Goal: Task Accomplishment & Management: Manage account settings

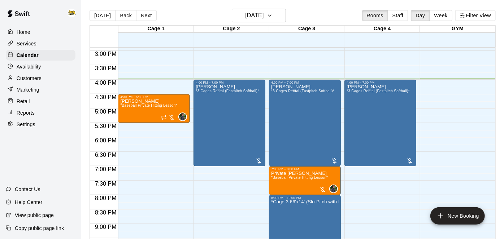
scroll to position [426, 0]
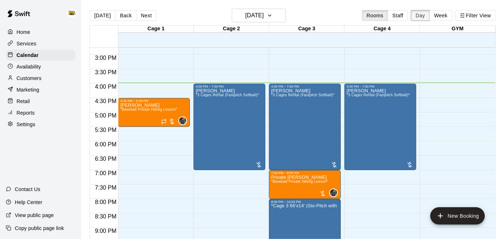
click at [425, 19] on button "Day" at bounding box center [419, 15] width 19 height 11
click at [404, 17] on button "Staff" at bounding box center [397, 15] width 21 height 11
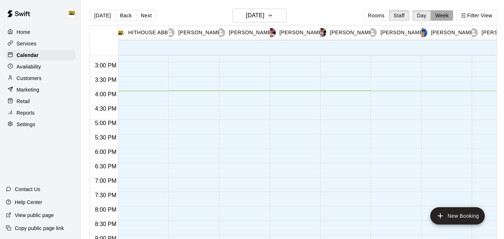
click at [445, 12] on button "Week" at bounding box center [441, 15] width 23 height 11
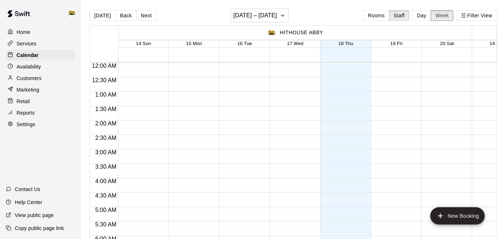
scroll to position [461, 0]
click at [32, 56] on p "Calendar" at bounding box center [28, 55] width 22 height 7
click at [377, 18] on button "Rooms" at bounding box center [376, 15] width 26 height 11
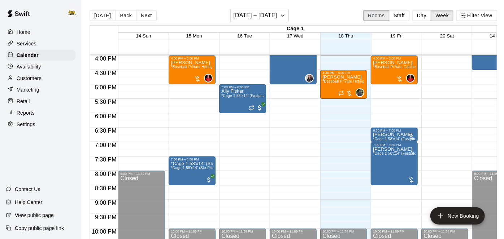
scroll to position [405, 0]
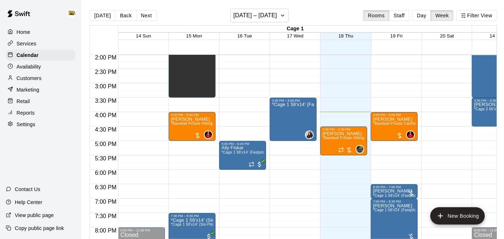
click at [285, 6] on main "[DATE] Back Next [DATE] – [DATE] Rooms Staff Day Week Filter View Cage 1 14 Sun…" at bounding box center [293, 125] width 424 height 251
click at [283, 18] on icon "button" at bounding box center [283, 15] width 6 height 9
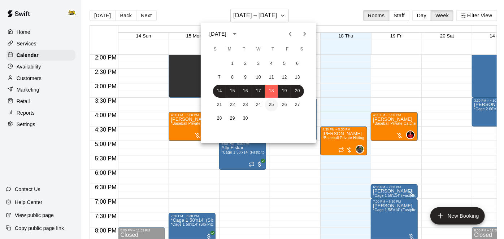
click at [270, 110] on button "25" at bounding box center [271, 104] width 13 height 13
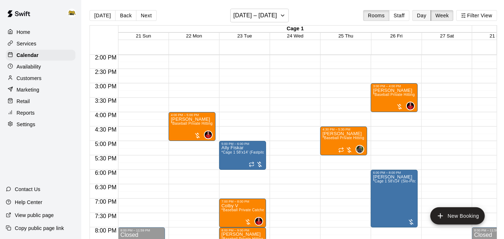
click at [426, 16] on button "Day" at bounding box center [421, 15] width 19 height 11
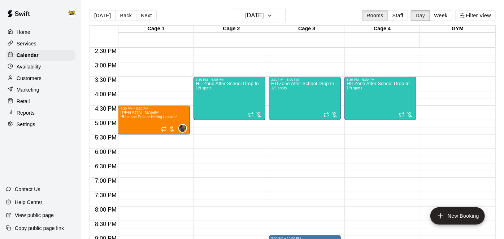
scroll to position [416, 0]
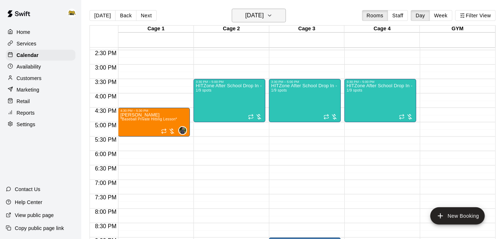
click at [272, 18] on icon "button" at bounding box center [270, 15] width 6 height 9
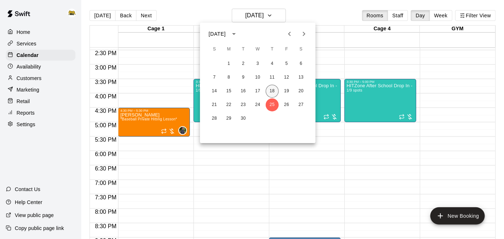
click at [270, 93] on button "18" at bounding box center [271, 91] width 13 height 13
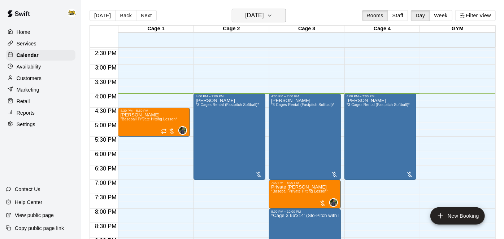
click at [263, 19] on h6 "[DATE]" at bounding box center [254, 15] width 18 height 10
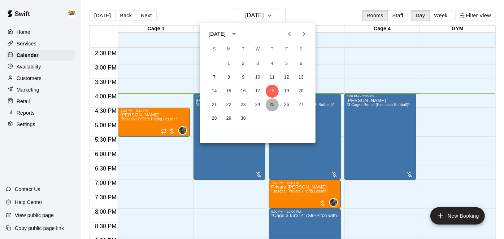
click at [273, 104] on button "25" at bounding box center [271, 104] width 13 height 13
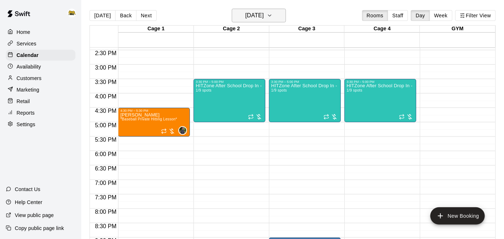
click at [278, 19] on button "[DATE]" at bounding box center [259, 16] width 54 height 14
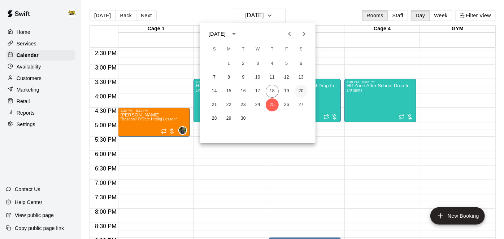
click at [303, 91] on button "20" at bounding box center [300, 91] width 13 height 13
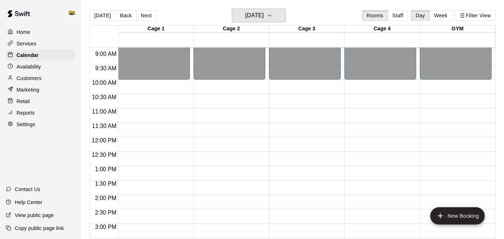
scroll to position [258, 0]
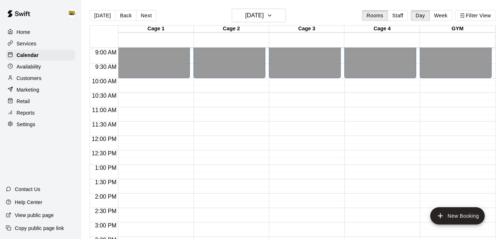
click at [30, 48] on div "Services" at bounding box center [41, 43] width 70 height 11
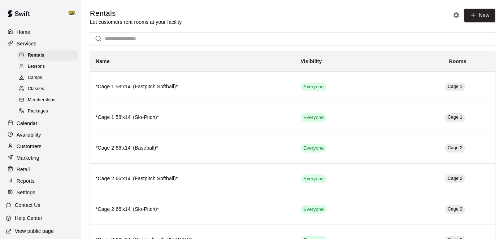
click at [44, 125] on div "Calendar" at bounding box center [41, 123] width 70 height 11
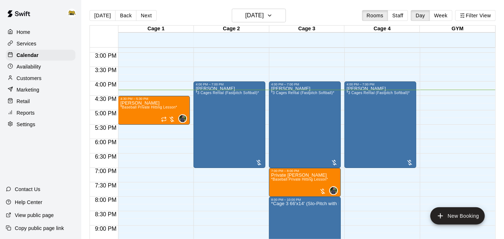
scroll to position [427, 0]
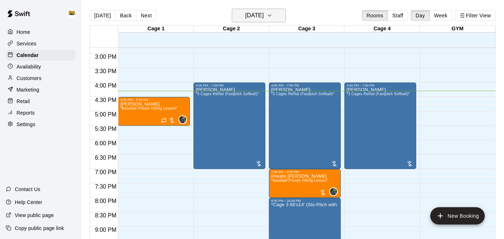
click at [284, 14] on button "[DATE]" at bounding box center [259, 16] width 54 height 14
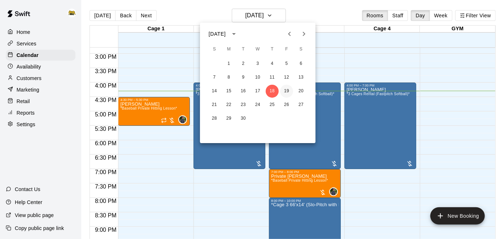
click at [287, 87] on button "19" at bounding box center [286, 91] width 13 height 13
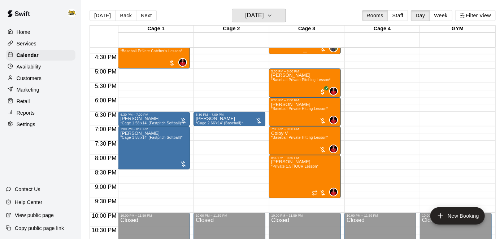
scroll to position [470, 0]
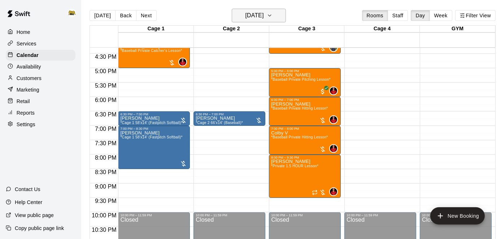
click at [281, 18] on button "[DATE]" at bounding box center [259, 16] width 54 height 14
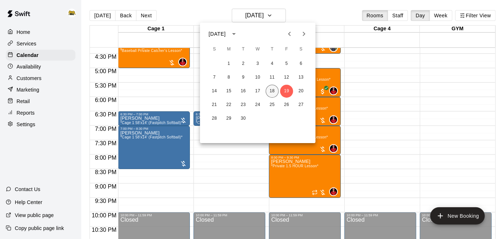
click at [275, 90] on button "18" at bounding box center [271, 91] width 13 height 13
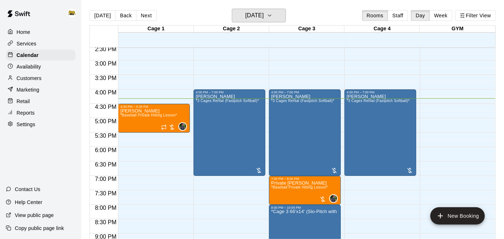
scroll to position [421, 0]
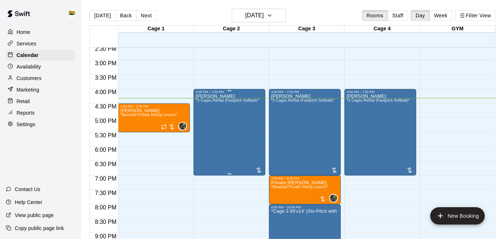
click at [243, 124] on div "[PERSON_NAME] *3 Cages Rental (Fastpitch Softball)*" at bounding box center [227, 213] width 63 height 239
click at [204, 135] on icon "delete" at bounding box center [202, 135] width 5 height 6
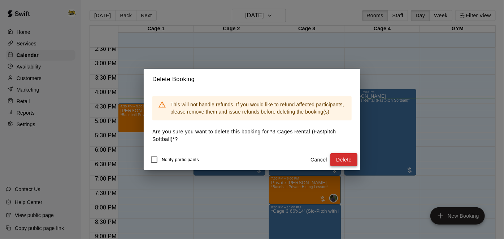
click at [352, 157] on button "Delete" at bounding box center [343, 159] width 27 height 13
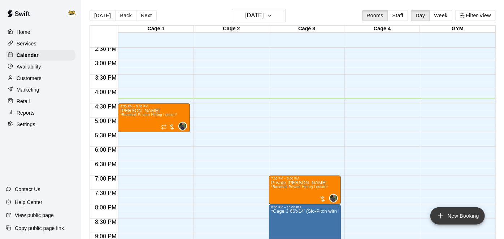
click at [442, 213] on icon "add" at bounding box center [440, 216] width 9 height 9
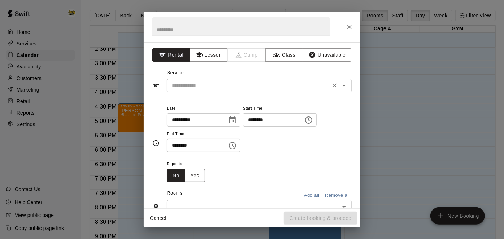
click at [346, 86] on icon "Open" at bounding box center [343, 85] width 9 height 9
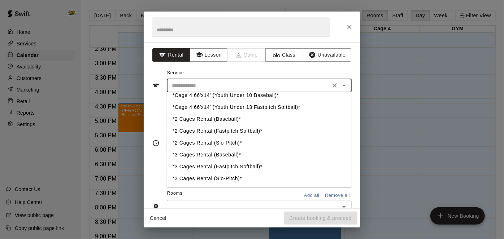
scroll to position [136, 0]
click at [241, 137] on li "*2 Cages Rental (Fastpitch Softball)*" at bounding box center [259, 132] width 185 height 12
type input "**********"
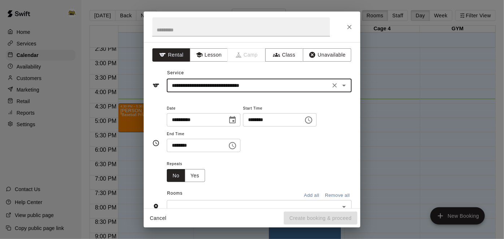
click at [222, 152] on input "********" at bounding box center [195, 145] width 56 height 13
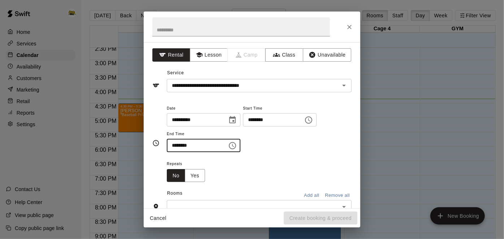
type input "********"
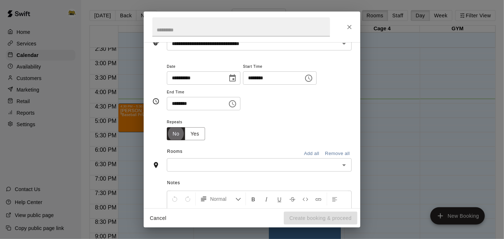
scroll to position [48, 0]
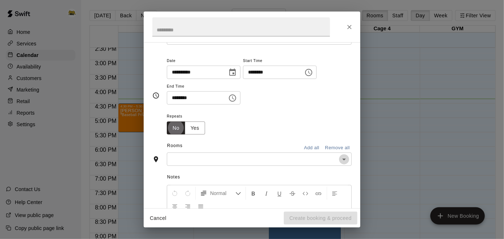
click at [345, 161] on icon "Open" at bounding box center [344, 160] width 4 height 2
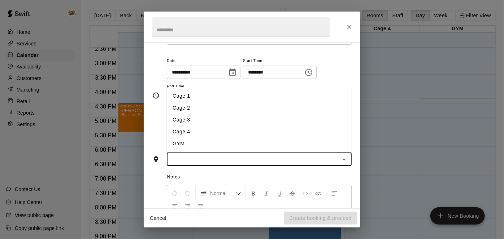
click at [282, 114] on li "Cage 2" at bounding box center [259, 108] width 185 height 12
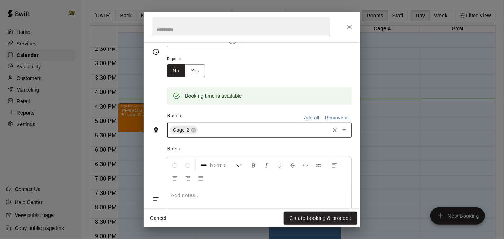
scroll to position [106, 0]
click at [345, 134] on icon "Open" at bounding box center [343, 129] width 9 height 9
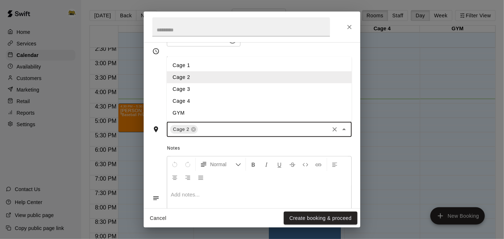
click at [189, 95] on li "Cage 3" at bounding box center [259, 89] width 185 height 12
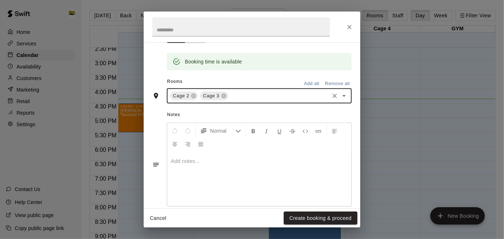
scroll to position [142, 0]
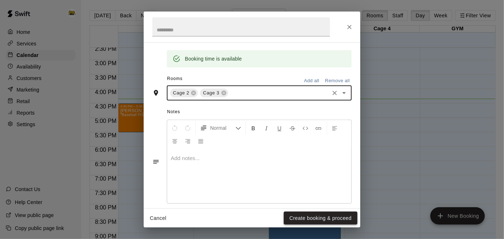
click at [339, 215] on button "Create booking & proceed" at bounding box center [321, 218] width 74 height 13
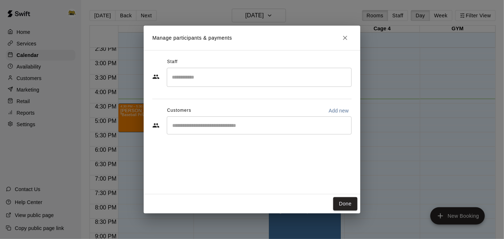
click at [292, 132] on div "​" at bounding box center [259, 126] width 185 height 18
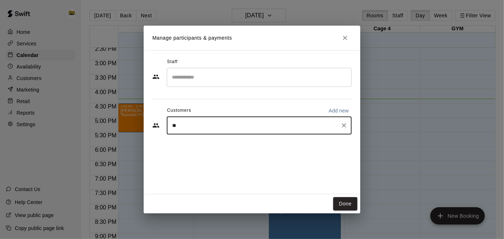
type input "***"
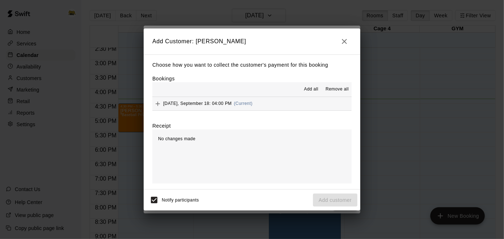
click at [293, 109] on button "[DATE], September 18: 04:00 PM (Current)" at bounding box center [251, 103] width 199 height 13
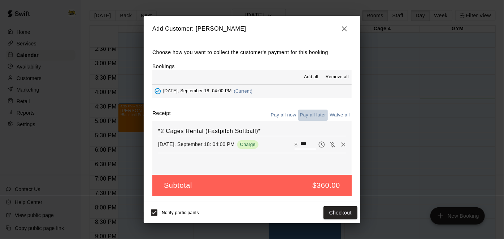
click at [303, 111] on button "Pay all later" at bounding box center [313, 115] width 30 height 11
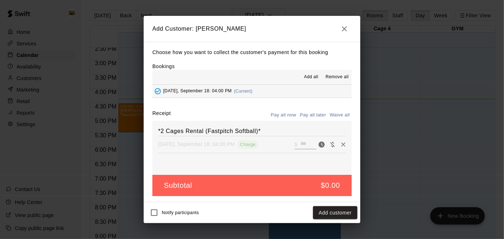
click at [327, 206] on div "Notify participants Add customer" at bounding box center [251, 212] width 211 height 15
click at [316, 215] on button "Add customer" at bounding box center [335, 212] width 44 height 13
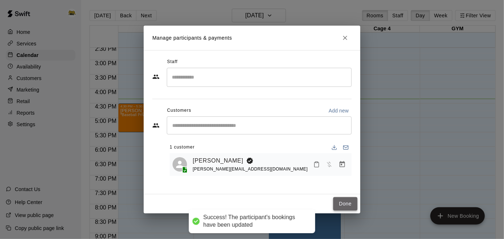
click at [348, 206] on button "Done" at bounding box center [345, 203] width 24 height 13
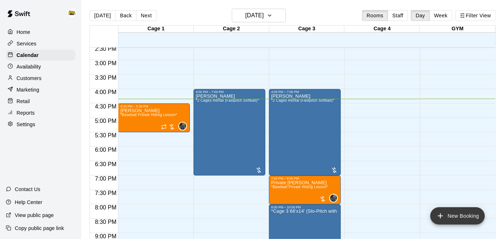
click at [440, 214] on icon "add" at bounding box center [440, 216] width 9 height 9
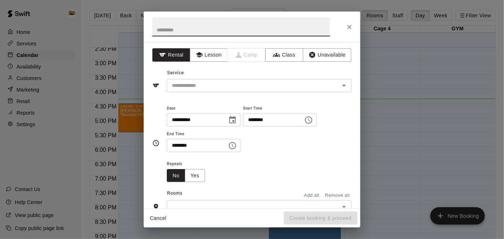
click at [155, 219] on button "Cancel" at bounding box center [157, 218] width 23 height 13
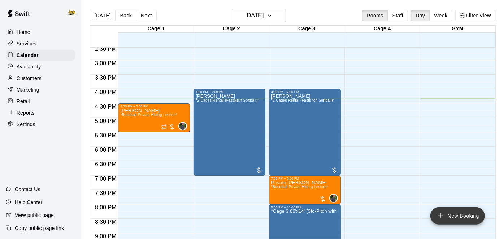
click at [436, 222] on button "New Booking" at bounding box center [457, 215] width 54 height 17
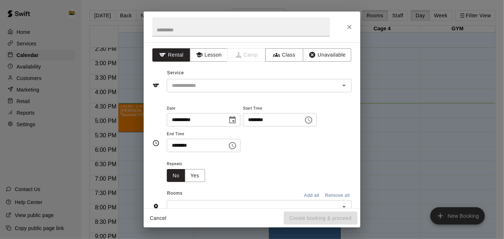
click at [436, 222] on div "**********" at bounding box center [252, 119] width 504 height 239
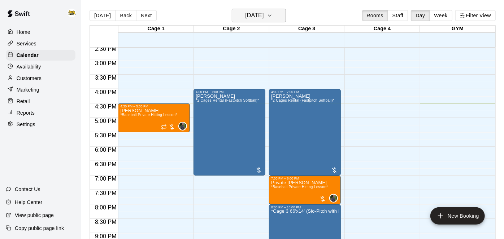
click at [284, 13] on button "[DATE]" at bounding box center [259, 16] width 54 height 14
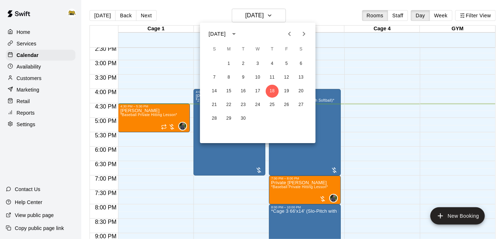
click at [305, 37] on icon "Next month" at bounding box center [303, 34] width 9 height 9
click at [28, 33] on div at bounding box center [252, 119] width 504 height 239
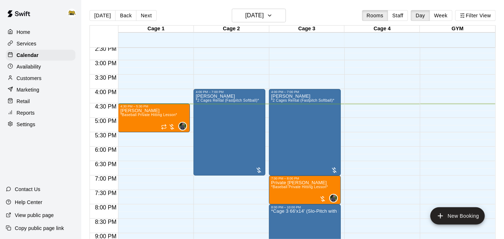
click at [28, 33] on p "Home" at bounding box center [24, 31] width 14 height 7
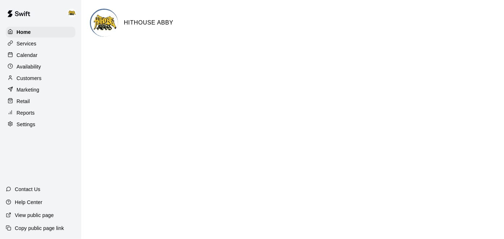
click at [25, 55] on p "Calendar" at bounding box center [27, 55] width 21 height 7
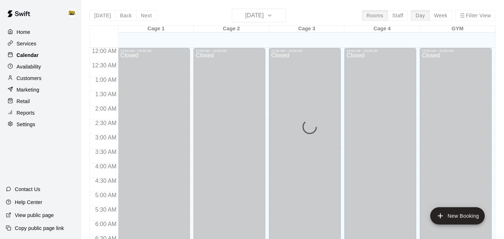
scroll to position [471, 0]
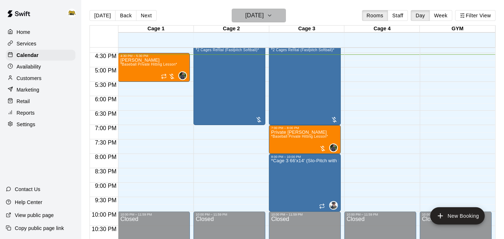
click at [251, 18] on h6 "[DATE]" at bounding box center [254, 15] width 18 height 10
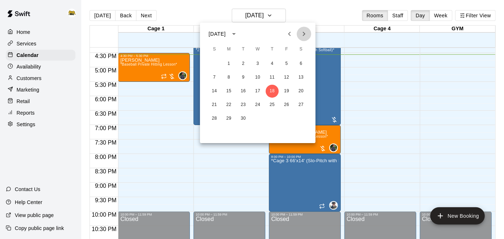
click at [302, 34] on icon "Next month" at bounding box center [303, 34] width 9 height 9
click at [259, 91] on button "15" at bounding box center [257, 91] width 13 height 13
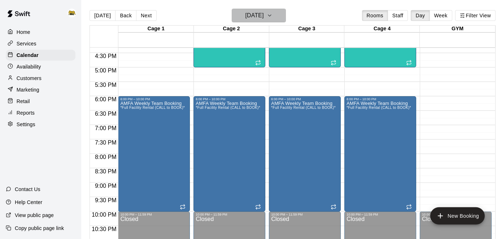
click at [272, 14] on icon "button" at bounding box center [270, 15] width 6 height 9
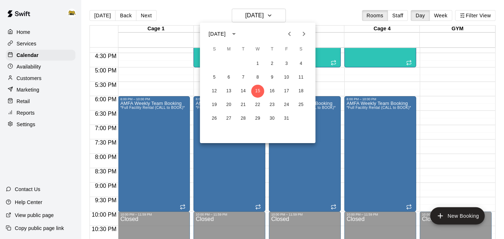
click at [293, 34] on icon "Previous month" at bounding box center [289, 34] width 9 height 9
click at [303, 39] on button "Next month" at bounding box center [304, 34] width 14 height 14
click at [306, 34] on icon "Next month" at bounding box center [303, 34] width 9 height 9
click at [291, 35] on icon "Previous month" at bounding box center [289, 34] width 9 height 9
click at [396, 65] on div at bounding box center [252, 119] width 504 height 239
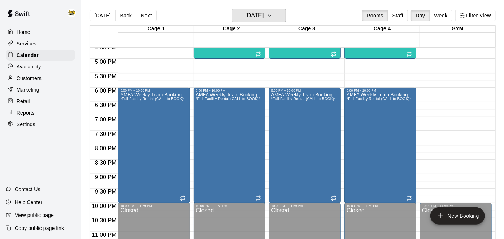
scroll to position [480, 0]
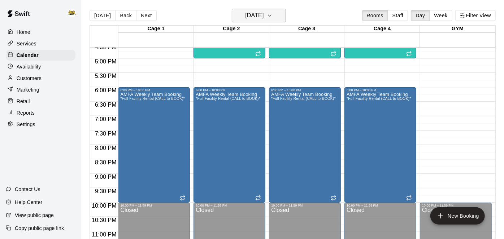
click at [272, 14] on icon "button" at bounding box center [270, 15] width 6 height 9
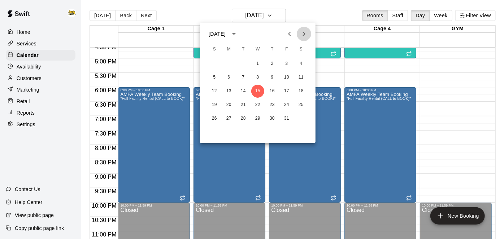
click at [306, 32] on icon "Next month" at bounding box center [303, 34] width 9 height 9
click at [303, 35] on icon "Next month" at bounding box center [304, 34] width 3 height 4
click at [227, 105] on button "22" at bounding box center [228, 104] width 13 height 13
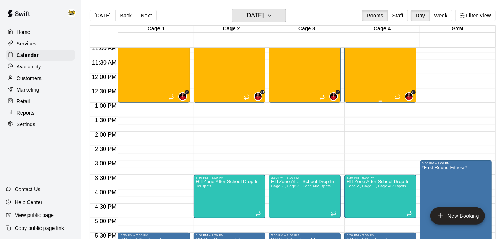
scroll to position [329, 0]
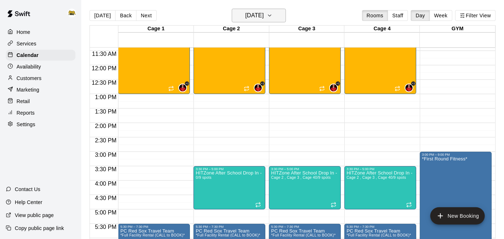
click at [263, 18] on h6 "[DATE]" at bounding box center [254, 15] width 18 height 10
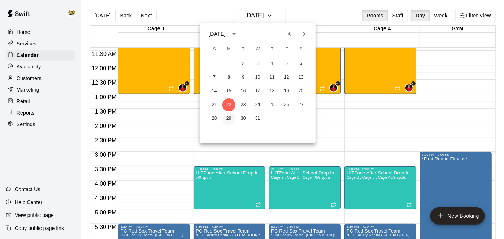
click at [227, 120] on button "29" at bounding box center [228, 118] width 13 height 13
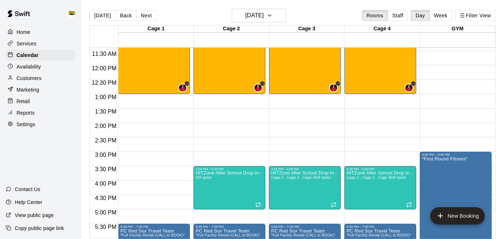
click at [31, 30] on div "Home" at bounding box center [41, 32] width 70 height 11
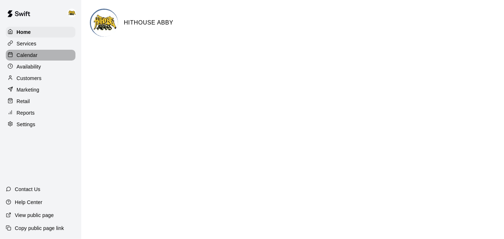
click at [23, 57] on p "Calendar" at bounding box center [27, 55] width 21 height 7
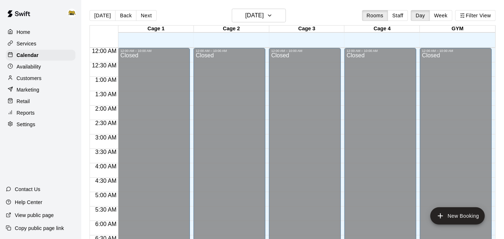
scroll to position [471, 0]
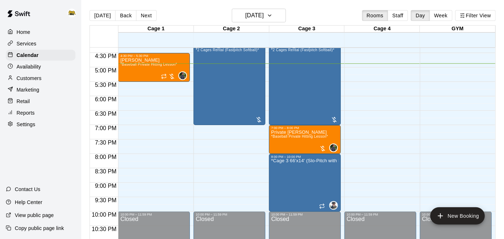
click at [29, 78] on p "Customers" at bounding box center [29, 78] width 25 height 7
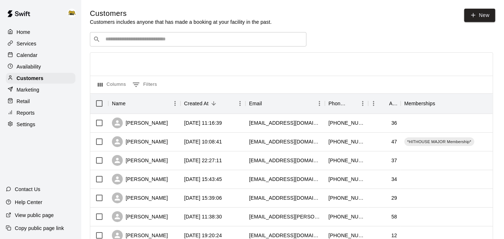
click at [238, 41] on input "Search customers by name or email" at bounding box center [203, 39] width 200 height 7
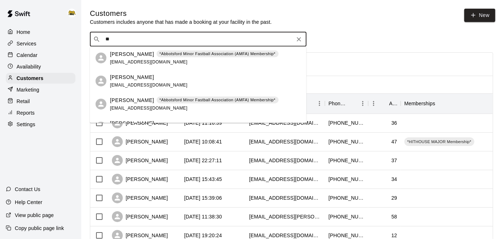
type input "*"
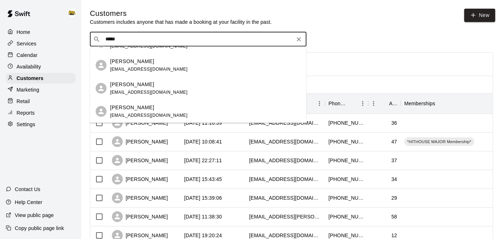
scroll to position [39, 0]
type input "*****"
click at [403, 34] on div "​ ***** ​" at bounding box center [291, 39] width 403 height 14
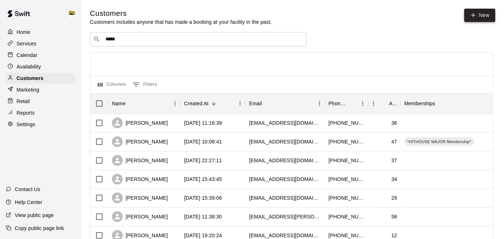
click at [476, 16] on link "New" at bounding box center [479, 15] width 31 height 13
select select "**"
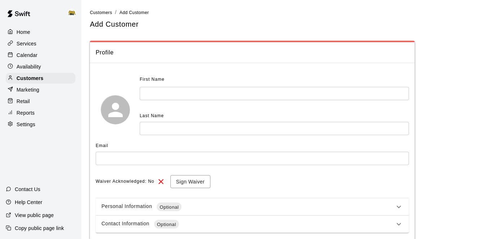
click at [176, 94] on input "text" at bounding box center [274, 93] width 269 height 13
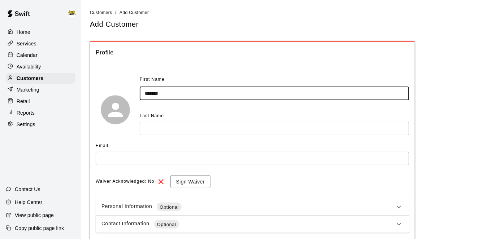
type input "******"
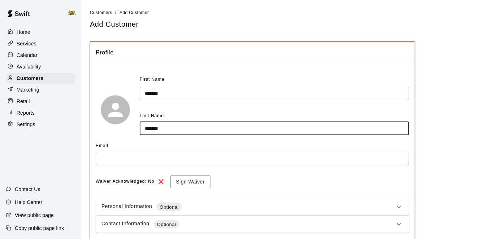
type input "*******"
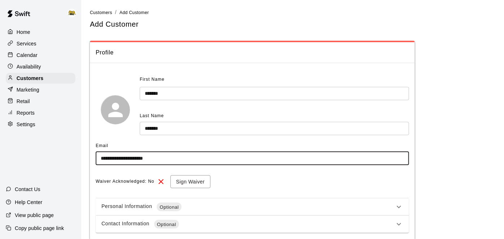
type input "**********"
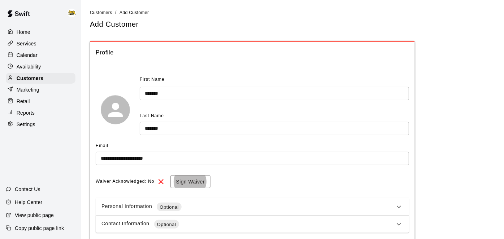
scroll to position [36, 0]
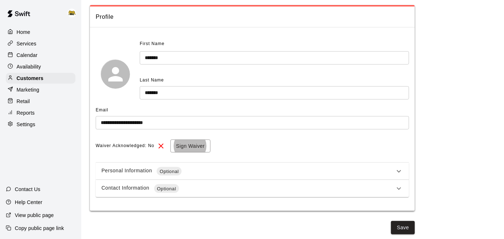
click at [399, 192] on icon at bounding box center [398, 188] width 9 height 9
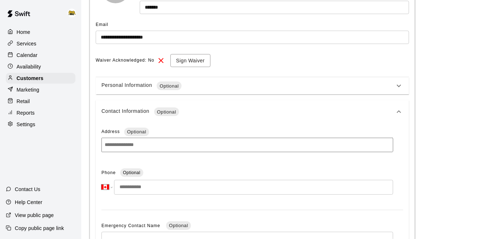
scroll to position [121, 0]
click at [290, 188] on input "tel" at bounding box center [253, 187] width 279 height 15
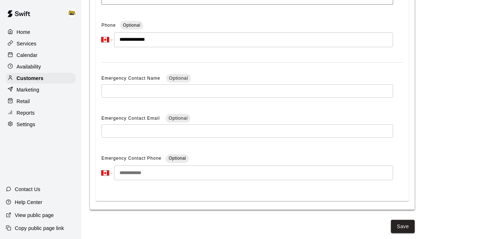
scroll to position [268, 0]
type input "**********"
click at [407, 225] on button "Save" at bounding box center [403, 226] width 24 height 13
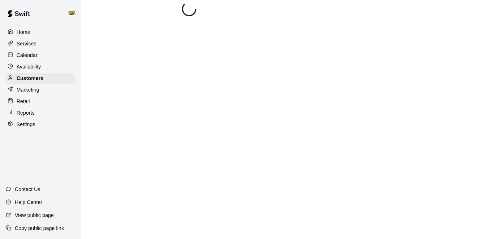
scroll to position [0, 0]
select select "**"
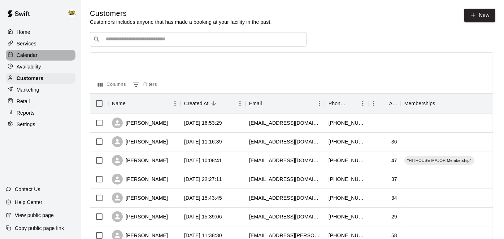
click at [28, 54] on p "Calendar" at bounding box center [27, 55] width 21 height 7
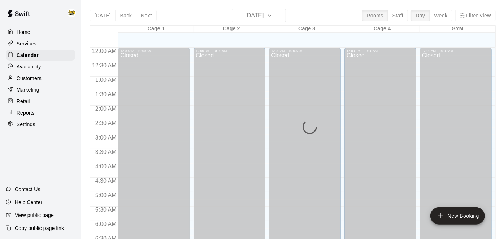
scroll to position [471, 0]
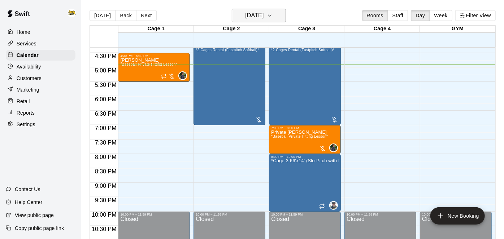
click at [272, 13] on icon "button" at bounding box center [270, 15] width 6 height 9
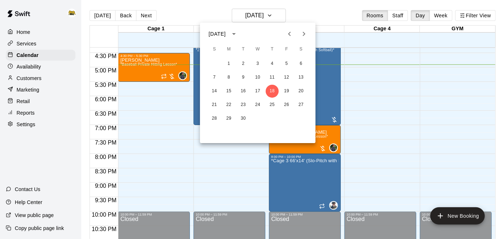
click at [304, 32] on icon "Next month" at bounding box center [303, 34] width 9 height 9
click at [228, 105] on button "22" at bounding box center [228, 104] width 13 height 13
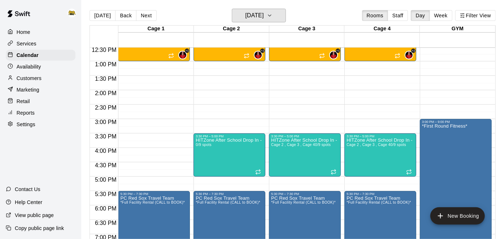
scroll to position [363, 0]
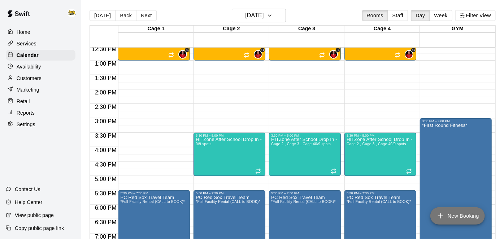
click at [440, 217] on icon "add" at bounding box center [440, 216] width 9 height 9
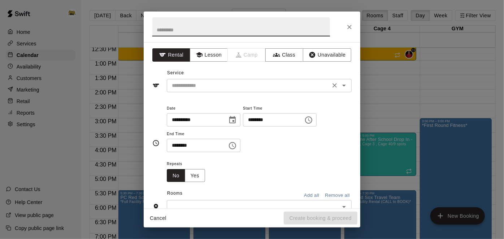
click at [348, 90] on div at bounding box center [338, 85] width 19 height 10
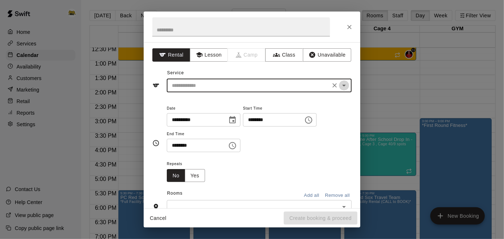
click at [346, 87] on icon "Open" at bounding box center [343, 85] width 9 height 9
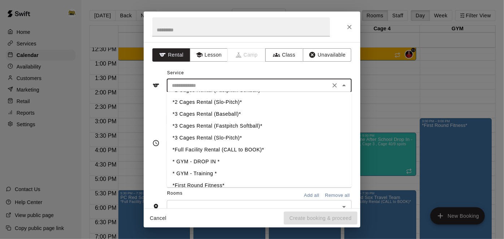
scroll to position [178, 0]
click at [229, 124] on li "*3 Cages Rental (Fastpitch Softball)*" at bounding box center [259, 125] width 185 height 12
type input "**********"
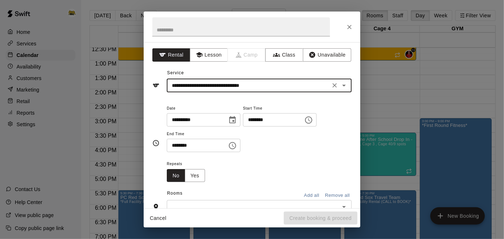
click at [243, 127] on input "********" at bounding box center [271, 119] width 56 height 13
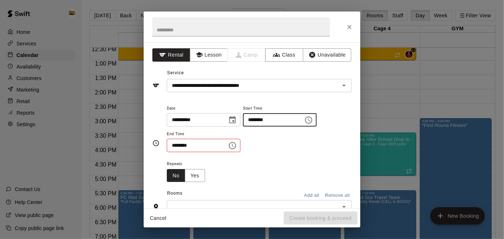
type input "********"
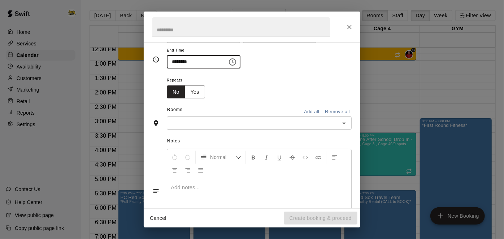
type input "********"
click at [315, 118] on button "Add all" at bounding box center [311, 111] width 23 height 11
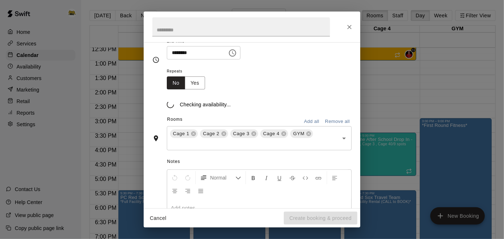
scroll to position [97, 0]
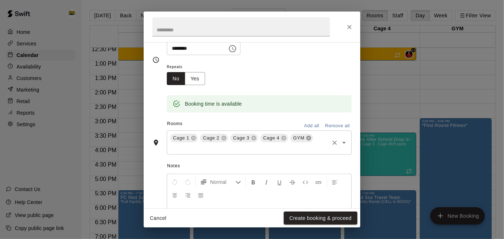
click at [306, 141] on icon at bounding box center [309, 138] width 6 height 6
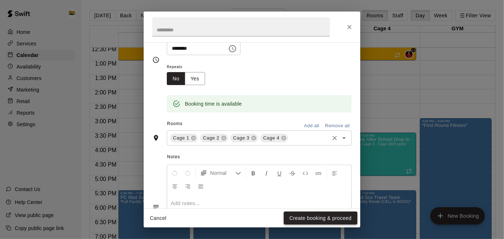
click at [298, 224] on button "Create booking & proceed" at bounding box center [321, 218] width 74 height 13
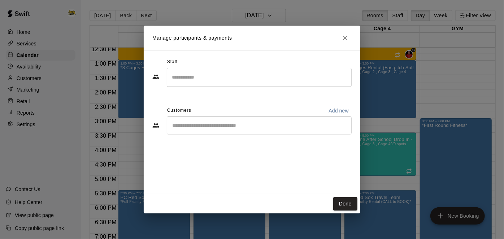
click at [252, 129] on div "​" at bounding box center [259, 126] width 185 height 18
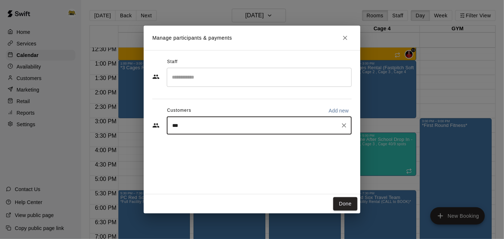
type input "****"
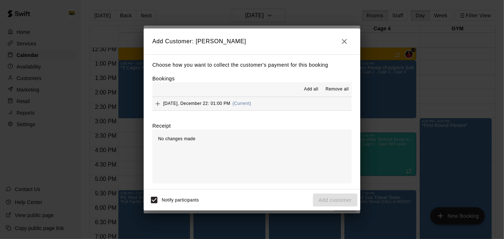
click at [277, 104] on button "[DATE], December 22: 01:00 PM (Current)" at bounding box center [251, 103] width 199 height 13
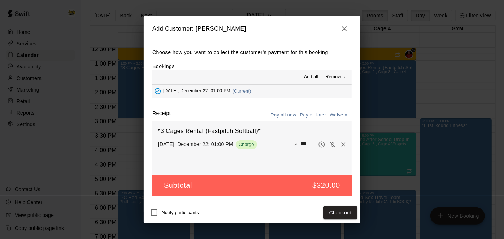
click at [305, 115] on button "Pay all later" at bounding box center [313, 115] width 30 height 11
click at [319, 214] on button "Add customer" at bounding box center [335, 212] width 44 height 13
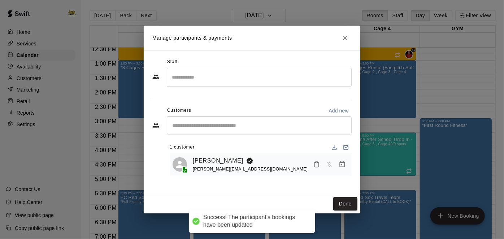
click at [217, 124] on input "Start typing to search customers..." at bounding box center [259, 125] width 178 height 7
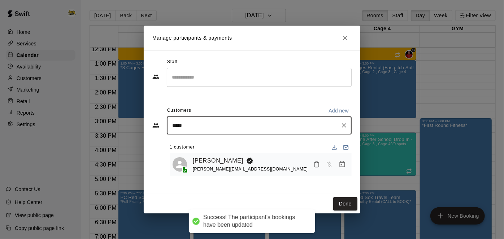
type input "******"
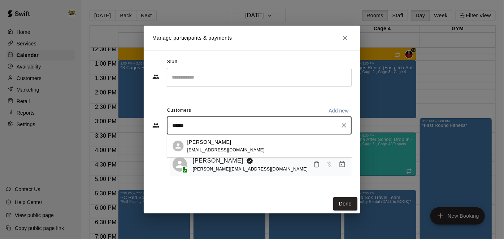
click at [214, 142] on p "[PERSON_NAME]" at bounding box center [209, 143] width 44 height 8
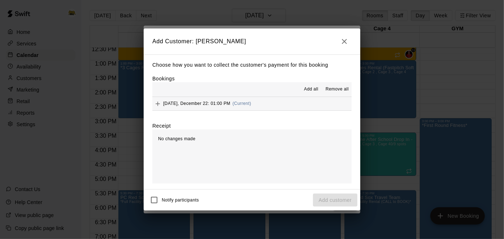
click at [262, 106] on button "[DATE], December 22: 01:00 PM (Current)" at bounding box center [251, 103] width 199 height 13
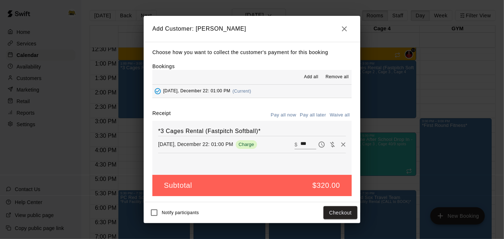
click at [308, 113] on button "Pay all later" at bounding box center [313, 115] width 30 height 11
click at [327, 209] on button "Add customer" at bounding box center [335, 212] width 44 height 13
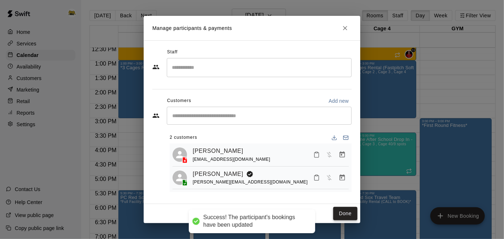
click at [342, 215] on button "Done" at bounding box center [345, 213] width 24 height 13
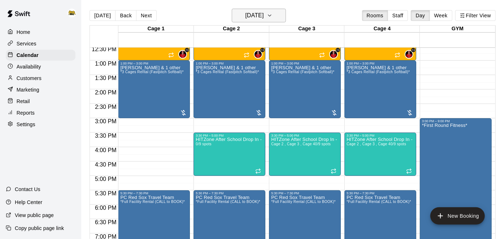
click at [254, 19] on h6 "[DATE]" at bounding box center [254, 15] width 18 height 10
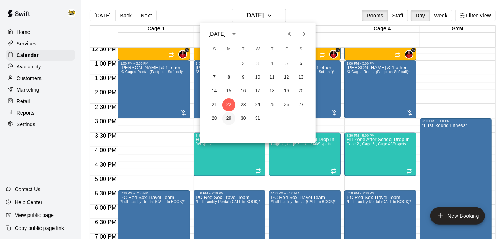
click at [231, 119] on button "29" at bounding box center [228, 118] width 13 height 13
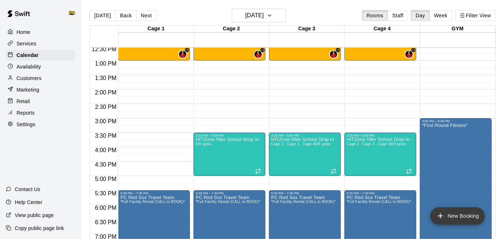
click at [440, 214] on icon "add" at bounding box center [440, 216] width 5 height 5
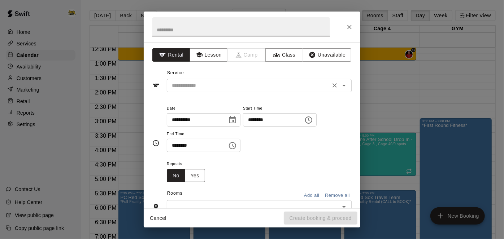
click at [220, 86] on input "text" at bounding box center [248, 85] width 159 height 9
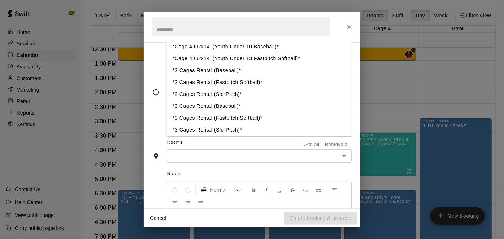
scroll to position [135, 0]
click at [217, 118] on li "*3 Cages Rental (Fastpitch Softball)*" at bounding box center [259, 117] width 185 height 12
type input "**********"
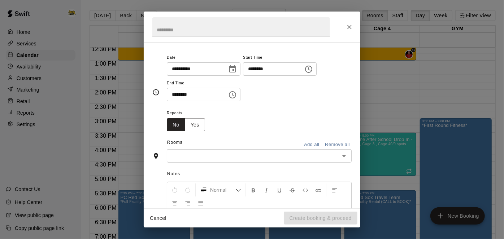
click at [243, 76] on input "********" at bounding box center [271, 68] width 56 height 13
type input "********"
click at [311, 150] on button "Add all" at bounding box center [311, 144] width 23 height 11
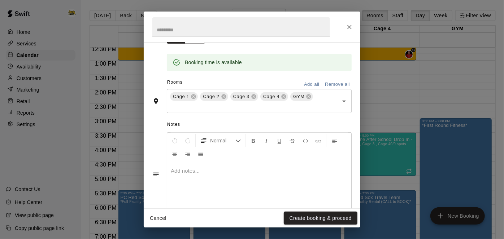
scroll to position [140, 0]
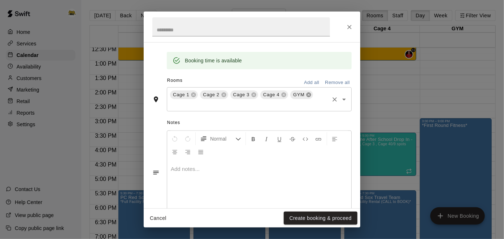
click at [307, 97] on icon at bounding box center [308, 95] width 5 height 5
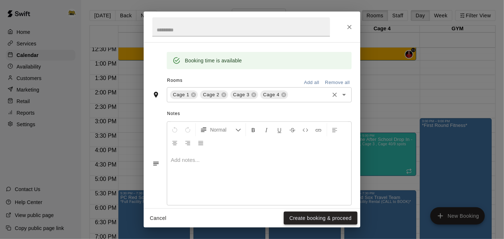
click at [316, 215] on button "Create booking & proceed" at bounding box center [321, 218] width 74 height 13
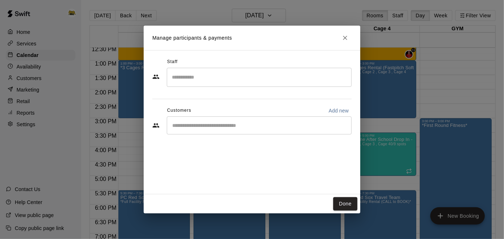
click at [296, 123] on input "Start typing to search customers..." at bounding box center [259, 125] width 178 height 7
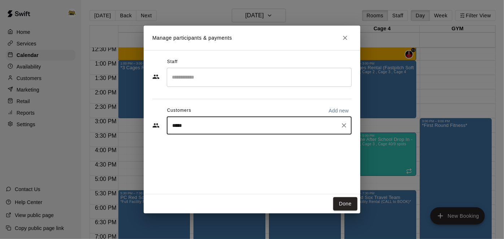
type input "******"
click at [252, 146] on div "[PERSON_NAME] [EMAIL_ADDRESS][DOMAIN_NAME]" at bounding box center [266, 147] width 159 height 16
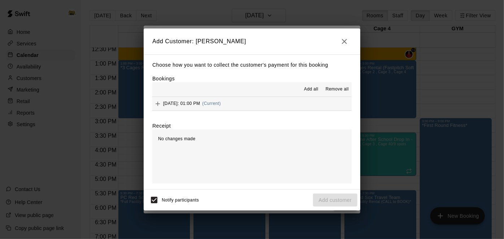
click at [284, 106] on button "[DATE]: 01:00 PM (Current)" at bounding box center [251, 103] width 199 height 13
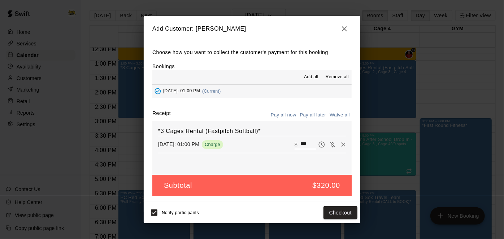
click at [313, 114] on button "Pay all later" at bounding box center [313, 115] width 30 height 11
click at [321, 214] on button "Add customer" at bounding box center [335, 212] width 44 height 13
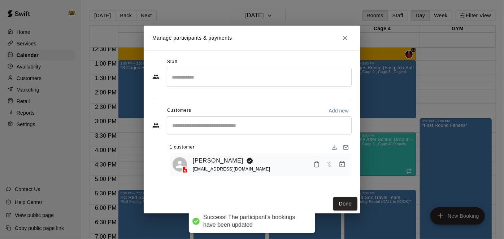
click at [312, 132] on div "​" at bounding box center [259, 126] width 185 height 18
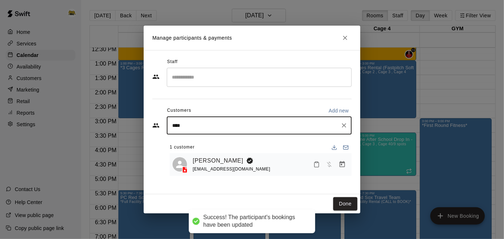
type input "*****"
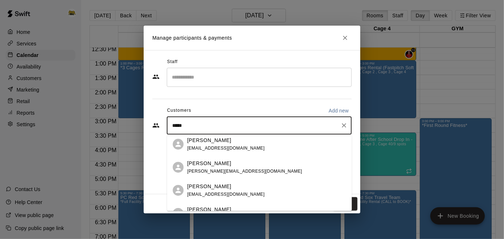
scroll to position [0, 0]
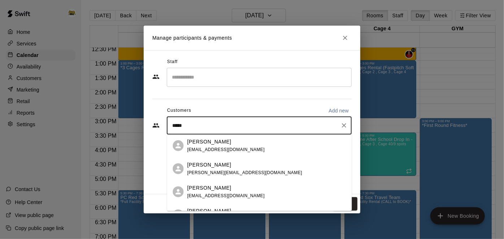
click at [241, 170] on div "[PERSON_NAME] [PERSON_NAME][EMAIL_ADDRESS][DOMAIN_NAME]" at bounding box center [266, 169] width 159 height 16
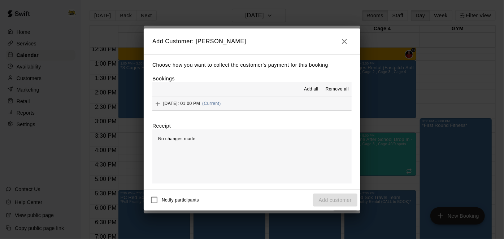
click at [273, 102] on button "[DATE]: 01:00 PM (Current)" at bounding box center [251, 103] width 199 height 13
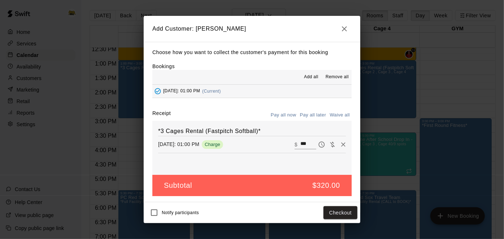
click at [311, 117] on button "Pay all later" at bounding box center [313, 115] width 30 height 11
click at [329, 215] on button "Add customer" at bounding box center [335, 212] width 44 height 13
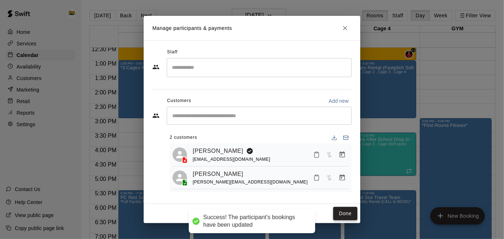
click at [341, 213] on button "Done" at bounding box center [345, 213] width 24 height 13
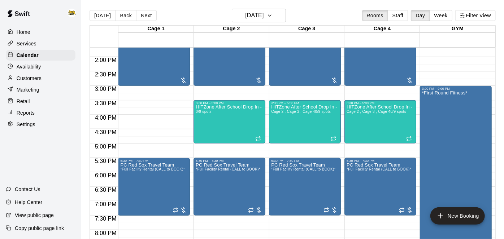
scroll to position [331, 0]
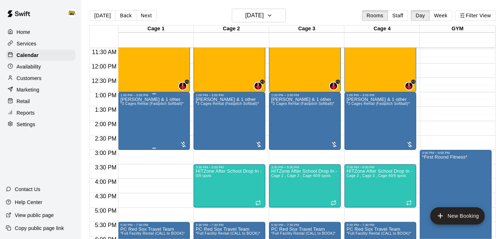
click at [159, 109] on div "[PERSON_NAME] & 1 other *3 Cages Rental (Fastpitch Softball)*" at bounding box center [151, 216] width 63 height 239
click at [129, 105] on icon "edit" at bounding box center [127, 104] width 9 height 9
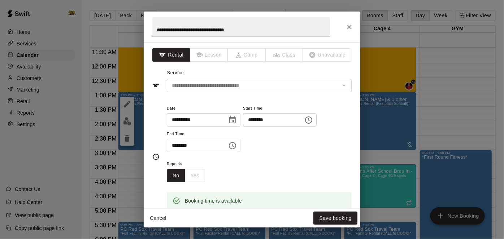
click at [154, 221] on button "Cancel" at bounding box center [157, 218] width 23 height 13
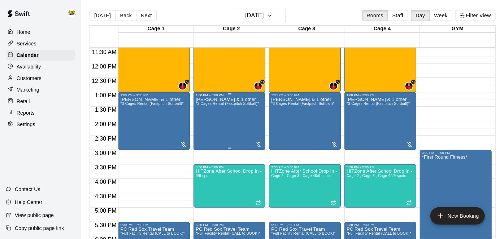
click at [229, 132] on div "[PERSON_NAME] & 1 other *3 Cages Rental (Fastpitch Softball)*" at bounding box center [227, 216] width 63 height 239
click at [423, 125] on div at bounding box center [252, 119] width 504 height 239
click at [161, 113] on div "[PERSON_NAME] & 1 other *3 Cages Rental (Fastpitch Softball)*" at bounding box center [151, 216] width 63 height 239
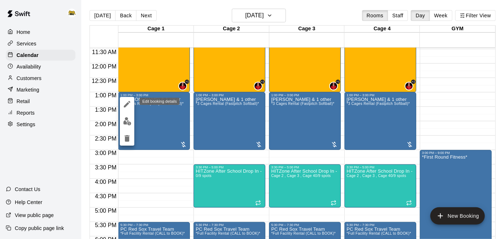
click at [124, 106] on icon "edit" at bounding box center [127, 104] width 6 height 6
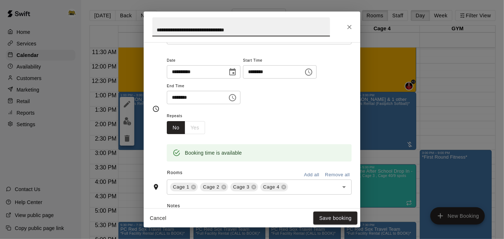
scroll to position [103, 0]
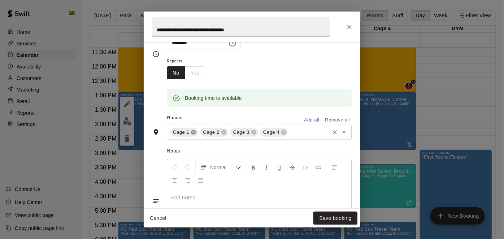
click at [194, 135] on icon at bounding box center [193, 132] width 6 height 6
click at [194, 140] on div "Cage 1 Cage 2 Cage 3 Cage 4 ​" at bounding box center [259, 132] width 185 height 15
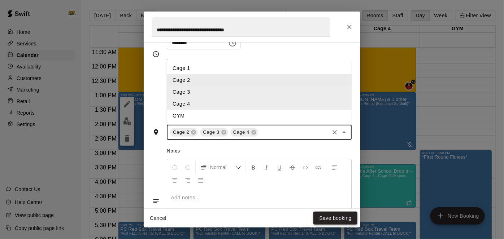
click at [341, 219] on button "Save booking" at bounding box center [335, 218] width 44 height 13
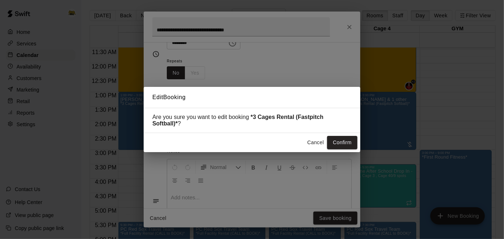
click at [344, 133] on div "Cancel Confirm" at bounding box center [252, 142] width 216 height 19
click at [343, 139] on button "Confirm" at bounding box center [342, 142] width 30 height 13
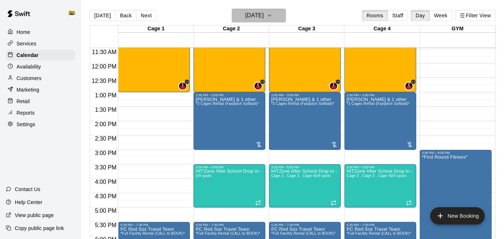
click at [252, 17] on h6 "[DATE]" at bounding box center [254, 15] width 18 height 10
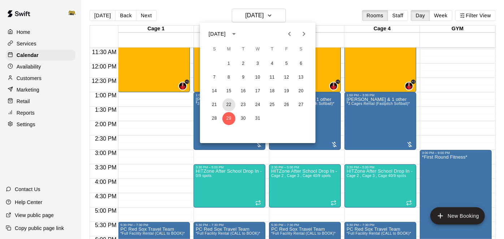
click at [229, 104] on button "22" at bounding box center [228, 104] width 13 height 13
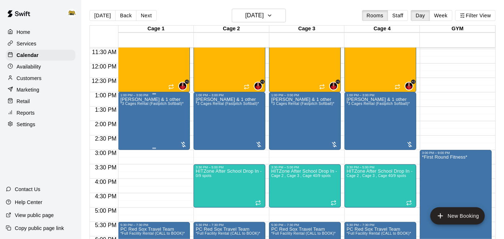
click at [160, 110] on div "[PERSON_NAME] & 1 other *3 Cages Rental (Fastpitch Softball)*" at bounding box center [151, 216] width 63 height 239
click at [129, 105] on icon "edit" at bounding box center [127, 104] width 9 height 9
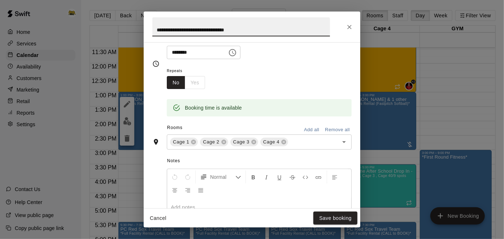
scroll to position [102, 0]
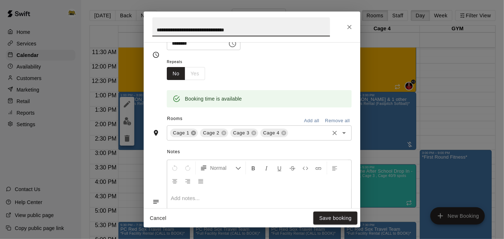
click at [193, 136] on icon at bounding box center [193, 133] width 5 height 5
click at [330, 221] on button "Save booking" at bounding box center [335, 218] width 44 height 13
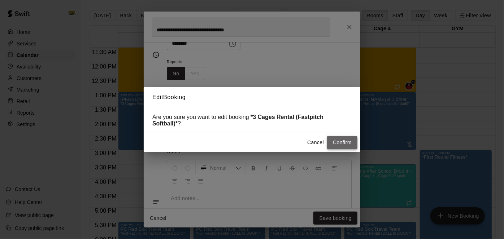
click at [348, 136] on button "Confirm" at bounding box center [342, 142] width 30 height 13
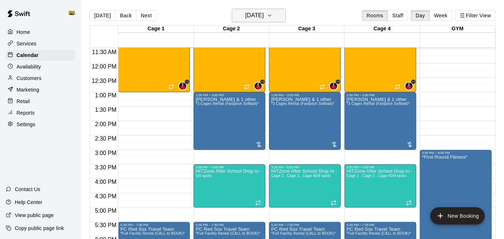
click at [272, 14] on icon "button" at bounding box center [270, 15] width 6 height 9
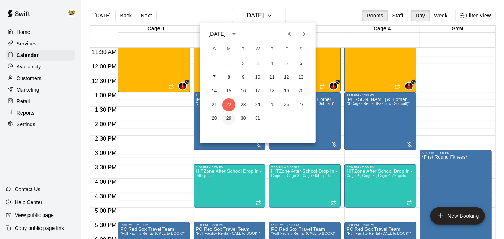
click at [229, 114] on button "29" at bounding box center [228, 118] width 13 height 13
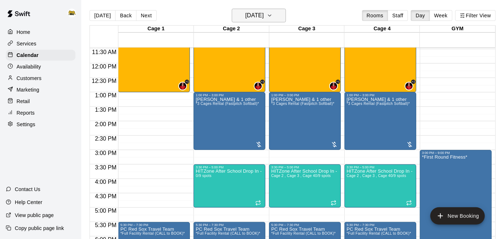
click at [245, 20] on h6 "[DATE]" at bounding box center [254, 15] width 18 height 10
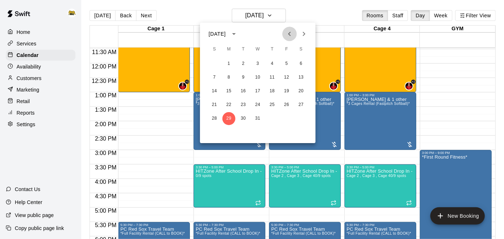
click at [291, 37] on icon "Previous month" at bounding box center [289, 34] width 9 height 9
click at [276, 90] on button "18" at bounding box center [271, 91] width 13 height 13
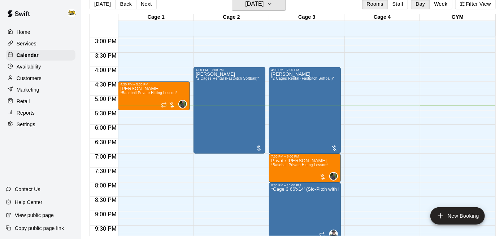
scroll to position [433, 0]
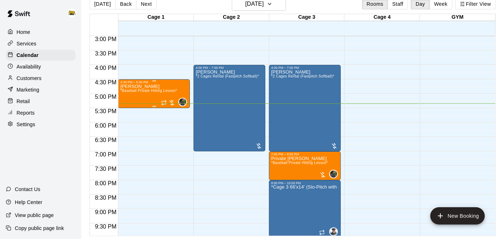
click at [139, 90] on span "*Baseball Private Hitting Lesson*" at bounding box center [148, 91] width 57 height 4
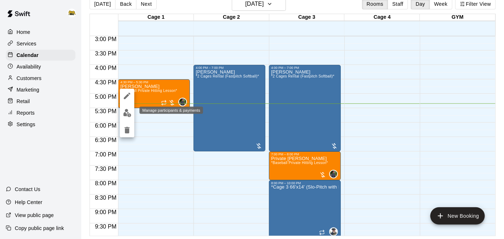
click at [127, 112] on img "edit" at bounding box center [127, 113] width 8 height 8
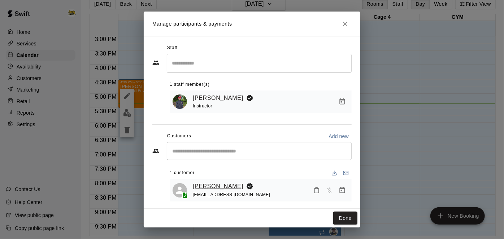
click at [213, 185] on link "[PERSON_NAME]" at bounding box center [218, 186] width 50 height 9
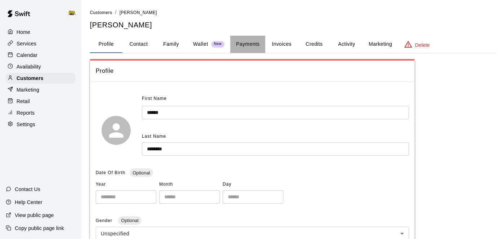
click at [254, 40] on button "Payments" at bounding box center [247, 44] width 35 height 17
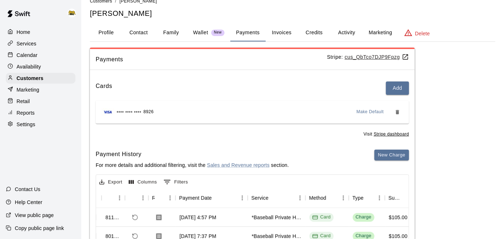
scroll to position [6, 0]
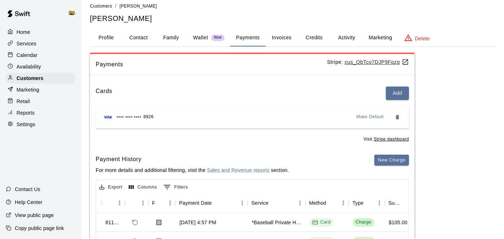
click at [320, 40] on button "Credits" at bounding box center [314, 37] width 32 height 17
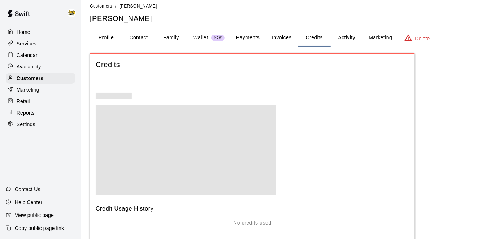
scroll to position [0, 0]
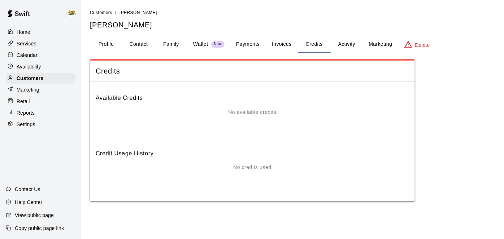
click at [341, 46] on button "Activity" at bounding box center [346, 44] width 32 height 17
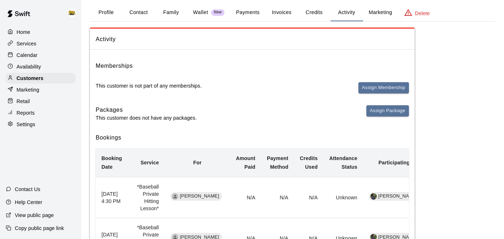
scroll to position [30, 0]
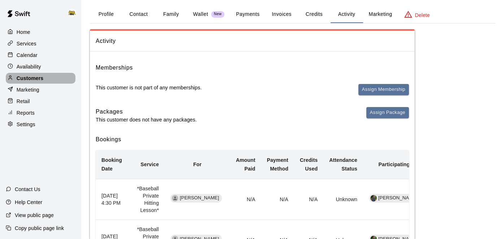
click at [48, 78] on div "Customers" at bounding box center [41, 78] width 70 height 11
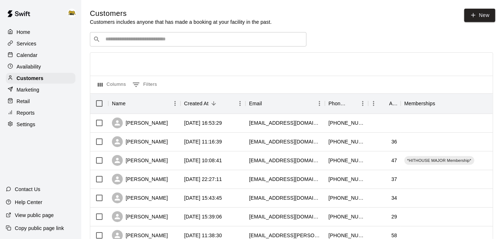
click at [238, 43] on input "Search customers by name or email" at bounding box center [203, 39] width 200 height 7
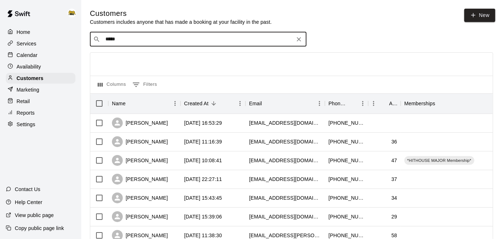
type input "******"
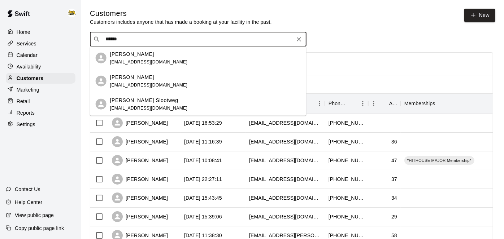
click at [199, 87] on div "[PERSON_NAME] [EMAIL_ADDRESS][DOMAIN_NAME]" at bounding box center [205, 81] width 190 height 16
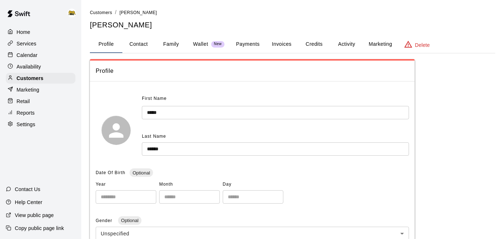
click at [349, 48] on button "Activity" at bounding box center [346, 44] width 32 height 17
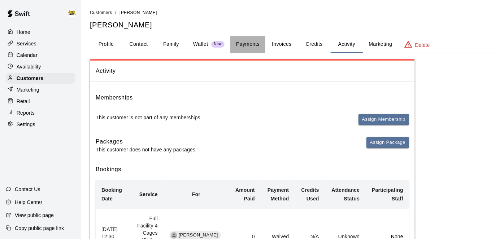
click at [248, 39] on button "Payments" at bounding box center [247, 44] width 35 height 17
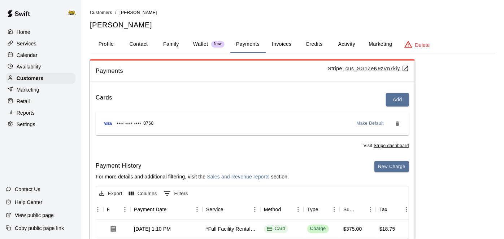
click at [338, 47] on button "Activity" at bounding box center [346, 44] width 32 height 17
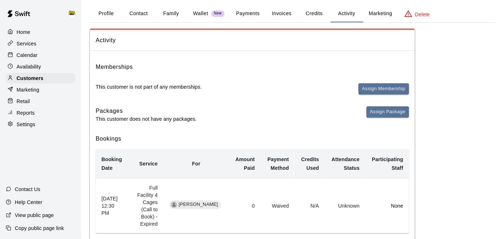
scroll to position [36, 0]
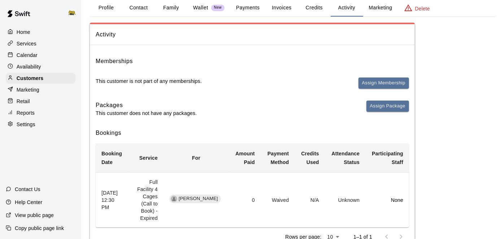
click at [22, 56] on p "Calendar" at bounding box center [27, 55] width 21 height 7
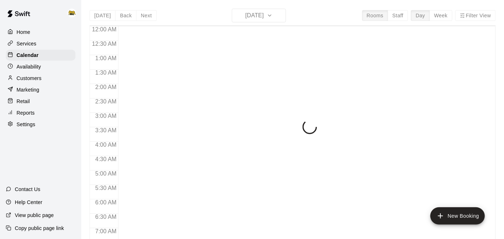
scroll to position [471, 0]
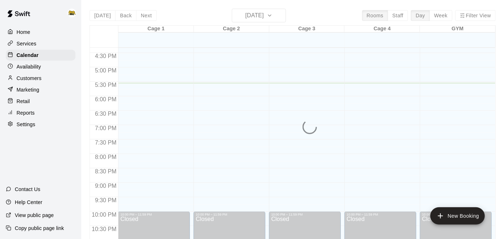
click at [241, 16] on div "[DATE] Back [DATE][DATE] Rooms Staff Day Week Filter View Cage 1 18 Thu Cage 2 …" at bounding box center [292, 128] width 406 height 239
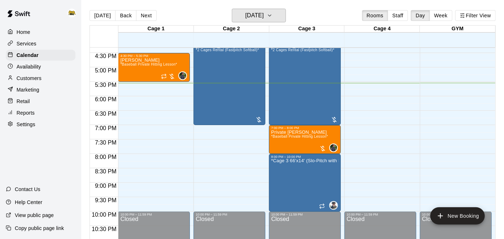
click at [245, 16] on h6 "[DATE]" at bounding box center [254, 15] width 18 height 10
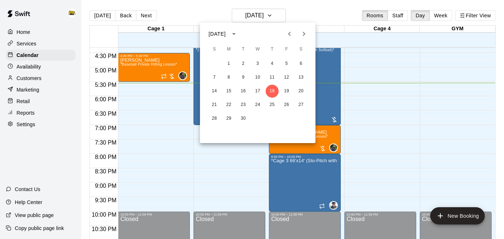
click at [290, 35] on icon "Previous month" at bounding box center [289, 34] width 3 height 4
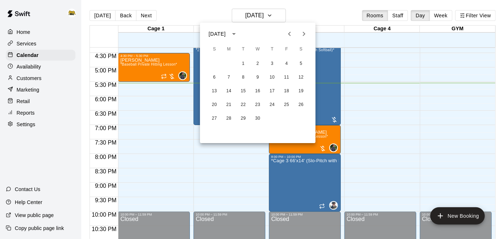
click at [306, 34] on icon "Next month" at bounding box center [303, 34] width 9 height 9
click at [263, 121] on button "28" at bounding box center [257, 118] width 13 height 13
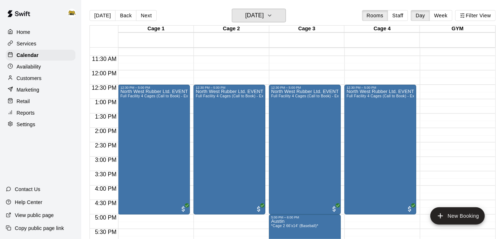
scroll to position [325, 0]
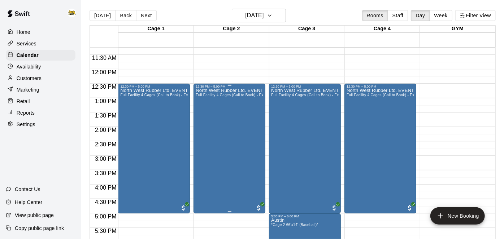
click at [211, 139] on div "North West Rubber Ltd. EVENT Full Facility 4 Cages (Call to Book) - Expired" at bounding box center [229, 207] width 67 height 239
click at [204, 93] on icon "edit" at bounding box center [202, 95] width 6 height 6
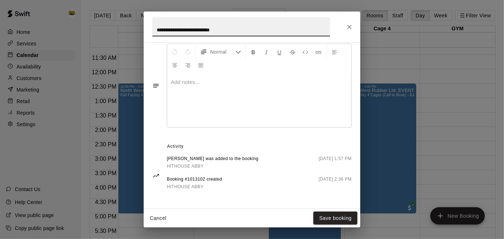
scroll to position [0, 0]
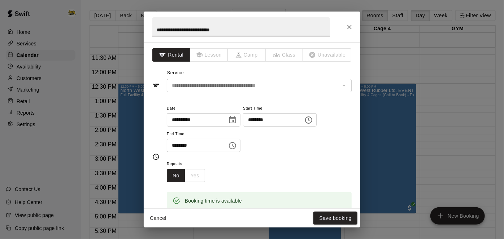
click at [158, 216] on button "Cancel" at bounding box center [157, 218] width 23 height 13
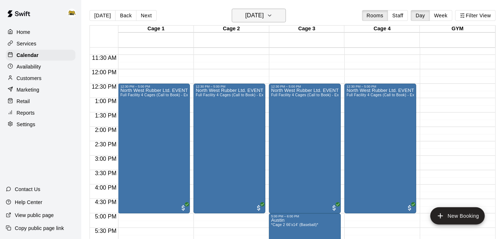
click at [263, 14] on h6 "[DATE]" at bounding box center [254, 15] width 18 height 10
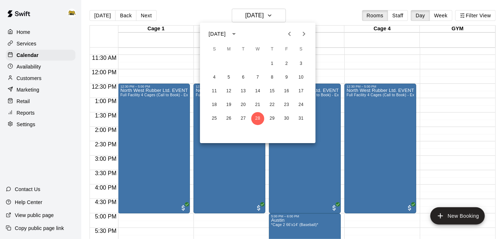
click at [301, 37] on icon "Next month" at bounding box center [303, 34] width 9 height 9
click at [307, 32] on icon "Next month" at bounding box center [303, 34] width 9 height 9
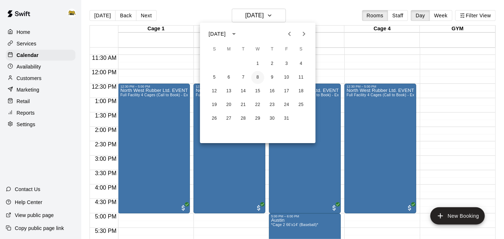
click at [255, 81] on button "8" at bounding box center [257, 77] width 13 height 13
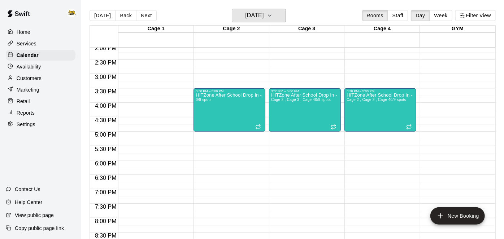
scroll to position [406, 0]
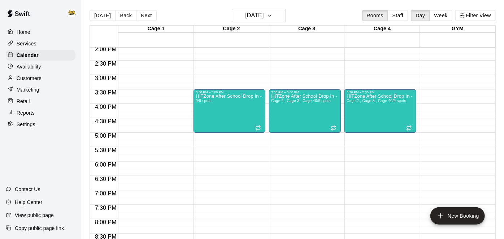
click at [19, 33] on p "Home" at bounding box center [24, 31] width 14 height 7
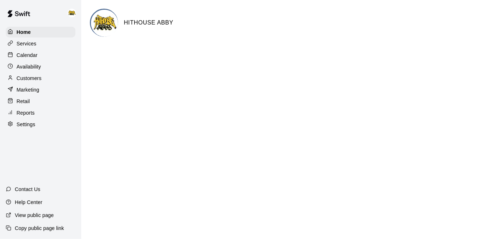
click at [36, 52] on p "Calendar" at bounding box center [27, 55] width 21 height 7
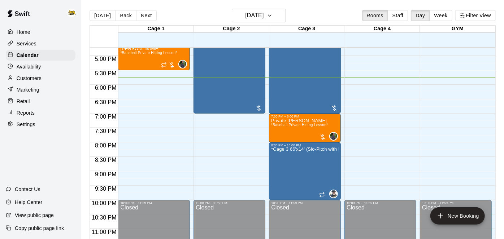
scroll to position [489, 0]
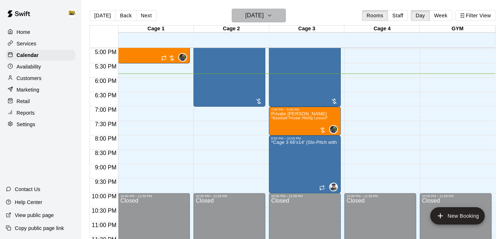
click at [245, 15] on h6 "[DATE]" at bounding box center [254, 15] width 18 height 10
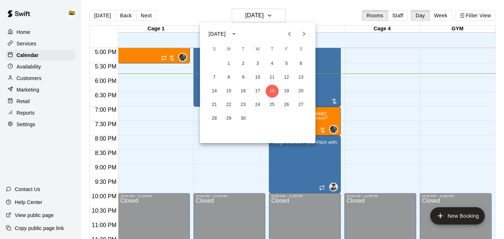
click at [299, 36] on icon "Next month" at bounding box center [303, 34] width 9 height 9
click at [260, 76] on button "8" at bounding box center [257, 77] width 13 height 13
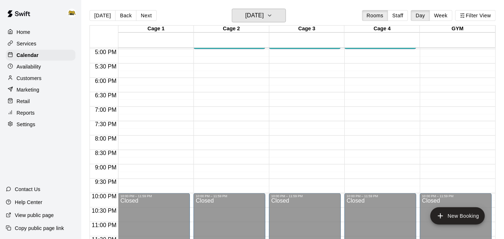
scroll to position [361, 0]
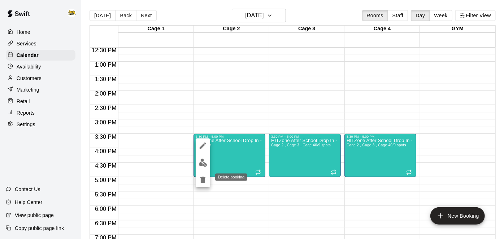
click at [202, 180] on icon "delete" at bounding box center [202, 180] width 5 height 6
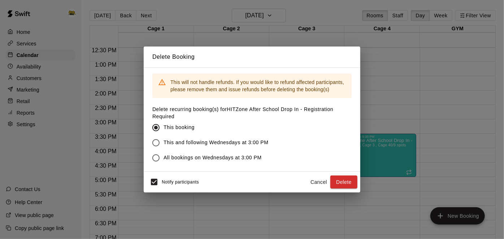
click at [325, 184] on button "Cancel" at bounding box center [318, 182] width 23 height 13
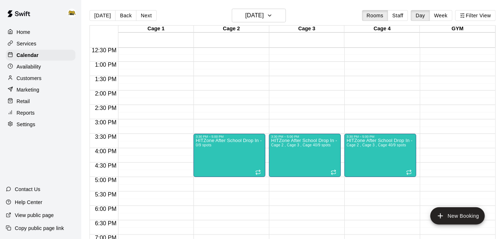
click at [43, 79] on div "Customers" at bounding box center [41, 78] width 70 height 11
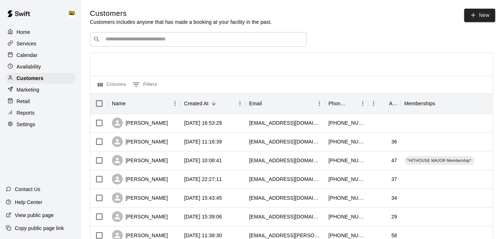
click at [193, 41] on input "Search customers by name or email" at bounding box center [203, 39] width 200 height 7
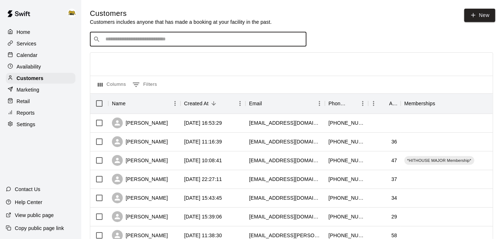
click at [193, 41] on input "Search customers by name or email" at bounding box center [203, 39] width 200 height 7
type input "********"
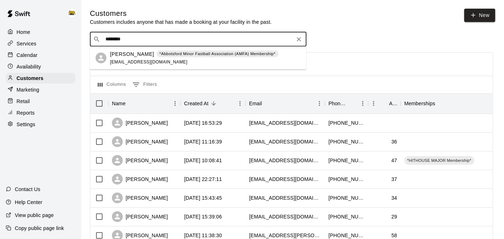
click at [170, 63] on span "[EMAIL_ADDRESS][DOMAIN_NAME]" at bounding box center [149, 61] width 78 height 5
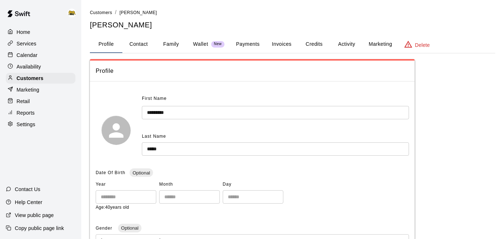
click at [175, 45] on button "Family" at bounding box center [171, 44] width 32 height 17
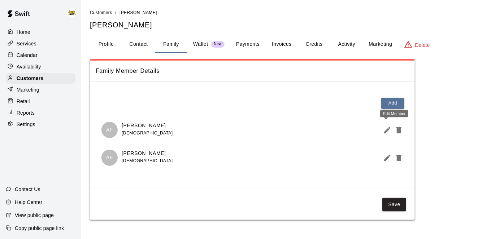
click at [387, 131] on icon "Edit Member" at bounding box center [387, 130] width 6 height 6
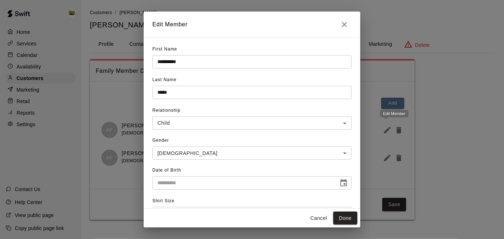
type input "**********"
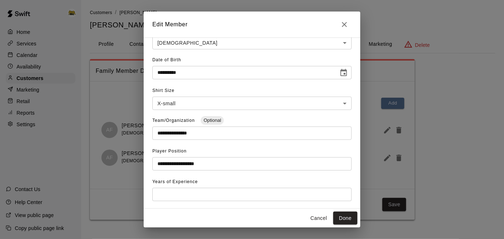
scroll to position [126, 0]
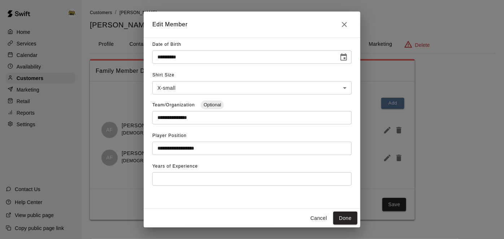
click at [315, 217] on button "Cancel" at bounding box center [318, 218] width 23 height 13
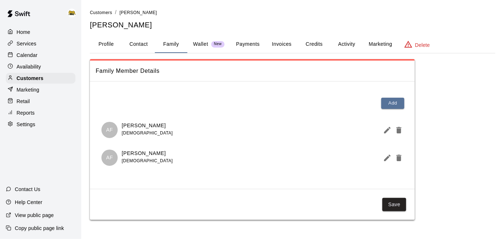
click at [26, 57] on p "Calendar" at bounding box center [27, 55] width 21 height 7
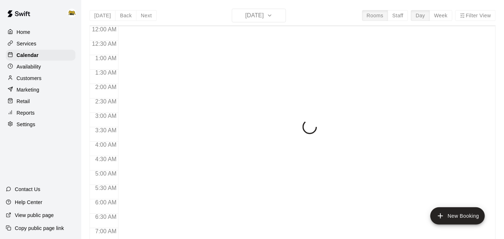
scroll to position [471, 0]
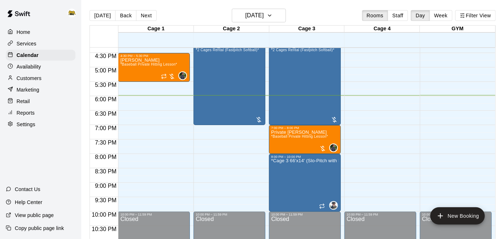
click at [34, 77] on p "Customers" at bounding box center [29, 78] width 25 height 7
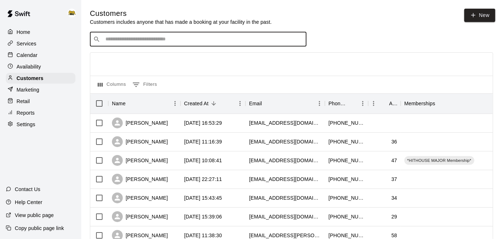
click at [123, 41] on input "Search customers by name or email" at bounding box center [203, 39] width 200 height 7
type input "******"
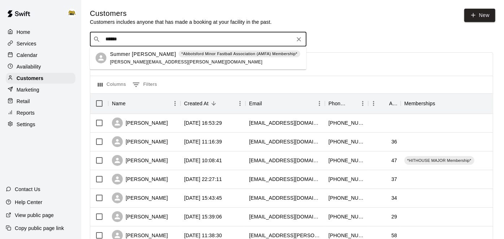
click at [124, 65] on div "Summer [PERSON_NAME] *Abbotsford Minor Fastball Association (AMFA) Membership* …" at bounding box center [205, 58] width 190 height 16
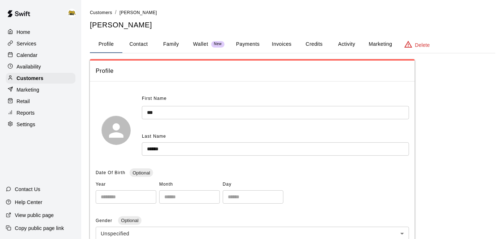
click at [175, 43] on button "Family" at bounding box center [171, 44] width 32 height 17
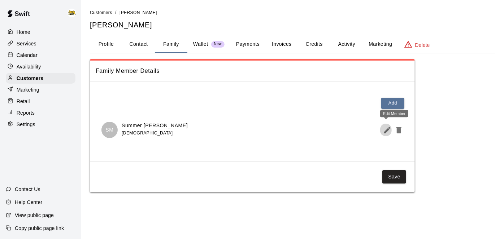
click at [387, 129] on icon "Edit Member" at bounding box center [387, 130] width 6 height 6
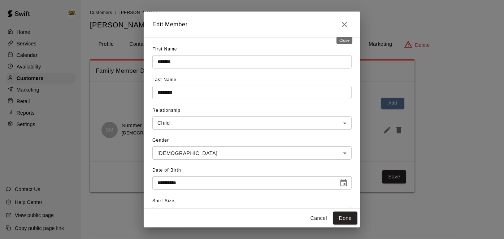
click at [343, 24] on icon "Close" at bounding box center [344, 24] width 9 height 9
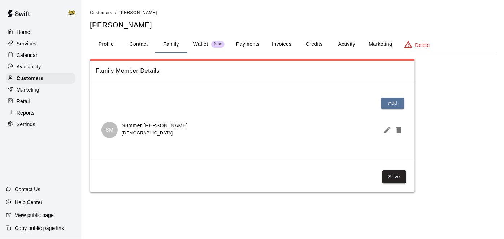
click at [28, 33] on p "Home" at bounding box center [24, 31] width 14 height 7
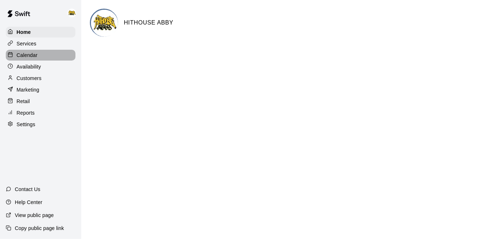
click at [41, 60] on div "Calendar" at bounding box center [41, 55] width 70 height 11
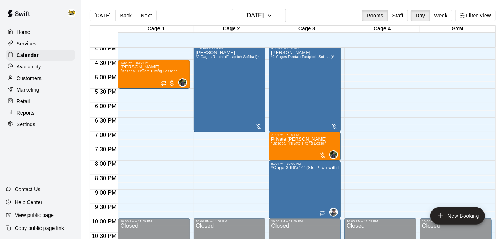
scroll to position [442, 0]
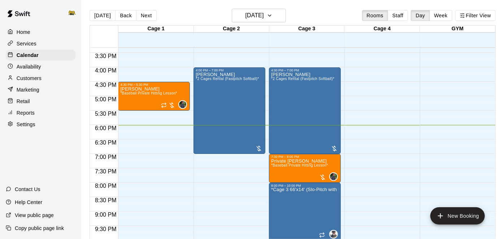
click at [24, 33] on p "Home" at bounding box center [24, 31] width 14 height 7
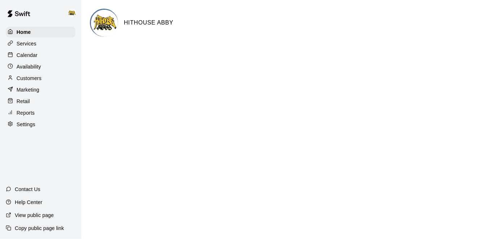
click at [38, 53] on div "Calendar" at bounding box center [41, 55] width 70 height 11
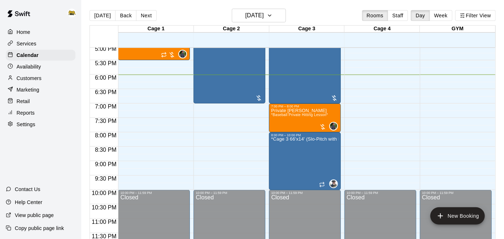
scroll to position [492, 0]
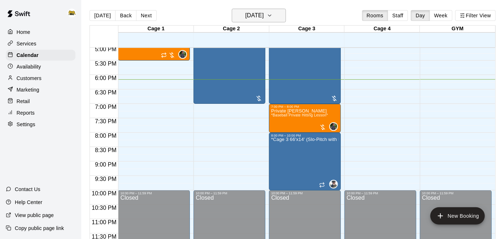
click at [245, 18] on h6 "[DATE]" at bounding box center [254, 15] width 18 height 10
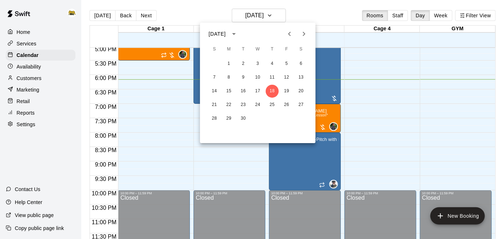
click at [305, 34] on icon "Next month" at bounding box center [303, 34] width 9 height 9
click at [212, 118] on button "23" at bounding box center [214, 118] width 13 height 13
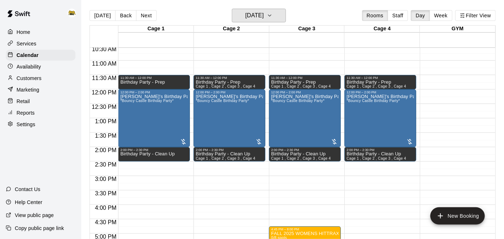
scroll to position [308, 0]
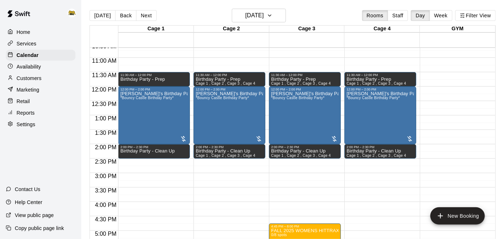
click at [22, 32] on p "Home" at bounding box center [24, 31] width 14 height 7
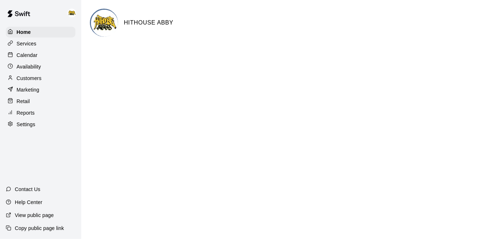
click at [39, 61] on div "Home Services Calendar Availability Customers Marketing Retail Reports Settings" at bounding box center [40, 78] width 81 height 105
click at [35, 57] on p "Calendar" at bounding box center [27, 55] width 21 height 7
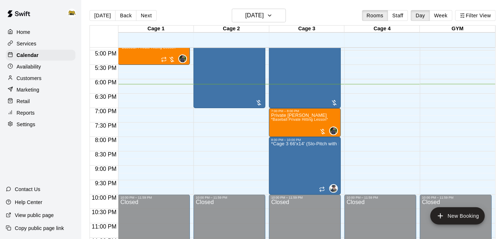
scroll to position [488, 0]
click at [256, 18] on h6 "[DATE]" at bounding box center [254, 15] width 18 height 10
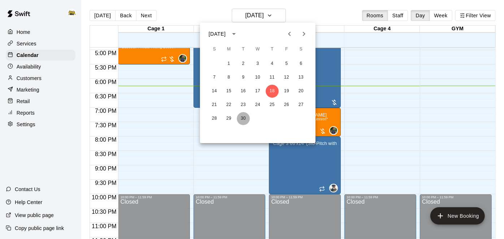
click at [242, 113] on button "30" at bounding box center [243, 118] width 13 height 13
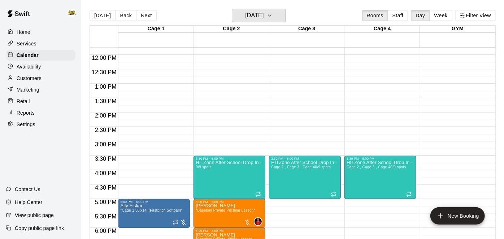
scroll to position [340, 0]
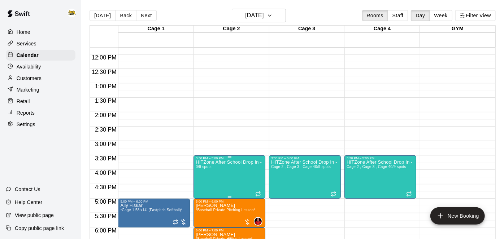
click at [205, 203] on icon "delete" at bounding box center [202, 201] width 9 height 9
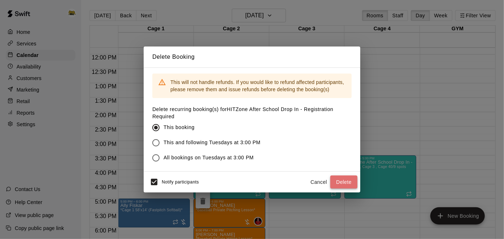
click at [339, 184] on button "Delete" at bounding box center [343, 182] width 27 height 13
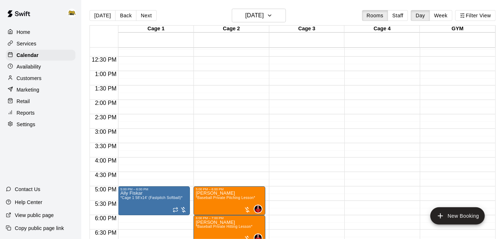
scroll to position [353, 0]
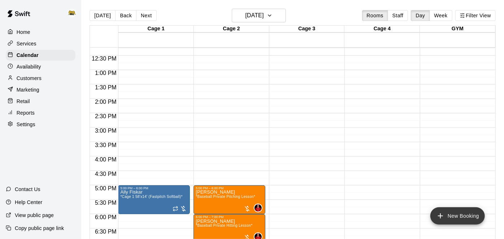
click at [439, 216] on icon "add" at bounding box center [440, 216] width 9 height 9
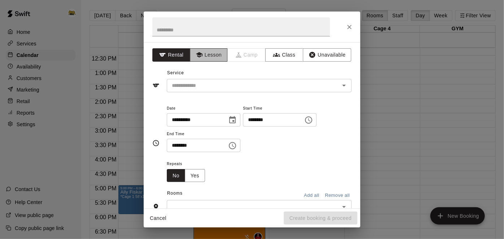
click at [203, 53] on button "Lesson" at bounding box center [209, 54] width 38 height 13
click at [342, 86] on icon "Open" at bounding box center [343, 85] width 9 height 9
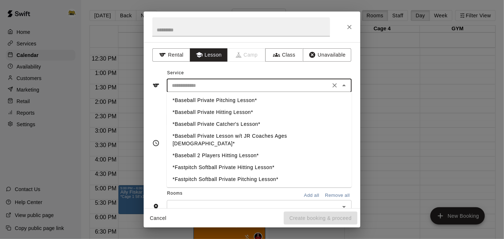
click at [163, 219] on button "Cancel" at bounding box center [157, 218] width 23 height 13
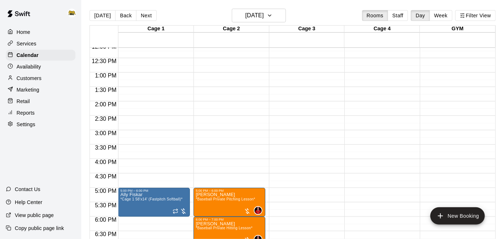
scroll to position [351, 0]
click at [43, 70] on div "Availability" at bounding box center [41, 66] width 70 height 11
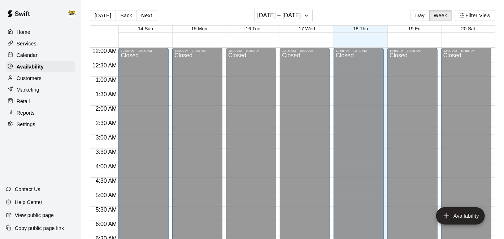
scroll to position [493, 0]
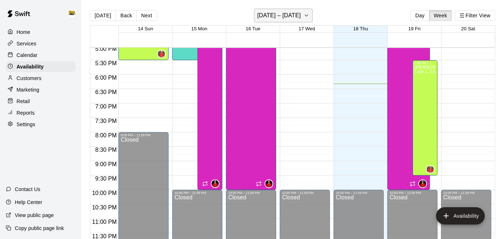
click at [268, 15] on h6 "[DATE] – [DATE]" at bounding box center [279, 15] width 44 height 10
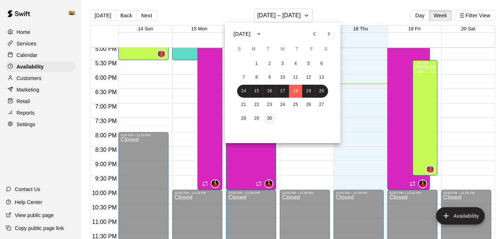
click at [266, 120] on button "30" at bounding box center [269, 118] width 13 height 13
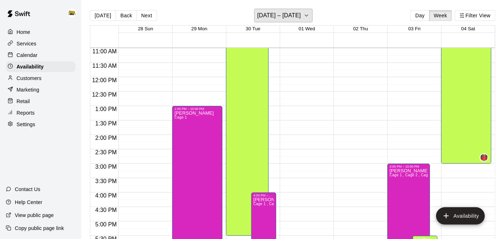
scroll to position [318, 0]
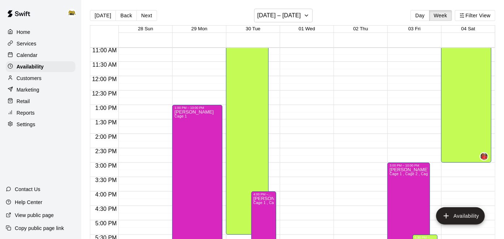
click at [38, 54] on div "Calendar" at bounding box center [41, 55] width 70 height 11
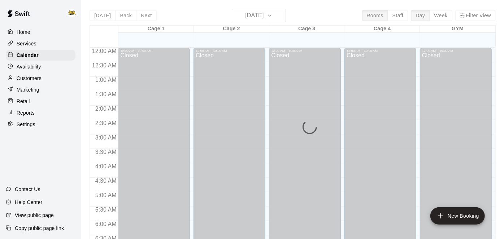
scroll to position [471, 0]
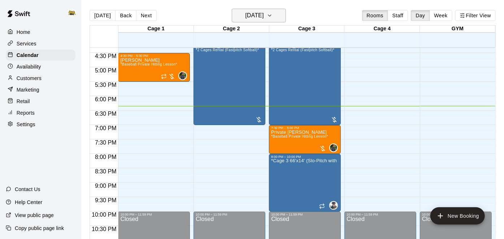
click at [241, 22] on button "[DATE]" at bounding box center [259, 16] width 54 height 14
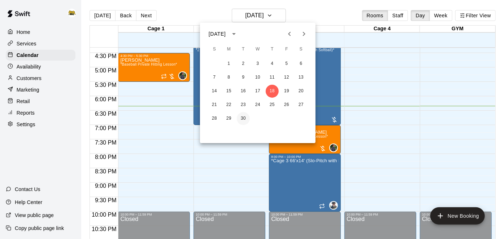
click at [240, 120] on button "30" at bounding box center [243, 118] width 13 height 13
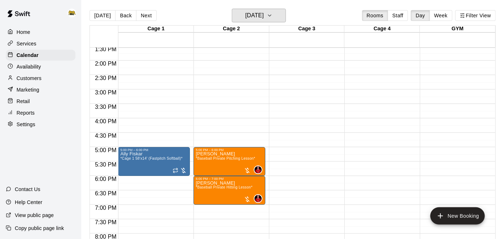
scroll to position [413, 0]
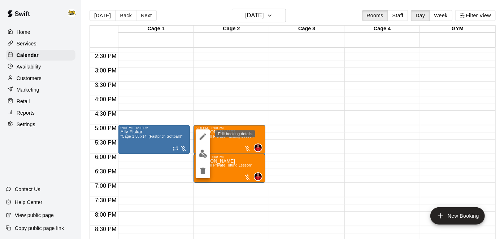
click at [203, 137] on icon "edit" at bounding box center [202, 136] width 9 height 9
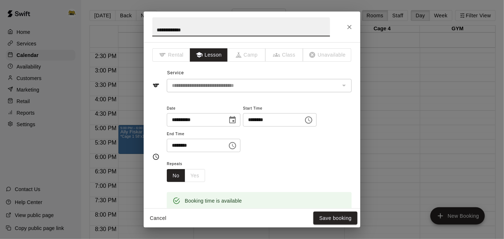
scroll to position [91, 0]
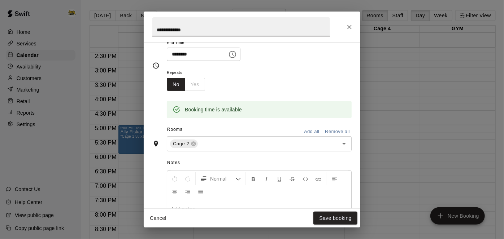
click at [334, 137] on button "Remove all" at bounding box center [337, 131] width 28 height 11
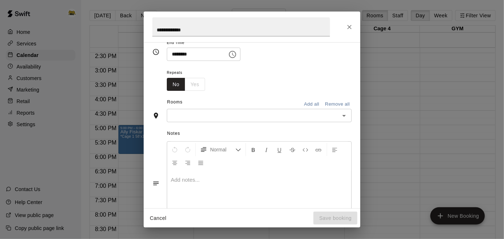
scroll to position [78, 0]
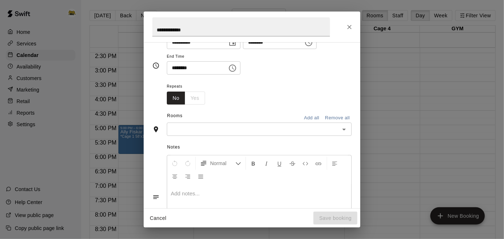
click at [346, 134] on icon "Open" at bounding box center [343, 129] width 9 height 9
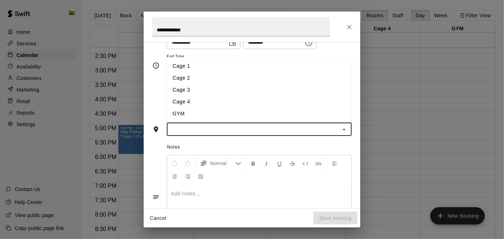
click at [298, 96] on li "Cage 3" at bounding box center [259, 90] width 185 height 12
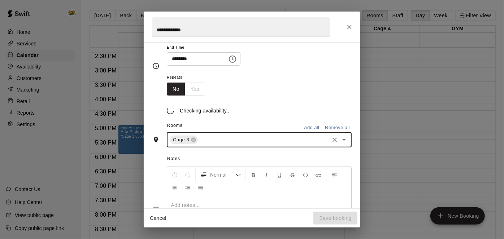
scroll to position [91, 0]
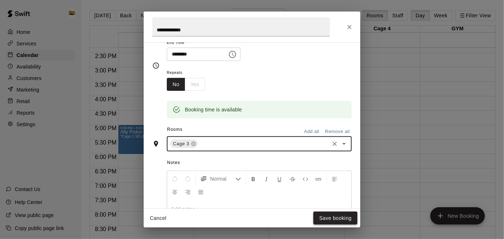
click at [330, 218] on button "Save booking" at bounding box center [335, 218] width 44 height 13
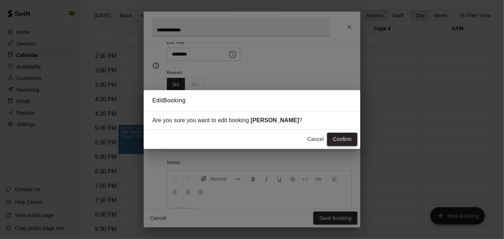
click at [344, 141] on button "Confirm" at bounding box center [342, 139] width 30 height 13
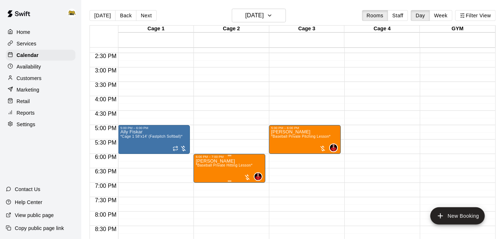
click at [235, 165] on span "*Baseball Private Hitting Lesson*" at bounding box center [224, 165] width 57 height 4
click at [201, 171] on icon "edit" at bounding box center [202, 170] width 6 height 6
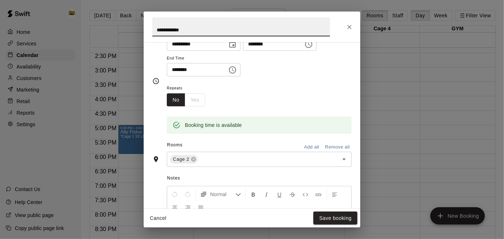
scroll to position [80, 0]
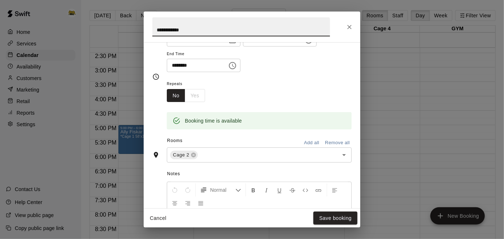
click at [342, 149] on button "Remove all" at bounding box center [337, 142] width 28 height 11
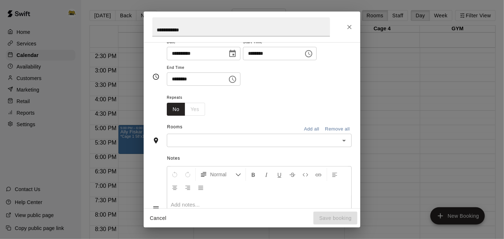
click at [343, 145] on icon "Open" at bounding box center [343, 140] width 9 height 9
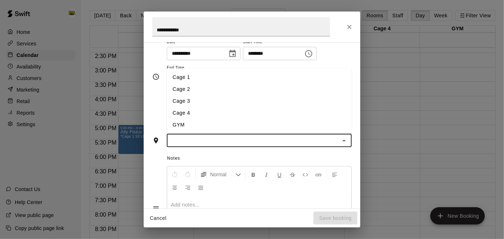
click at [277, 130] on ul "Cage 1 Cage 2 Cage 3 Cage 4 GYM" at bounding box center [259, 101] width 185 height 65
click at [295, 107] on li "Cage 3" at bounding box center [259, 101] width 185 height 12
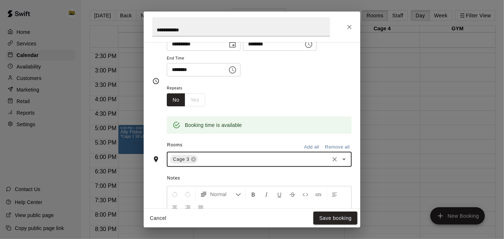
scroll to position [80, 0]
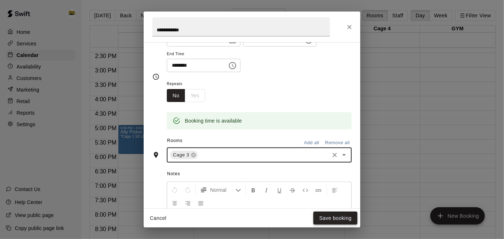
click at [329, 218] on button "Save booking" at bounding box center [335, 218] width 44 height 13
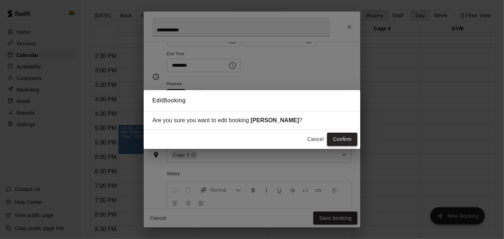
click at [346, 137] on button "Confirm" at bounding box center [342, 139] width 30 height 13
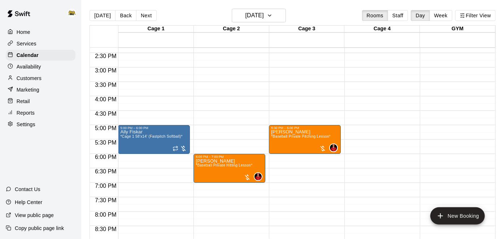
click at [38, 69] on p "Availability" at bounding box center [29, 66] width 25 height 7
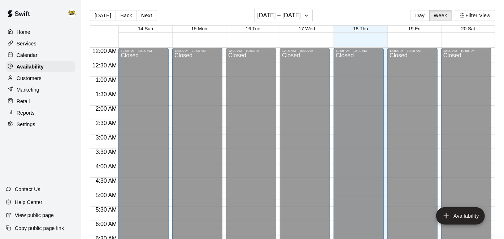
click at [36, 57] on p "Calendar" at bounding box center [27, 55] width 21 height 7
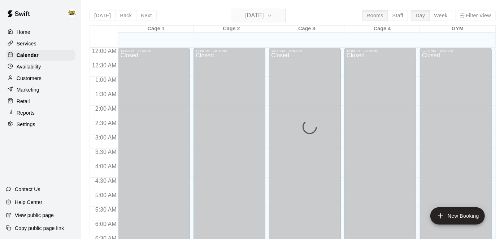
scroll to position [471, 0]
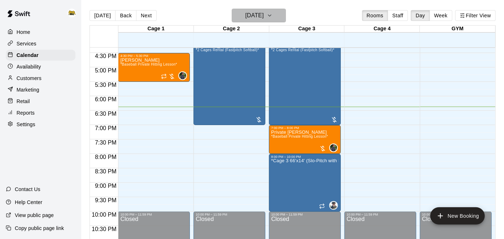
click at [245, 17] on h6 "[DATE]" at bounding box center [254, 15] width 18 height 10
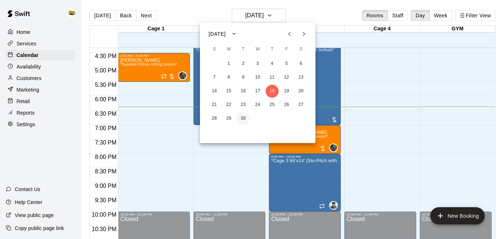
click at [242, 119] on button "30" at bounding box center [243, 118] width 13 height 13
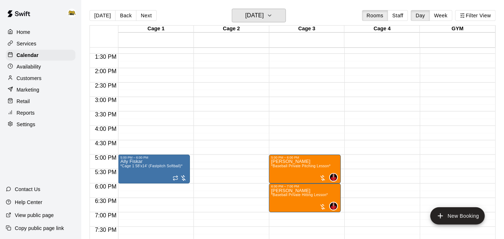
scroll to position [383, 0]
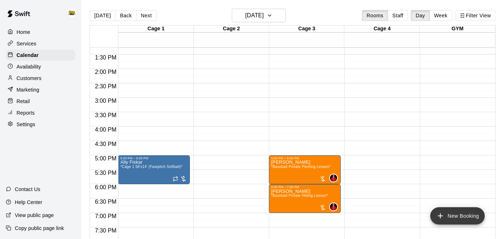
click at [440, 217] on icon "add" at bounding box center [440, 216] width 5 height 5
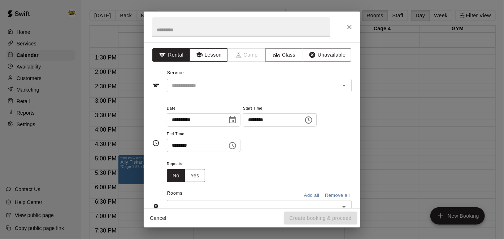
click at [222, 52] on button "Lesson" at bounding box center [209, 54] width 38 height 13
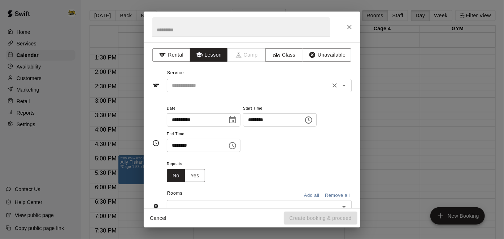
click at [344, 87] on icon "Open" at bounding box center [343, 85] width 9 height 9
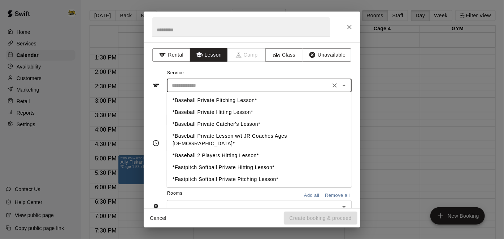
click at [228, 113] on li "*Baseball Private Hitting Lesson*" at bounding box center [259, 113] width 185 height 12
type input "**********"
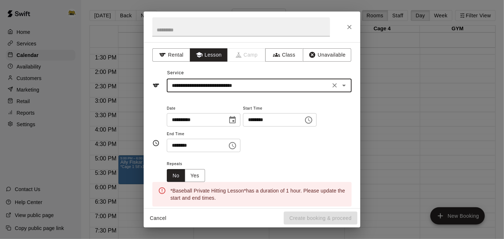
click at [243, 127] on input "********" at bounding box center [271, 119] width 56 height 13
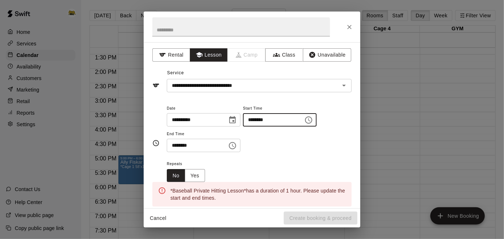
type input "********"
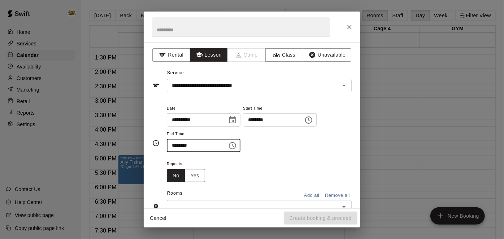
type input "********"
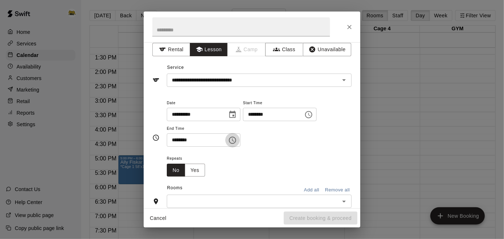
scroll to position [5, 0]
click at [243, 122] on input "********" at bounding box center [271, 114] width 56 height 13
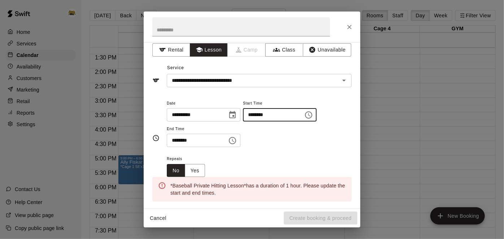
type input "********"
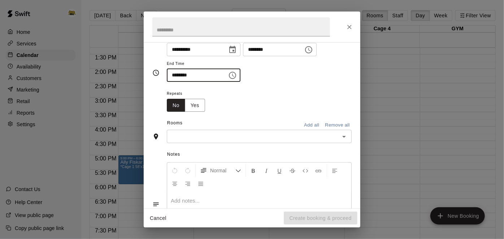
scroll to position [71, 0]
click at [351, 143] on div "​" at bounding box center [259, 135] width 185 height 13
type input "********"
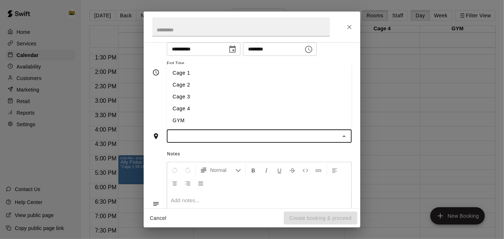
click at [344, 141] on icon "Close" at bounding box center [343, 136] width 9 height 9
click at [344, 141] on icon "Open" at bounding box center [343, 136] width 9 height 9
click at [266, 103] on li "Cage 3" at bounding box center [259, 97] width 185 height 12
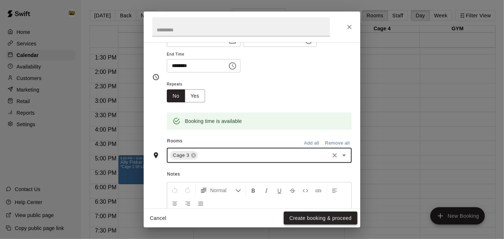
scroll to position [84, 0]
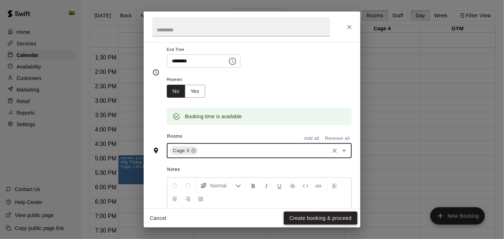
click at [311, 220] on button "Create booking & proceed" at bounding box center [321, 218] width 74 height 13
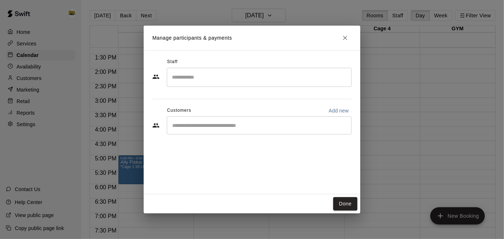
click at [263, 81] on input "Search staff" at bounding box center [259, 77] width 178 height 13
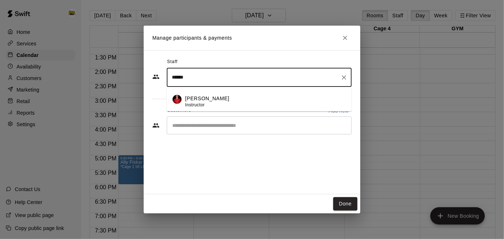
click at [240, 97] on div "[PERSON_NAME] Instructor" at bounding box center [265, 102] width 161 height 14
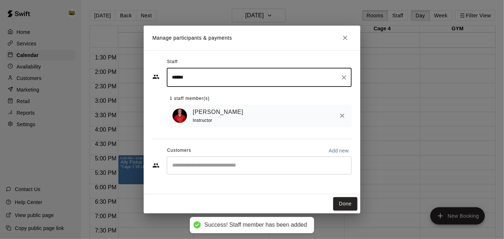
click at [237, 160] on div "​" at bounding box center [259, 166] width 185 height 18
type input "******"
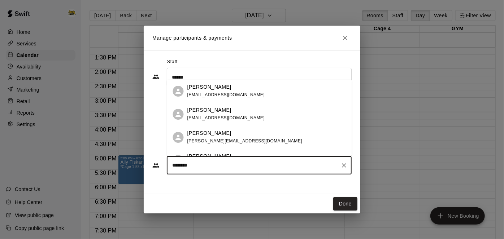
type input "*********"
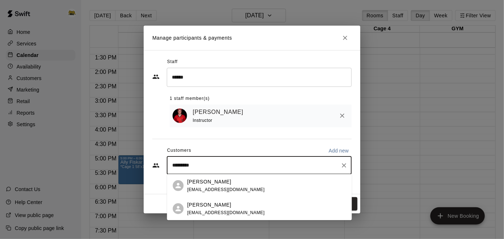
click at [215, 213] on span "[EMAIL_ADDRESS][DOMAIN_NAME]" at bounding box center [226, 212] width 78 height 5
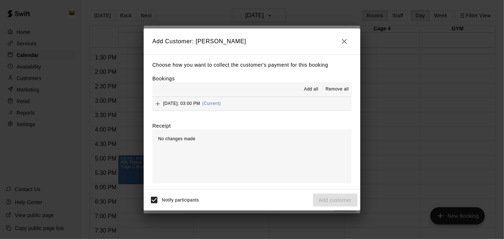
click at [305, 96] on div "Add all Remove all" at bounding box center [251, 89] width 199 height 14
click at [306, 92] on span "Add all" at bounding box center [311, 89] width 14 height 7
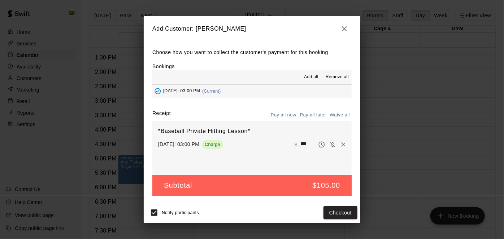
click at [309, 119] on button "Pay all later" at bounding box center [313, 115] width 30 height 11
click at [326, 212] on button "Add customer" at bounding box center [335, 212] width 44 height 13
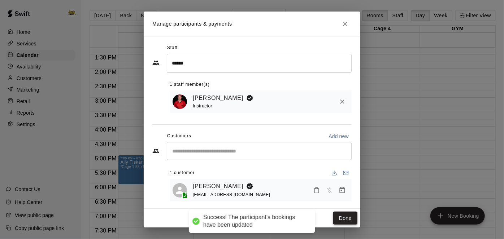
click at [348, 215] on button "Done" at bounding box center [345, 218] width 24 height 13
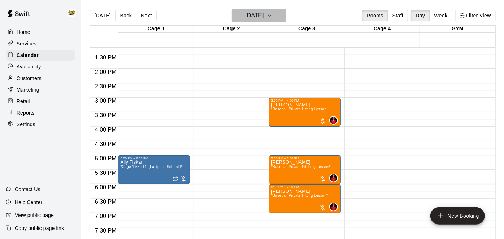
click at [251, 20] on h6 "[DATE]" at bounding box center [254, 15] width 18 height 10
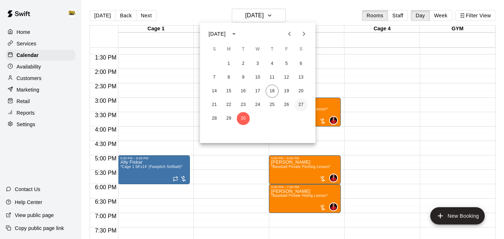
click at [302, 105] on button "27" at bounding box center [300, 104] width 13 height 13
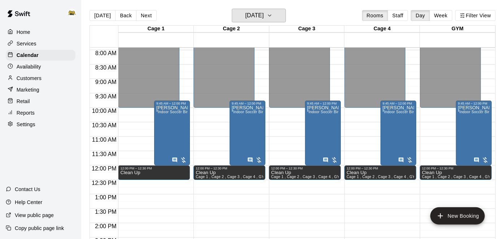
scroll to position [230, 0]
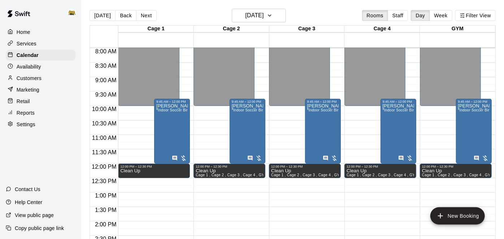
click at [228, 17] on div "[DATE] Back [DATE][DATE] Rooms Staff Day Week Filter View" at bounding box center [292, 17] width 406 height 17
click at [245, 19] on h6 "[DATE]" at bounding box center [254, 15] width 18 height 10
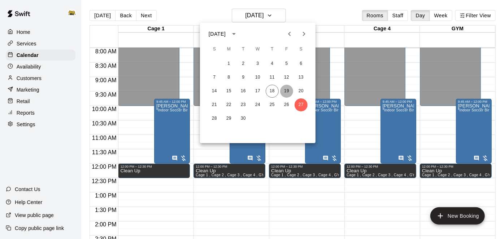
click at [287, 92] on button "19" at bounding box center [286, 91] width 13 height 13
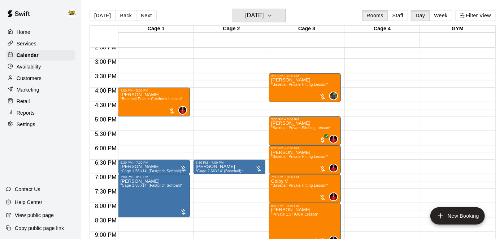
scroll to position [422, 0]
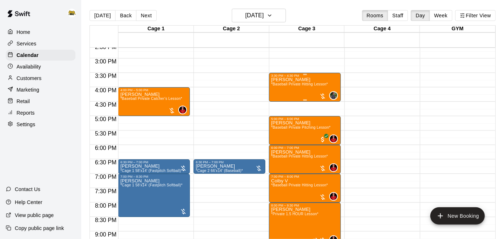
click at [307, 92] on div "[PERSON_NAME] *Baseball Private Hitting Lesson*" at bounding box center [299, 197] width 57 height 239
click at [277, 86] on icon "edit" at bounding box center [278, 84] width 6 height 6
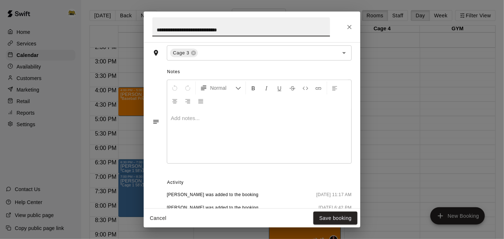
scroll to position [191, 0]
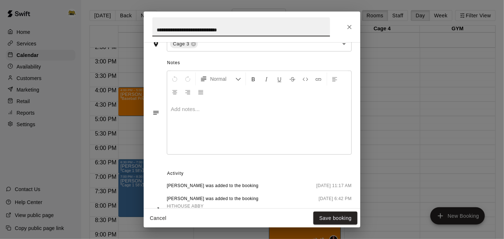
click at [163, 219] on button "Cancel" at bounding box center [157, 218] width 23 height 13
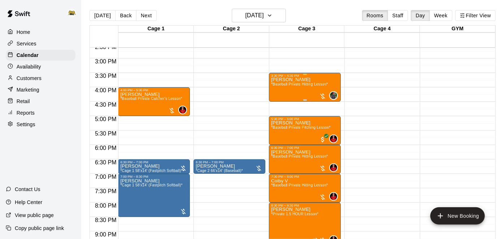
click at [318, 81] on div "[PERSON_NAME] *Baseball Private Hitting Lesson*" at bounding box center [299, 197] width 57 height 239
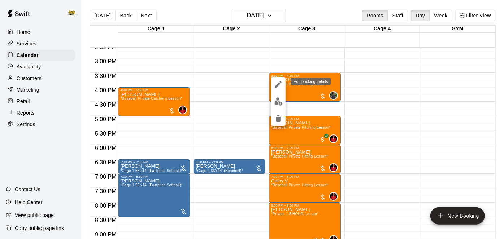
click at [280, 86] on icon "edit" at bounding box center [278, 84] width 9 height 9
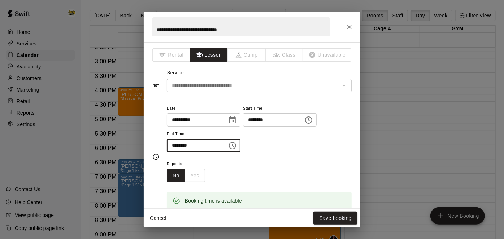
click at [215, 152] on input "********" at bounding box center [195, 145] width 56 height 13
click at [157, 220] on button "Cancel" at bounding box center [157, 218] width 23 height 13
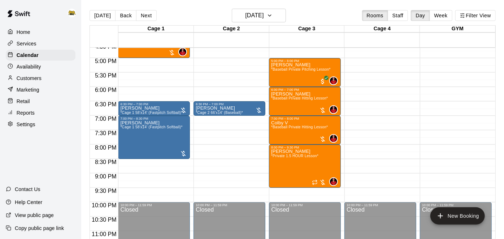
scroll to position [481, 0]
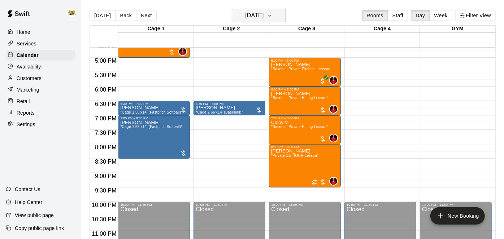
click at [245, 19] on h6 "[DATE]" at bounding box center [254, 15] width 18 height 10
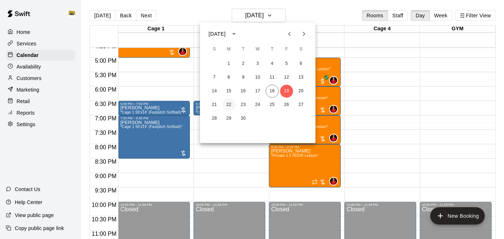
click at [229, 108] on button "22" at bounding box center [228, 104] width 13 height 13
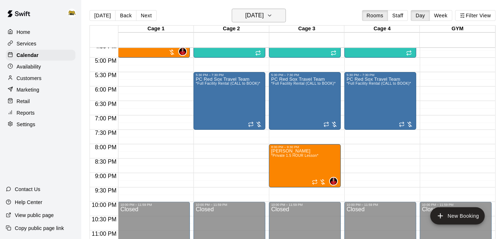
click at [272, 12] on icon "button" at bounding box center [270, 15] width 6 height 9
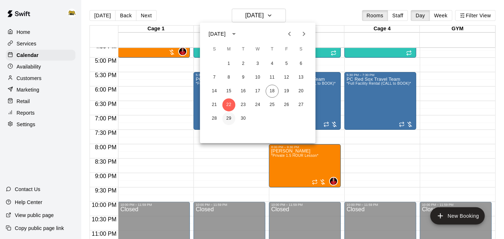
click at [228, 120] on button "29" at bounding box center [228, 118] width 13 height 13
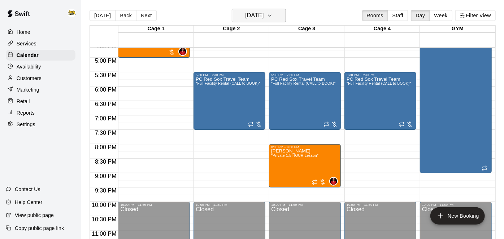
click at [254, 17] on h6 "[DATE]" at bounding box center [254, 15] width 18 height 10
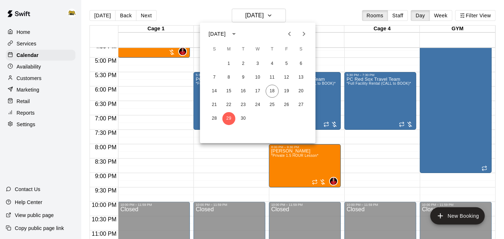
click at [39, 69] on div at bounding box center [252, 119] width 504 height 239
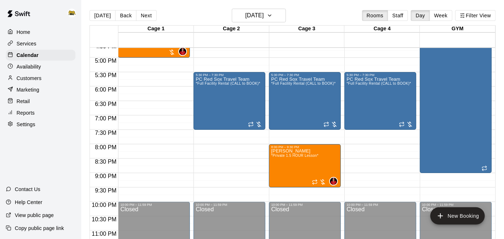
click at [39, 69] on p "Availability" at bounding box center [29, 66] width 25 height 7
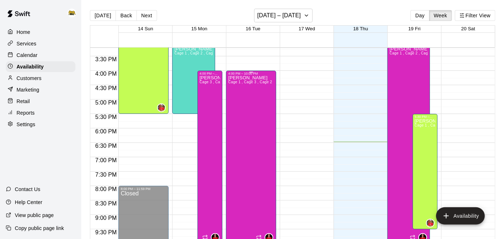
scroll to position [436, 0]
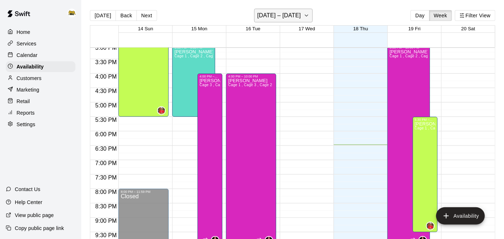
click at [288, 16] on h6 "[DATE] – [DATE]" at bounding box center [279, 15] width 44 height 10
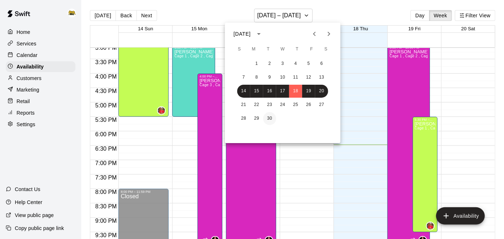
click at [270, 120] on button "30" at bounding box center [269, 118] width 13 height 13
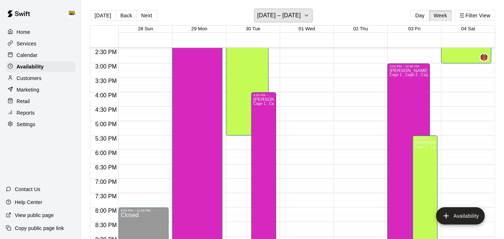
scroll to position [416, 0]
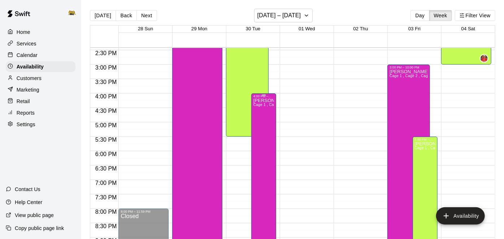
click at [265, 117] on div "[PERSON_NAME] 1 , Cage 3 , Cage 2" at bounding box center [263, 217] width 21 height 239
click at [258, 106] on icon "edit" at bounding box center [260, 105] width 6 height 6
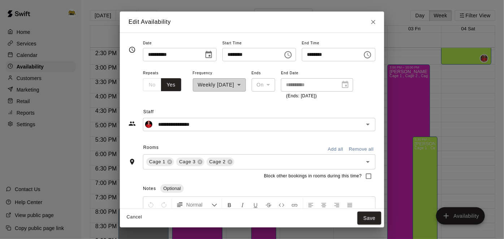
click at [259, 52] on input "********" at bounding box center [250, 54] width 56 height 13
type input "********"
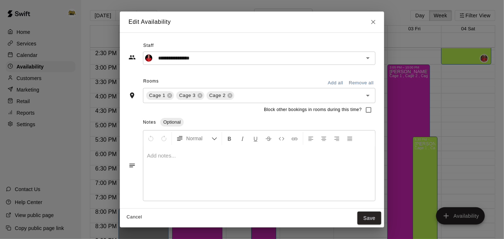
scroll to position [64, 0]
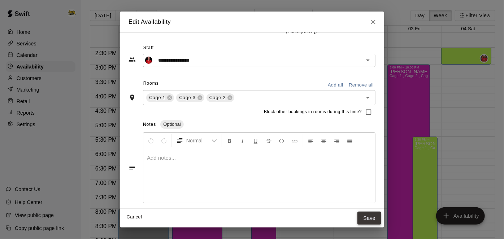
type input "********"
click at [381, 217] on button "Save" at bounding box center [369, 218] width 24 height 13
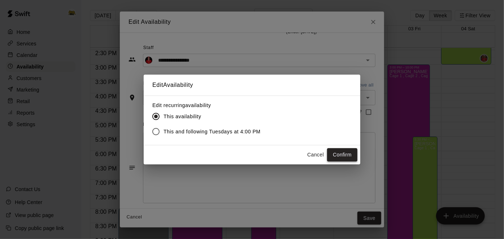
click at [344, 157] on button "Confirm" at bounding box center [342, 154] width 30 height 13
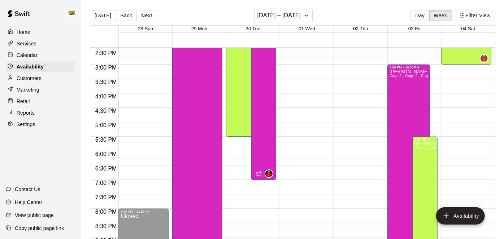
click at [30, 32] on p "Home" at bounding box center [24, 31] width 14 height 7
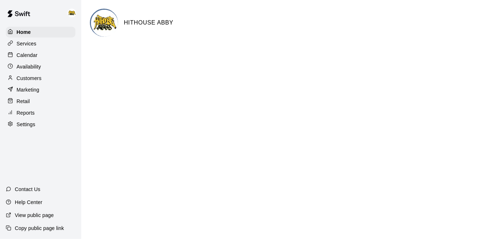
click at [28, 57] on p "Calendar" at bounding box center [27, 55] width 21 height 7
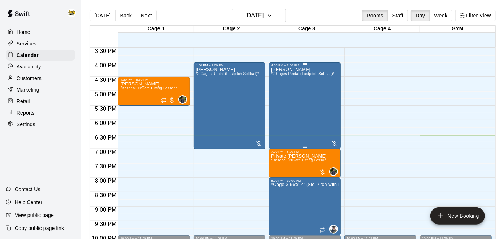
scroll to position [447, 0]
click at [236, 93] on div "[PERSON_NAME] *2 Cages Rental (Fastpitch Softball)*" at bounding box center [227, 186] width 63 height 239
click at [203, 74] on icon "edit" at bounding box center [202, 74] width 6 height 6
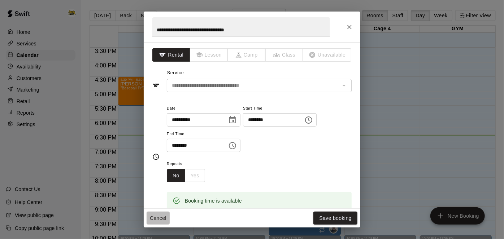
click at [156, 212] on button "Cancel" at bounding box center [157, 218] width 23 height 13
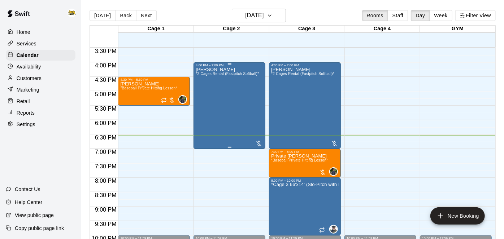
click at [244, 107] on div "[PERSON_NAME] *2 Cages Rental (Fastpitch Softball)*" at bounding box center [227, 186] width 63 height 239
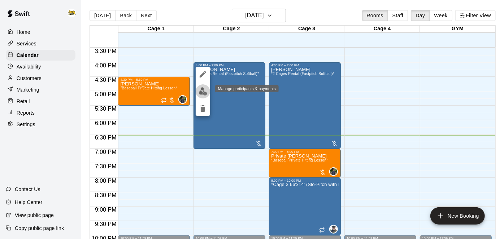
click at [203, 95] on img "edit" at bounding box center [203, 91] width 8 height 8
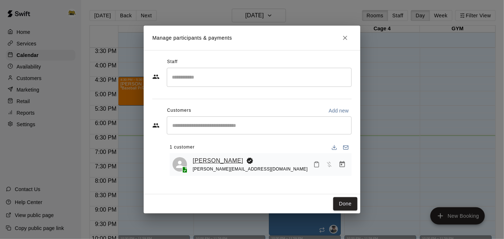
click at [226, 161] on link "[PERSON_NAME]" at bounding box center [218, 160] width 50 height 9
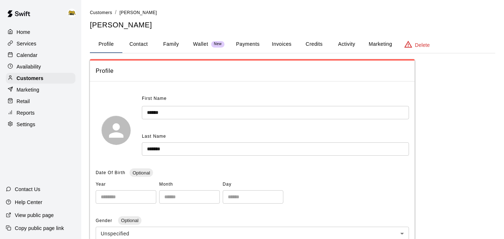
click at [351, 44] on button "Activity" at bounding box center [346, 44] width 32 height 17
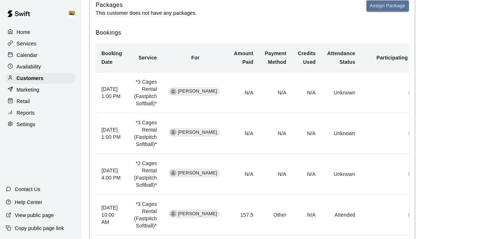
scroll to position [34, 0]
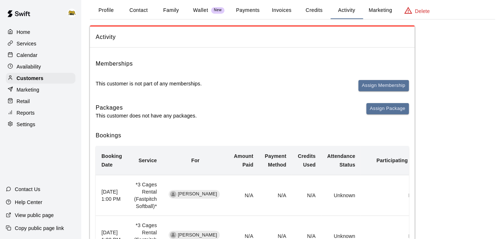
click at [26, 56] on p "Calendar" at bounding box center [27, 55] width 21 height 7
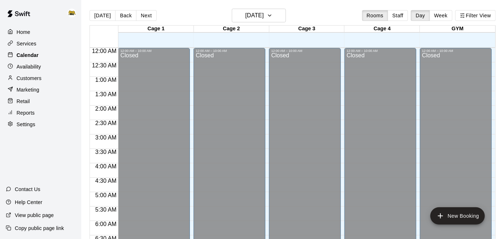
scroll to position [471, 0]
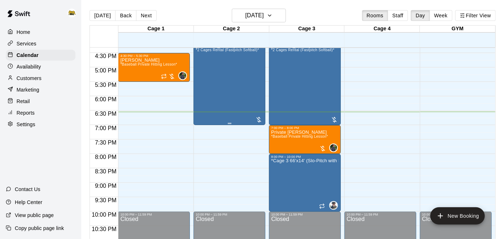
click at [238, 86] on div "[PERSON_NAME] *2 Cages Rental (Fastpitch Softball)*" at bounding box center [227, 162] width 63 height 239
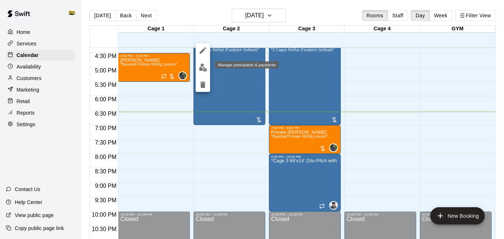
click at [203, 72] on button "edit" at bounding box center [203, 68] width 14 height 14
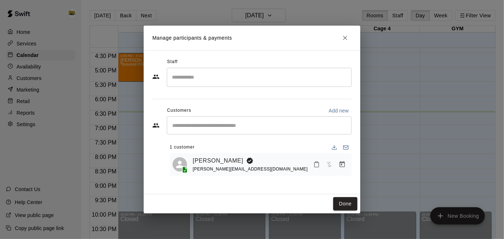
click at [319, 166] on icon "Mark attendance" at bounding box center [316, 164] width 6 height 6
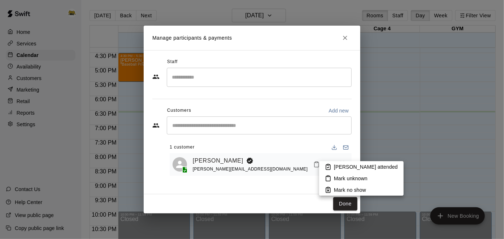
click at [331, 168] on li "[PERSON_NAME] attended" at bounding box center [361, 167] width 84 height 12
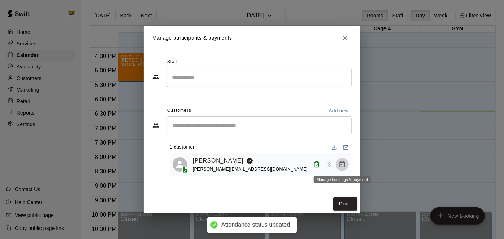
click at [341, 167] on icon "Manage bookings & payment" at bounding box center [341, 164] width 7 height 7
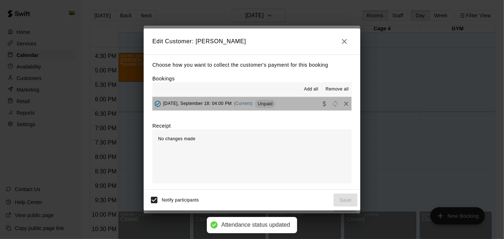
click at [280, 107] on button "[DATE], September 18: 04:00 PM (Current) Unpaid" at bounding box center [251, 103] width 199 height 13
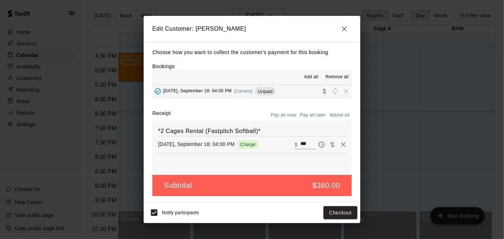
click at [345, 33] on icon "button" at bounding box center [344, 29] width 9 height 9
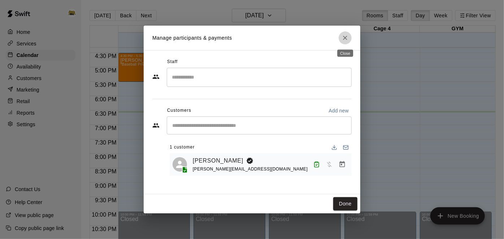
click at [343, 41] on icon "Close" at bounding box center [344, 37] width 7 height 7
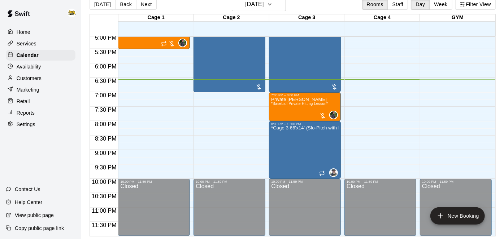
scroll to position [12, 0]
click at [263, 6] on h6 "[DATE]" at bounding box center [254, 4] width 18 height 10
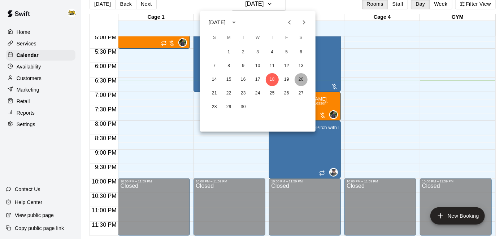
click at [301, 82] on button "20" at bounding box center [300, 79] width 13 height 13
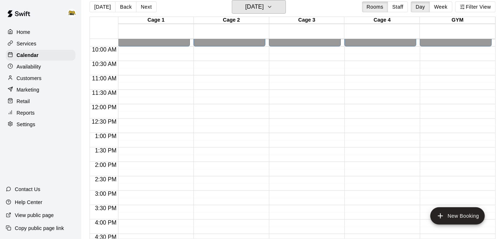
scroll to position [280, 0]
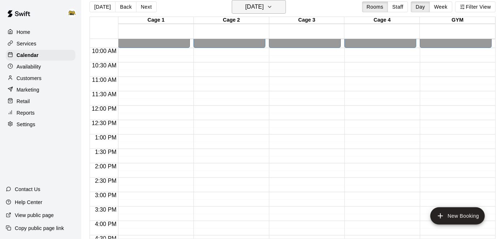
click at [245, 7] on h6 "[DATE]" at bounding box center [254, 7] width 18 height 10
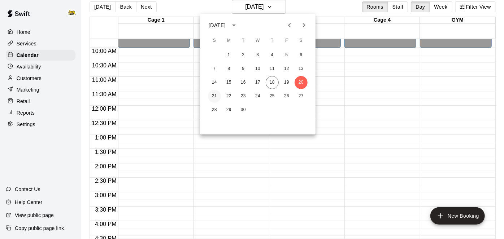
click at [213, 97] on button "21" at bounding box center [214, 96] width 13 height 13
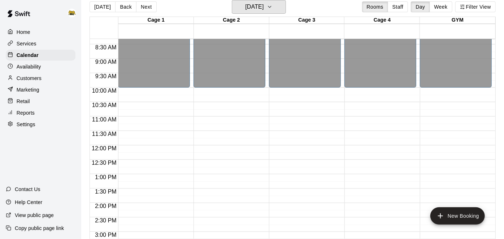
scroll to position [240, 0]
click at [262, 7] on h6 "[DATE]" at bounding box center [254, 7] width 18 height 10
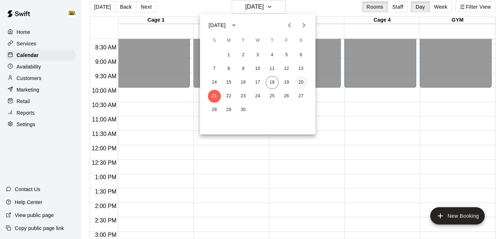
click at [302, 82] on button "20" at bounding box center [300, 82] width 13 height 13
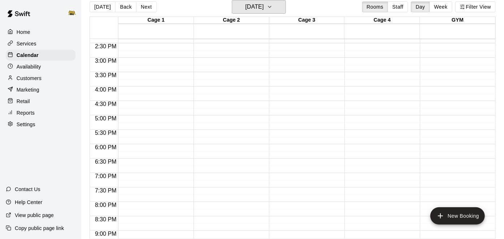
scroll to position [413, 0]
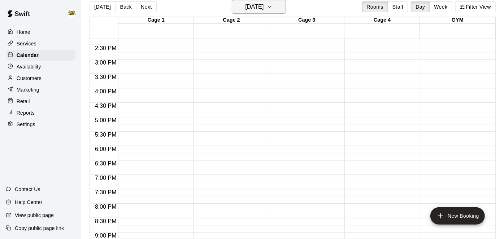
click at [258, 5] on h6 "[DATE]" at bounding box center [254, 7] width 18 height 10
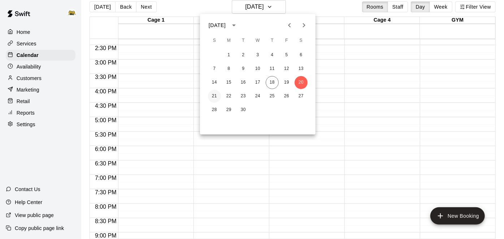
click at [214, 98] on button "21" at bounding box center [214, 96] width 13 height 13
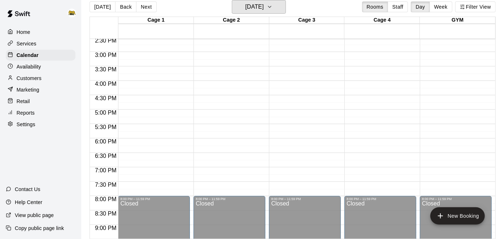
scroll to position [424, 0]
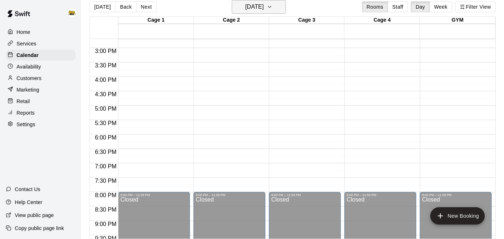
click at [256, 10] on h6 "[DATE]" at bounding box center [254, 7] width 18 height 10
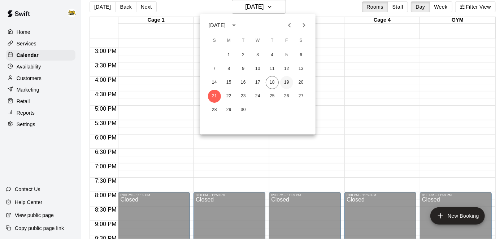
click at [286, 84] on button "19" at bounding box center [286, 82] width 13 height 13
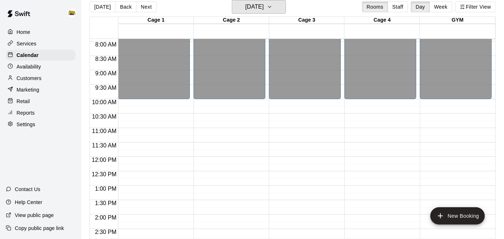
scroll to position [229, 0]
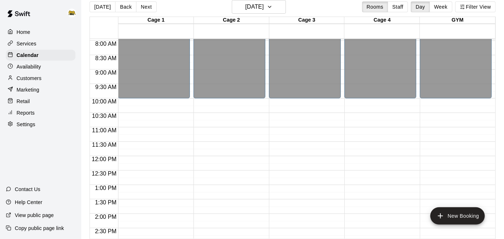
click at [28, 32] on p "Home" at bounding box center [24, 31] width 14 height 7
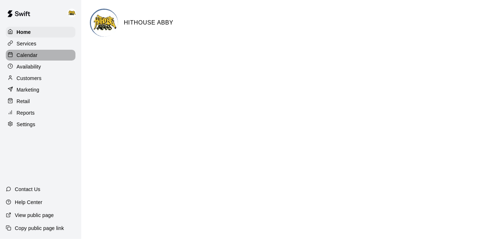
click at [40, 57] on div "Calendar" at bounding box center [41, 55] width 70 height 11
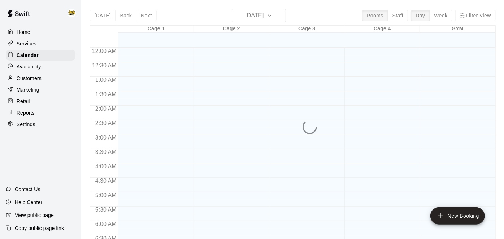
scroll to position [471, 0]
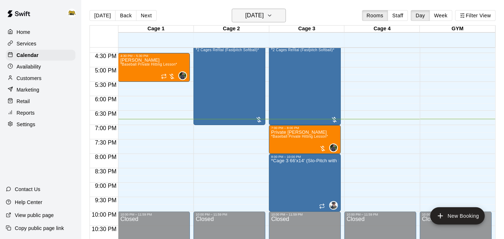
click at [277, 13] on button "[DATE]" at bounding box center [259, 16] width 54 height 14
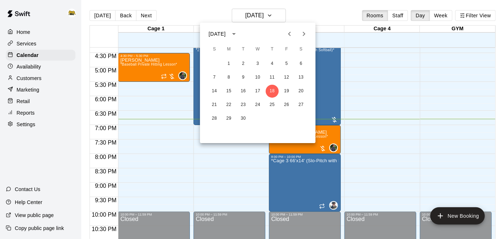
click at [302, 36] on icon "Next month" at bounding box center [303, 34] width 9 height 9
click at [304, 33] on icon "Next month" at bounding box center [304, 34] width 3 height 4
click at [306, 36] on icon "Next month" at bounding box center [303, 34] width 9 height 9
click at [287, 36] on icon "Previous month" at bounding box center [289, 34] width 9 height 9
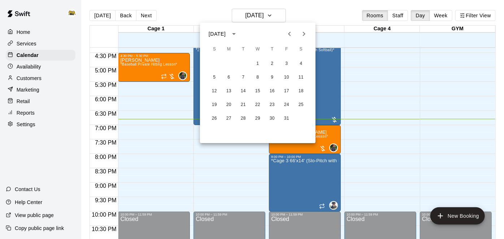
click at [33, 80] on div at bounding box center [252, 119] width 504 height 239
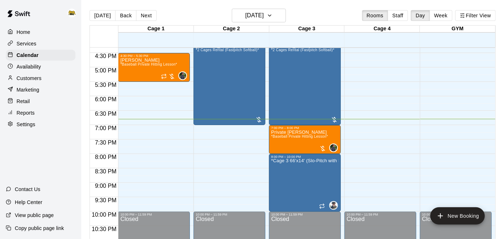
click at [33, 80] on p "Customers" at bounding box center [29, 78] width 25 height 7
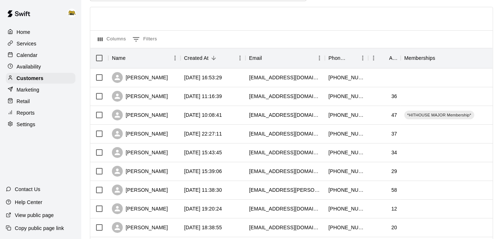
scroll to position [47, 0]
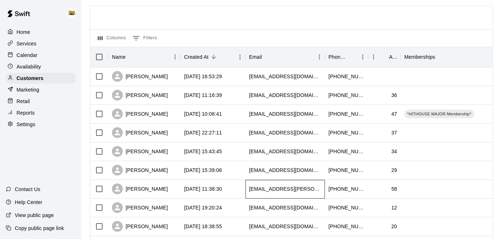
click at [252, 188] on div "[EMAIL_ADDRESS][PERSON_NAME][DOMAIN_NAME]" at bounding box center [285, 188] width 72 height 7
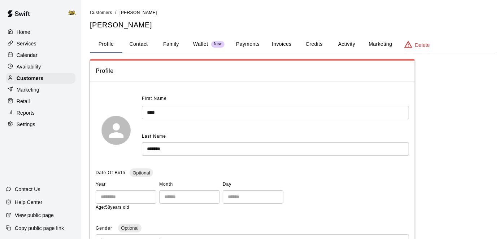
click at [145, 44] on button "Contact" at bounding box center [138, 44] width 32 height 17
select select "**"
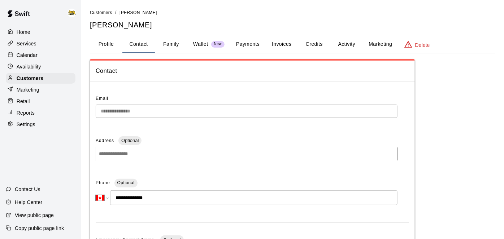
click at [87, 110] on div "**********" at bounding box center [292, 203] width 417 height 389
click at [75, 109] on div "**********" at bounding box center [252, 206] width 504 height 412
click at [30, 55] on p "Calendar" at bounding box center [27, 55] width 21 height 7
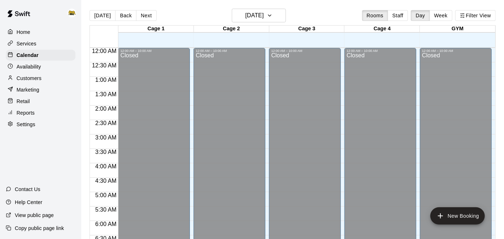
scroll to position [471, 0]
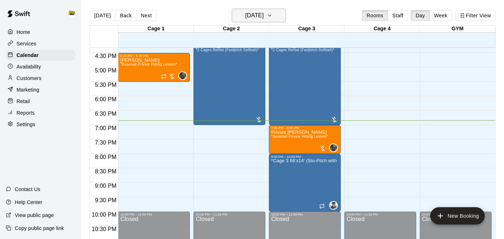
click at [250, 18] on h6 "[DATE]" at bounding box center [254, 15] width 18 height 10
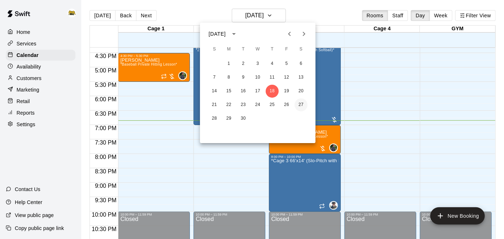
click at [302, 104] on button "27" at bounding box center [300, 104] width 13 height 13
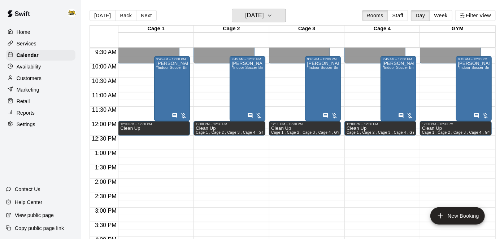
scroll to position [229, 0]
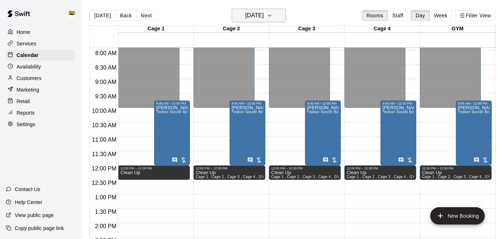
click at [263, 14] on h6 "[DATE]" at bounding box center [254, 15] width 18 height 10
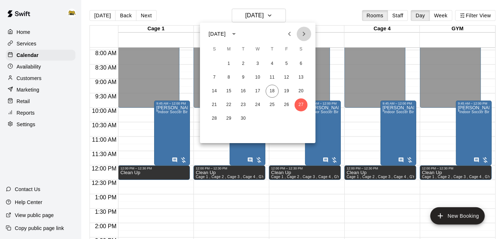
click at [303, 36] on icon "Next month" at bounding box center [303, 34] width 9 height 9
click at [301, 107] on button "25" at bounding box center [300, 104] width 13 height 13
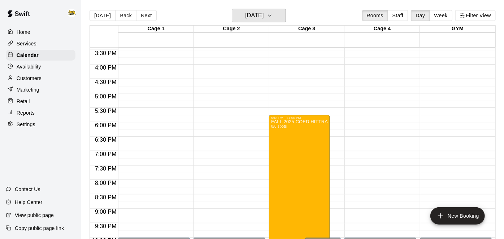
scroll to position [449, 0]
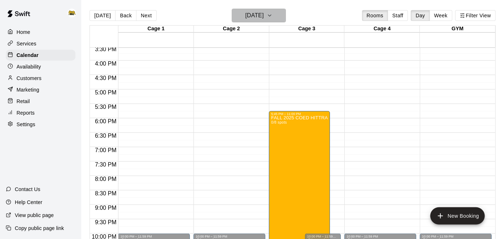
click at [263, 17] on h6 "[DATE]" at bounding box center [254, 15] width 18 height 10
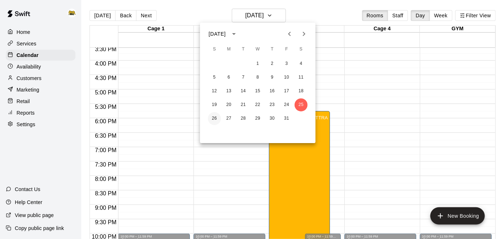
click at [211, 118] on button "26" at bounding box center [214, 118] width 13 height 13
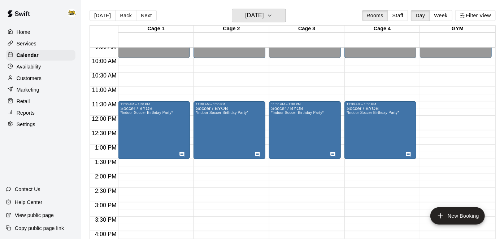
scroll to position [276, 0]
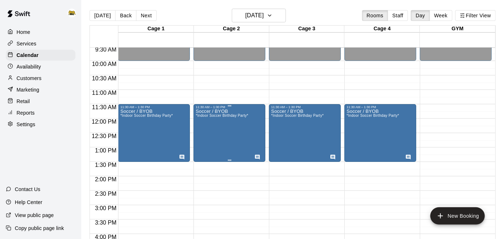
click at [232, 123] on div "Soccer / BYOB *Indoor Soccer Birthday Party*" at bounding box center [222, 228] width 53 height 239
click at [204, 118] on icon "edit" at bounding box center [202, 116] width 9 height 9
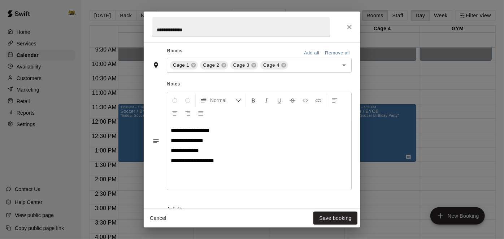
scroll to position [232, 0]
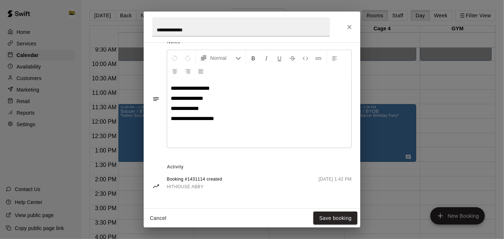
click at [159, 218] on button "Cancel" at bounding box center [157, 218] width 23 height 13
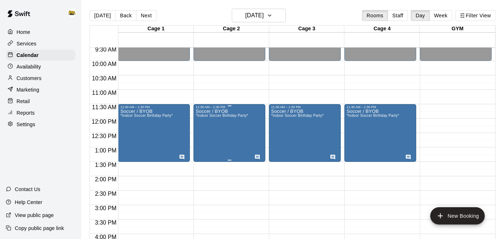
click at [238, 135] on div "Soccer / BYOB *Indoor Soccer Birthday Party*" at bounding box center [222, 228] width 53 height 239
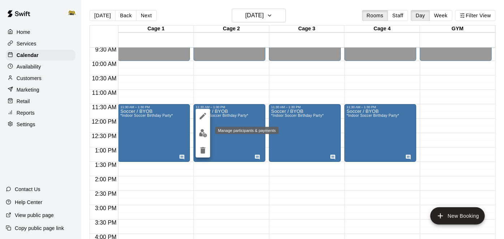
click at [206, 133] on img "edit" at bounding box center [203, 133] width 8 height 8
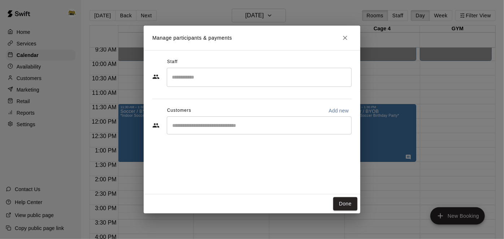
click at [312, 124] on input "Start typing to search customers..." at bounding box center [259, 125] width 178 height 7
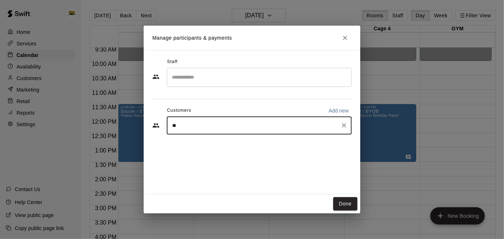
type input "***"
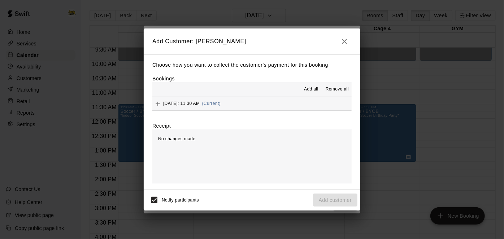
click at [283, 105] on button "[DATE]: 11:30 AM (Current)" at bounding box center [251, 103] width 199 height 13
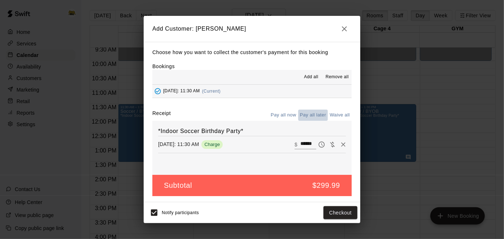
click at [314, 113] on button "Pay all later" at bounding box center [313, 115] width 30 height 11
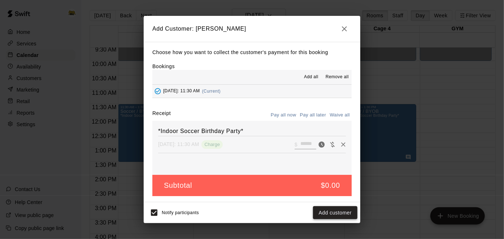
click at [322, 212] on button "Add customer" at bounding box center [335, 212] width 44 height 13
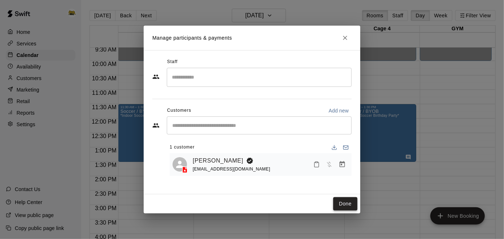
click at [348, 203] on button "Done" at bounding box center [345, 203] width 24 height 13
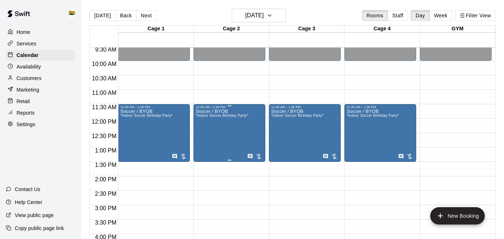
click at [235, 125] on div "Soccer / BYOB *Indoor Soccer Birthday Party*" at bounding box center [222, 228] width 53 height 239
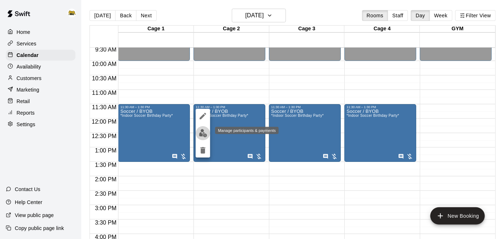
click at [205, 133] on img "edit" at bounding box center [203, 133] width 8 height 8
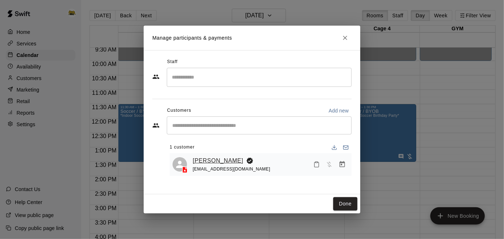
click at [218, 161] on link "[PERSON_NAME]" at bounding box center [218, 160] width 50 height 9
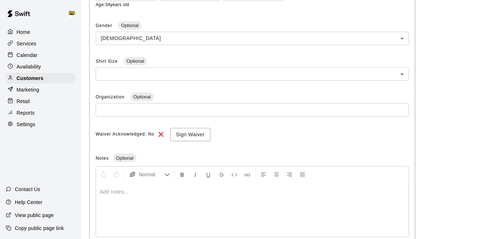
scroll to position [203, 0]
click at [197, 135] on button "Sign Waiver" at bounding box center [190, 134] width 40 height 13
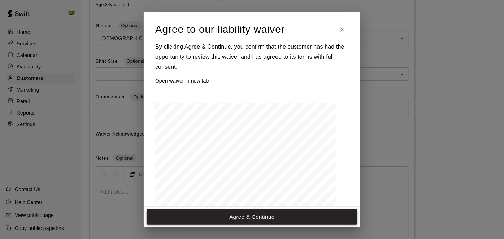
click at [245, 215] on button "Agree & Continue" at bounding box center [251, 217] width 211 height 15
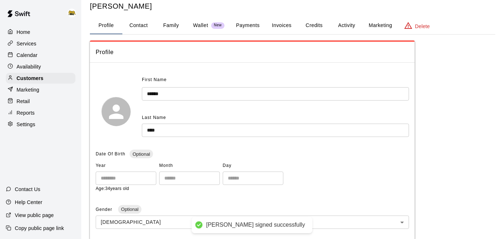
scroll to position [18, 0]
click at [256, 28] on button "Payments" at bounding box center [247, 26] width 35 height 17
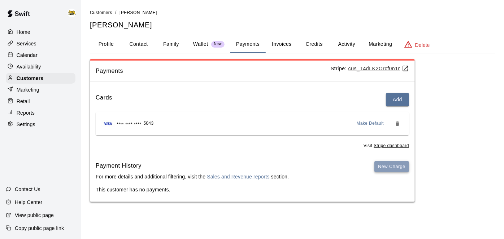
click at [385, 170] on button "New Charge" at bounding box center [391, 166] width 35 height 11
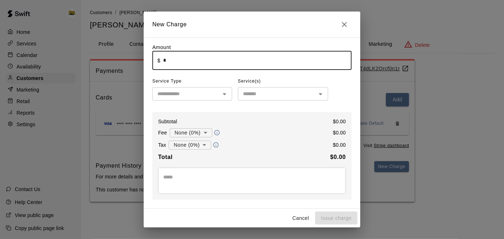
click at [242, 69] on input "*" at bounding box center [257, 60] width 188 height 19
click at [228, 92] on icon "Open" at bounding box center [224, 94] width 9 height 9
type input "******"
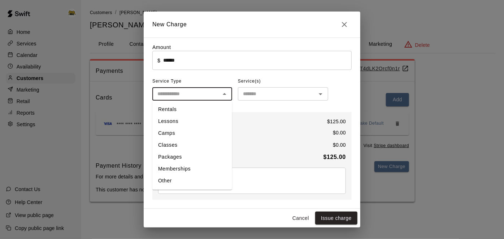
click at [189, 179] on li "Other" at bounding box center [192, 181] width 80 height 12
type input "*****"
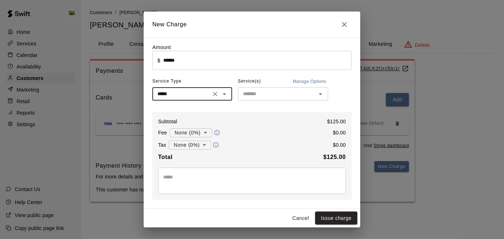
click at [275, 97] on input "text" at bounding box center [277, 93] width 74 height 9
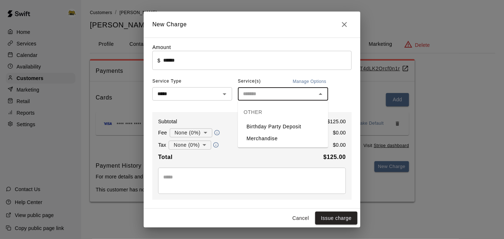
click at [269, 127] on li "Birthday Party Deposit" at bounding box center [283, 127] width 90 height 12
type input "**********"
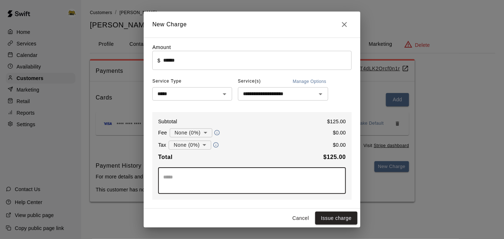
click at [247, 180] on textarea at bounding box center [251, 181] width 177 height 14
type textarea "**********"
click at [330, 218] on button "Issue charge" at bounding box center [336, 218] width 42 height 13
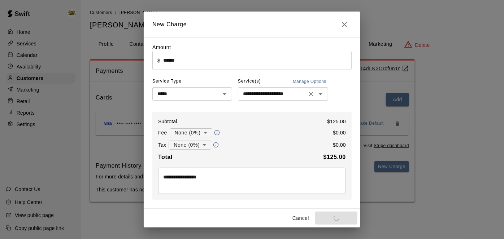
type input "*"
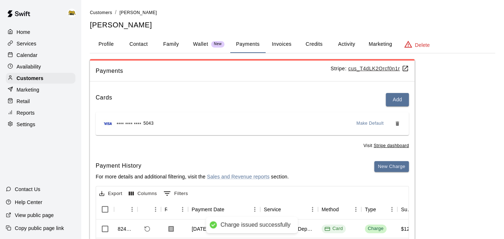
click at [350, 49] on button "Activity" at bounding box center [346, 44] width 32 height 17
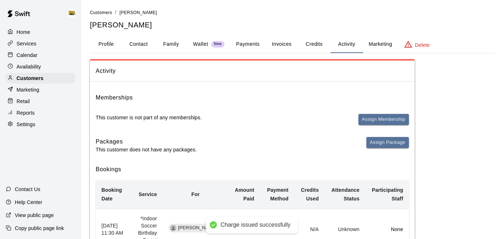
scroll to position [52, 0]
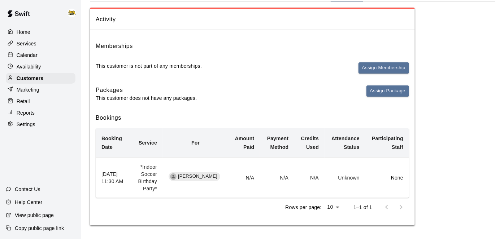
click at [31, 53] on p "Calendar" at bounding box center [27, 55] width 21 height 7
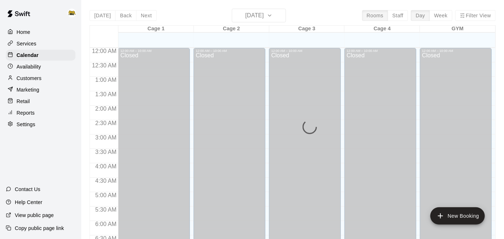
scroll to position [471, 0]
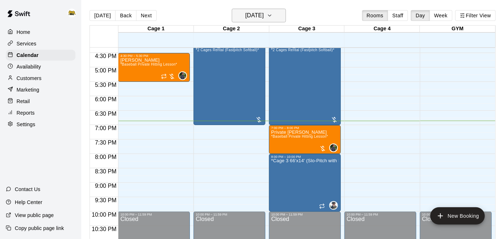
click at [251, 18] on h6 "[DATE]" at bounding box center [254, 15] width 18 height 10
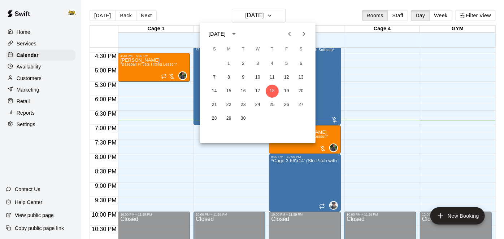
click at [304, 35] on icon "Next month" at bounding box center [304, 34] width 3 height 4
click at [216, 119] on button "26" at bounding box center [214, 118] width 13 height 13
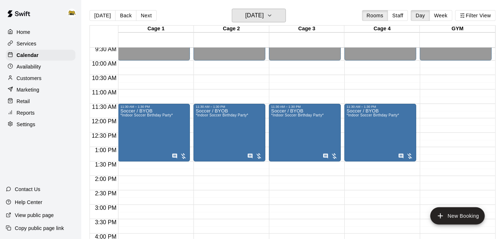
scroll to position [271, 0]
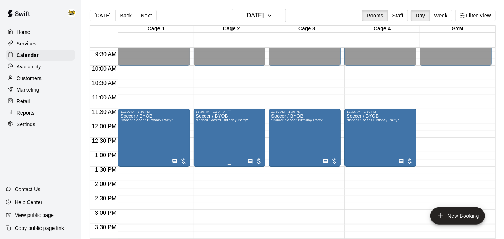
click at [219, 140] on div "Soccer / BYOB *Indoor Soccer Birthday Party*" at bounding box center [222, 233] width 53 height 239
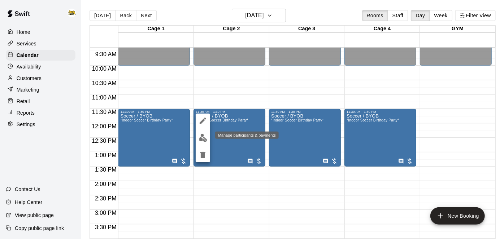
click at [202, 139] on img "edit" at bounding box center [203, 138] width 8 height 8
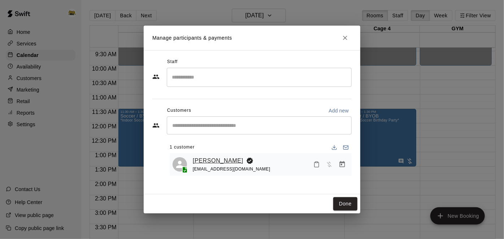
click at [210, 164] on link "[PERSON_NAME]" at bounding box center [218, 160] width 50 height 9
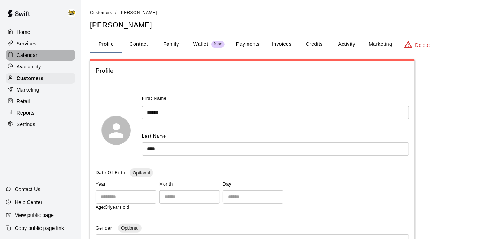
click at [39, 55] on div "Calendar" at bounding box center [41, 55] width 70 height 11
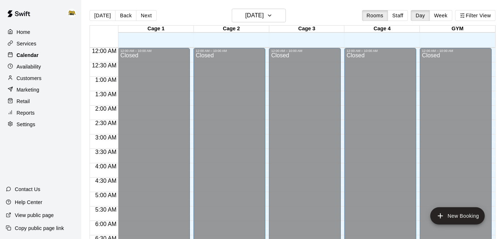
scroll to position [471, 0]
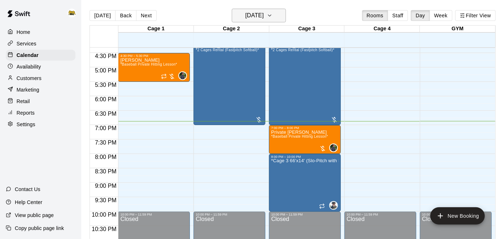
click at [261, 17] on h6 "[DATE]" at bounding box center [254, 15] width 18 height 10
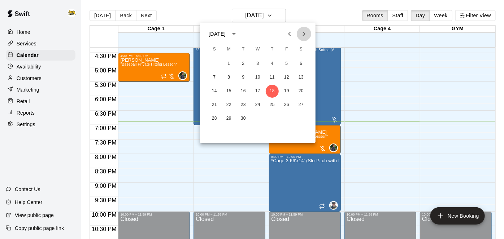
click at [300, 35] on icon "Next month" at bounding box center [303, 34] width 9 height 9
click at [215, 115] on button "26" at bounding box center [214, 118] width 13 height 13
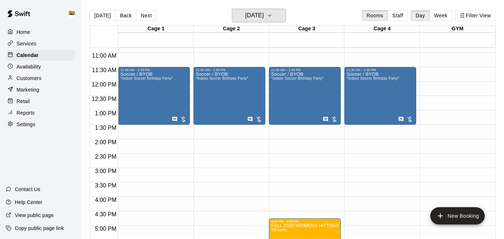
scroll to position [311, 0]
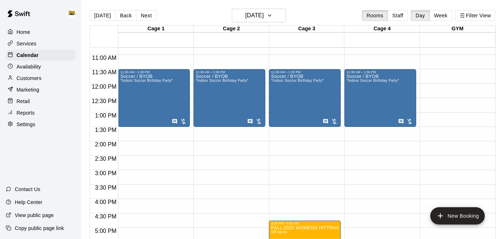
click at [226, 102] on div "Soccer / BYOB *Indoor Soccer Birthday Party*" at bounding box center [222, 193] width 53 height 239
click at [202, 83] on icon "edit" at bounding box center [202, 81] width 6 height 6
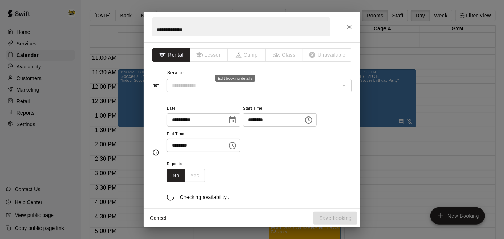
type input "**********"
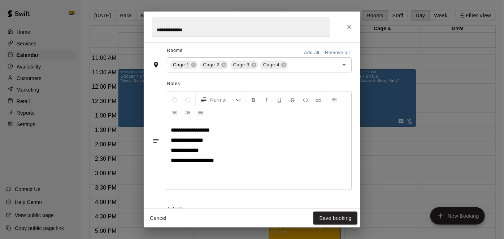
click at [233, 154] on p "**********" at bounding box center [259, 150] width 177 height 7
click at [342, 219] on button "Save booking" at bounding box center [335, 218] width 44 height 13
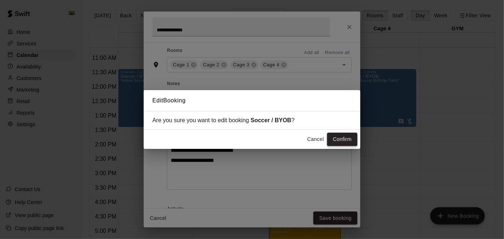
click at [334, 140] on button "Confirm" at bounding box center [342, 139] width 30 height 13
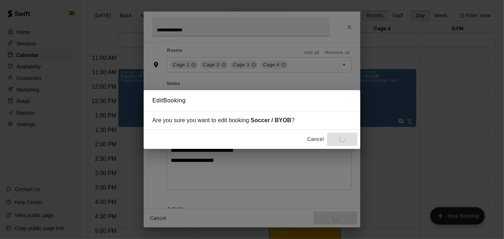
click at [334, 140] on div "Cancel Confirm" at bounding box center [330, 139] width 53 height 13
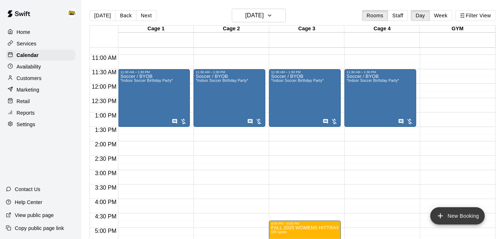
click at [436, 213] on icon "add" at bounding box center [440, 216] width 9 height 9
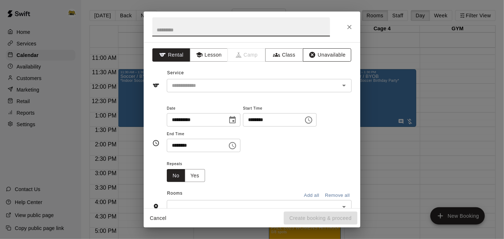
click at [331, 57] on button "Unavailable" at bounding box center [327, 54] width 48 height 13
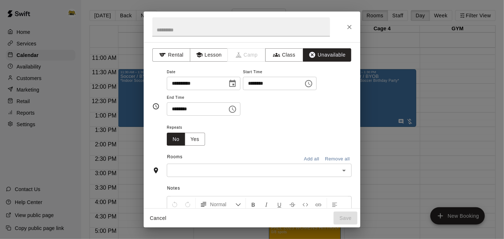
click at [243, 90] on input "********" at bounding box center [271, 83] width 56 height 13
type input "********"
click at [315, 165] on button "Add all" at bounding box center [311, 159] width 23 height 11
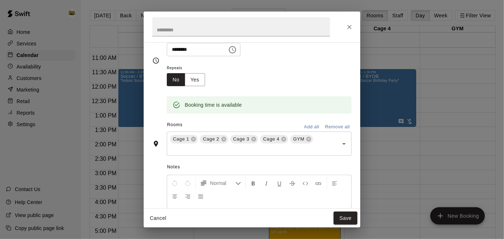
click at [307, 142] on icon at bounding box center [308, 139] width 5 height 5
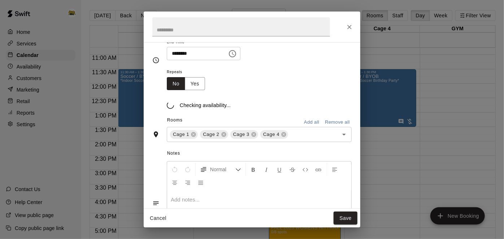
scroll to position [60, 0]
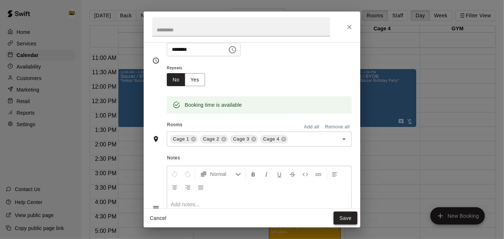
click at [352, 219] on button "Save" at bounding box center [345, 218] width 24 height 13
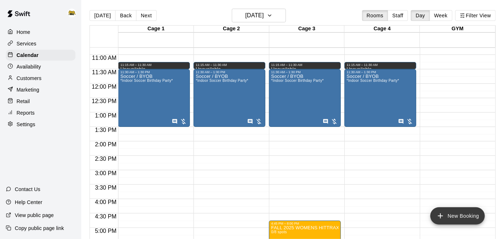
click at [439, 216] on icon "add" at bounding box center [440, 216] width 5 height 5
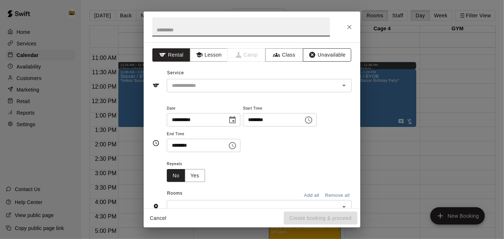
click at [321, 55] on button "Unavailable" at bounding box center [327, 54] width 48 height 13
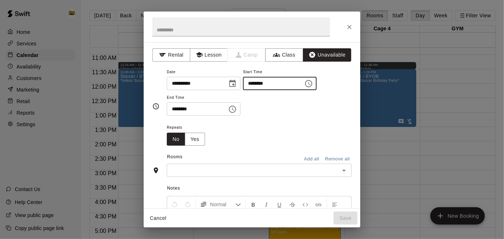
click at [243, 90] on input "********" at bounding box center [271, 83] width 56 height 13
type input "********"
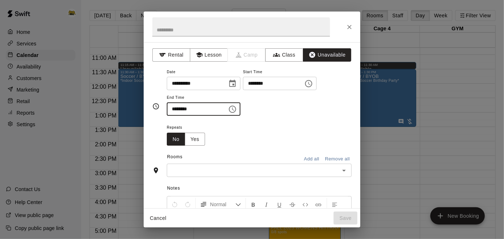
type input "********"
click at [311, 165] on button "Add all" at bounding box center [311, 159] width 23 height 11
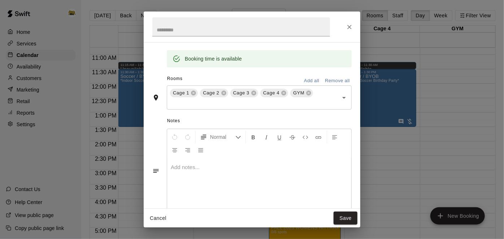
scroll to position [114, 0]
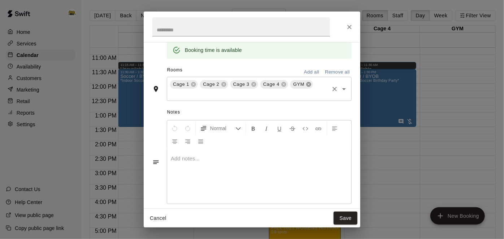
click at [306, 87] on icon at bounding box center [308, 84] width 5 height 5
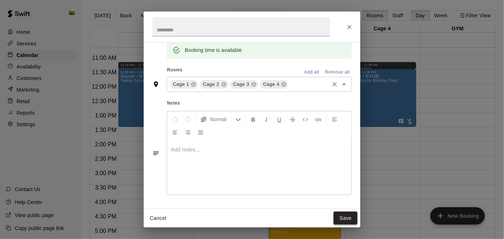
click at [347, 217] on button "Save" at bounding box center [345, 218] width 24 height 13
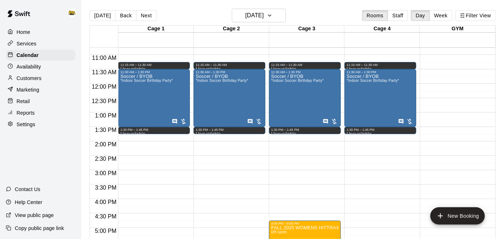
click at [88, 83] on div "[DATE] Back [DATE][DATE] Rooms Staff Day Week Filter View Cage 1 26 Sun Cage 2 …" at bounding box center [292, 128] width 417 height 239
click at [25, 33] on p "Home" at bounding box center [24, 31] width 14 height 7
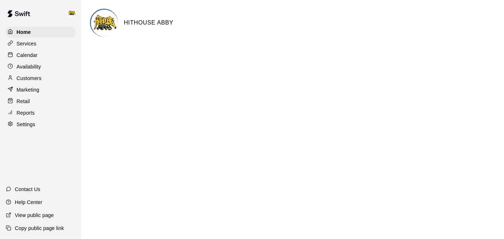
click at [31, 58] on p "Calendar" at bounding box center [27, 55] width 21 height 7
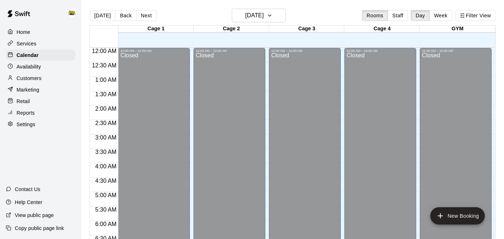
scroll to position [471, 0]
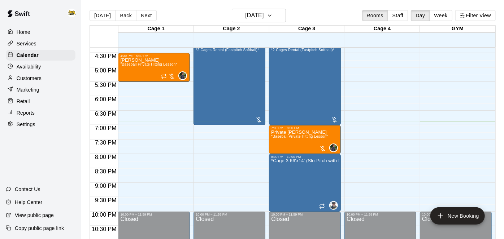
click at [32, 47] on p "Services" at bounding box center [27, 43] width 20 height 7
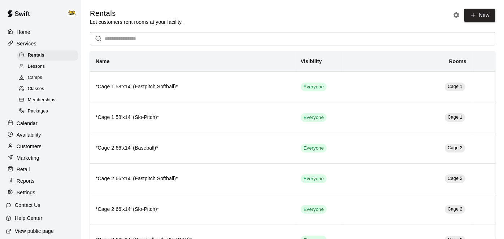
click at [45, 83] on div "Camps" at bounding box center [47, 78] width 61 height 10
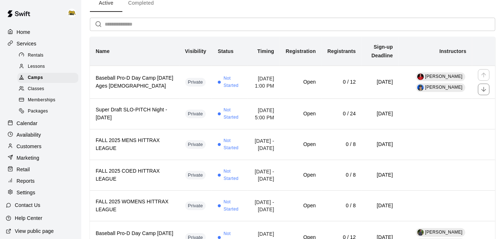
scroll to position [38, 0]
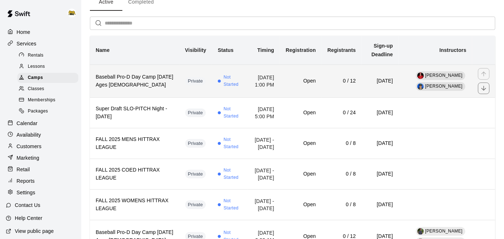
click at [307, 90] on td "Open" at bounding box center [300, 81] width 41 height 33
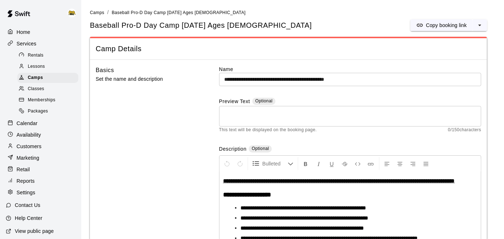
click at [39, 87] on span "Classes" at bounding box center [36, 88] width 16 height 7
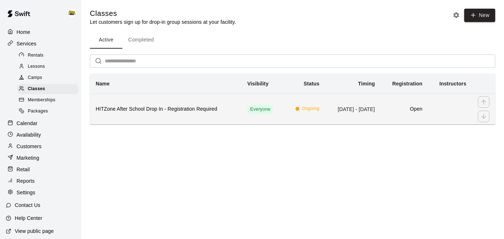
click at [182, 112] on h6 "HITZone After School Drop In - Registration Required" at bounding box center [166, 109] width 140 height 8
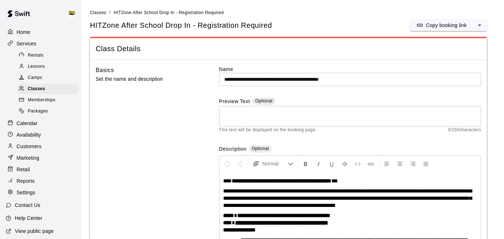
click at [32, 31] on div "Home" at bounding box center [41, 32] width 70 height 11
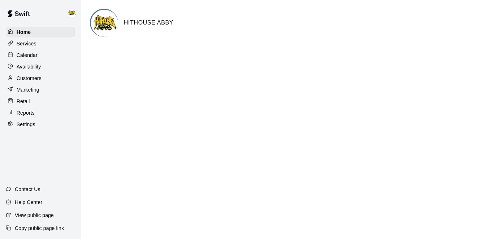
click at [36, 54] on p "Calendar" at bounding box center [27, 55] width 21 height 7
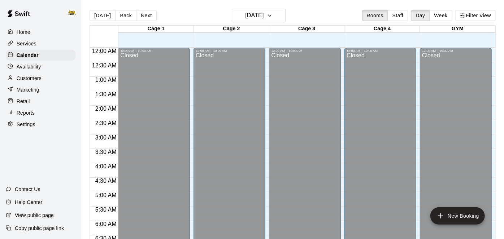
scroll to position [471, 0]
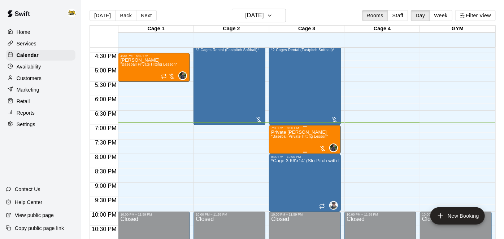
click at [310, 139] on span "*Baseball Private Hitting Lesson*" at bounding box center [299, 137] width 57 height 4
click at [276, 159] on img "edit" at bounding box center [278, 159] width 8 height 8
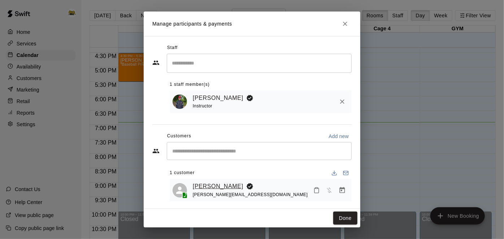
click at [218, 185] on link "[PERSON_NAME]" at bounding box center [218, 186] width 50 height 9
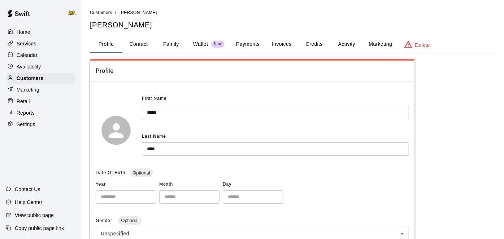
click at [347, 43] on button "Activity" at bounding box center [346, 44] width 32 height 17
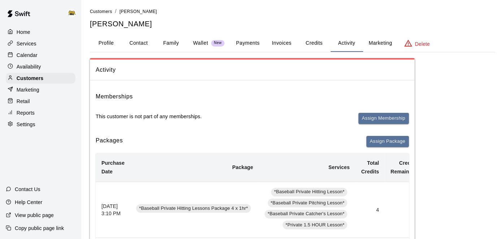
scroll to position [2, 0]
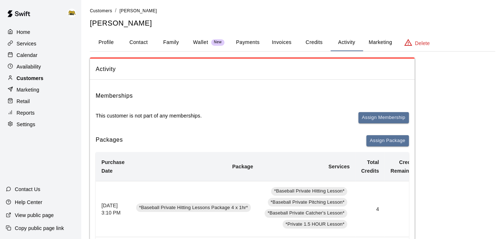
click at [30, 77] on p "Customers" at bounding box center [30, 78] width 27 height 7
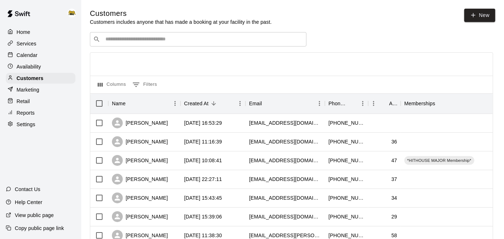
click at [38, 56] on div "Calendar" at bounding box center [41, 55] width 70 height 11
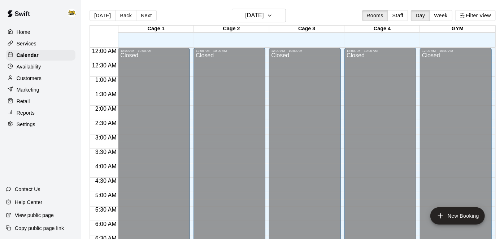
scroll to position [471, 0]
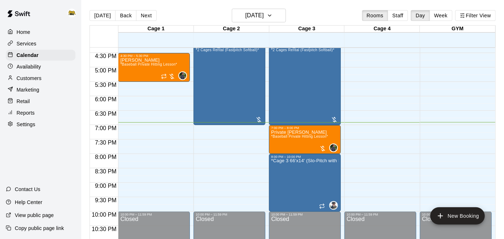
click at [35, 84] on div "Home Services Calendar Availability Customers Marketing Retail Reports Settings" at bounding box center [40, 78] width 81 height 105
click at [305, 137] on span "*Baseball Private Hitting Lesson*" at bounding box center [299, 137] width 57 height 4
click at [277, 163] on button "edit" at bounding box center [278, 159] width 14 height 14
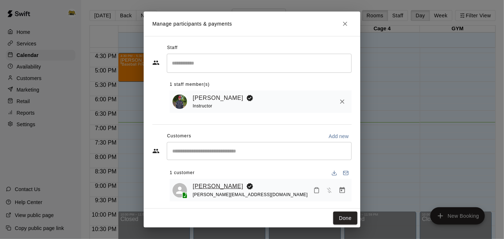
click at [218, 182] on link "[PERSON_NAME]" at bounding box center [218, 186] width 50 height 9
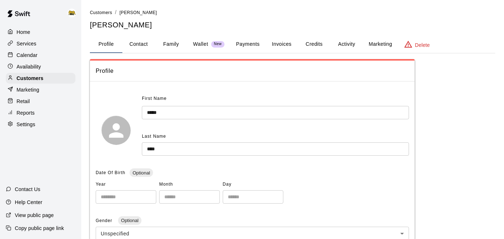
click at [350, 42] on button "Activity" at bounding box center [346, 44] width 32 height 17
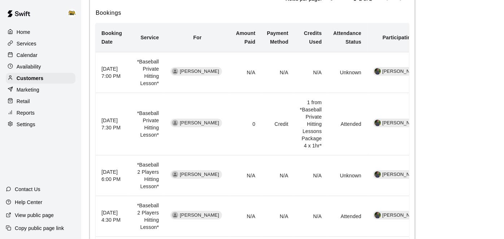
scroll to position [301, 0]
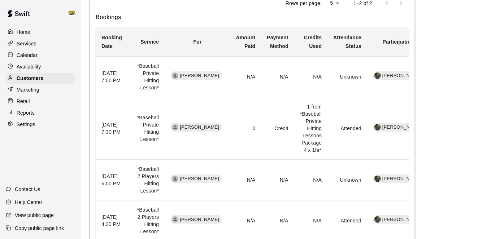
click at [34, 54] on p "Calendar" at bounding box center [27, 55] width 21 height 7
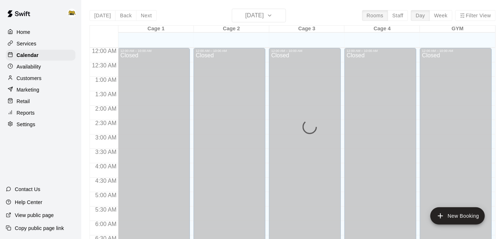
scroll to position [471, 0]
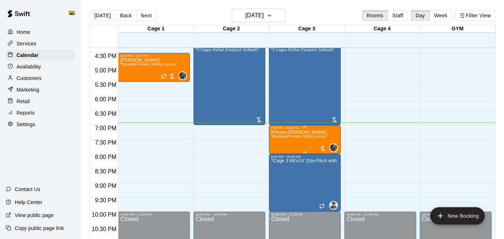
click at [288, 137] on span "*Baseball Private Hitting Lesson*" at bounding box center [299, 137] width 57 height 4
click at [279, 158] on img "edit" at bounding box center [278, 159] width 8 height 8
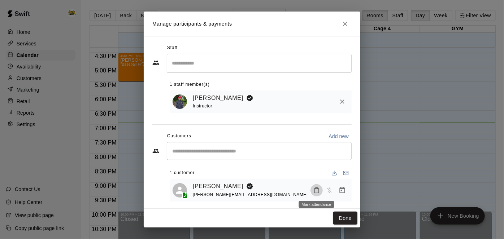
click at [316, 190] on icon "Mark attendance" at bounding box center [316, 190] width 6 height 6
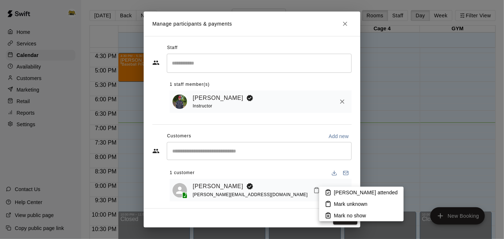
click at [331, 193] on li "[PERSON_NAME] attended" at bounding box center [361, 193] width 84 height 12
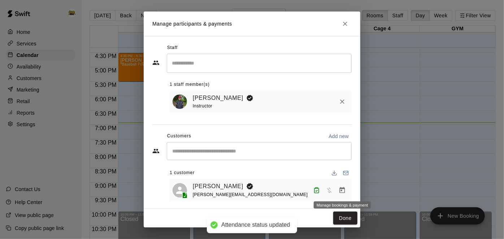
click at [342, 192] on icon "Manage bookings & payment" at bounding box center [341, 190] width 7 height 7
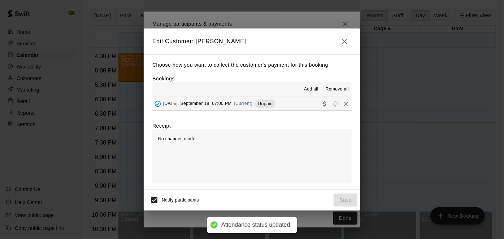
click at [298, 110] on hr at bounding box center [251, 110] width 199 height 0
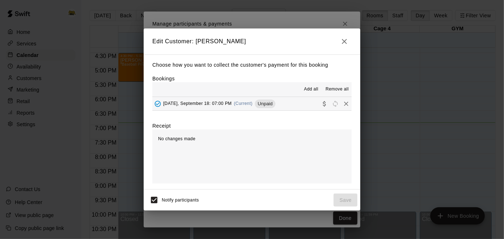
click at [298, 108] on button "[DATE], September 18: 07:00 PM (Current) Unpaid" at bounding box center [251, 103] width 199 height 13
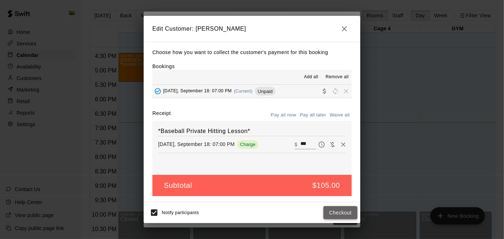
click at [340, 217] on button "Checkout" at bounding box center [340, 212] width 34 height 13
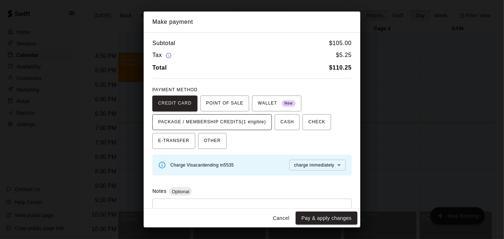
click at [260, 124] on span "PACKAGE / MEMBERSHIP CREDITS (1 eligible)" at bounding box center [212, 123] width 108 height 12
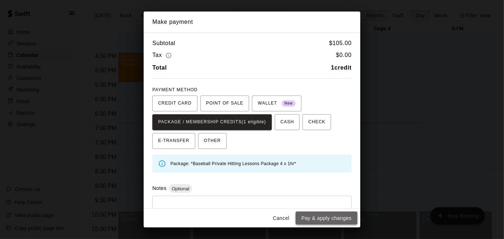
click at [312, 216] on button "Pay & apply changes" at bounding box center [326, 218] width 62 height 13
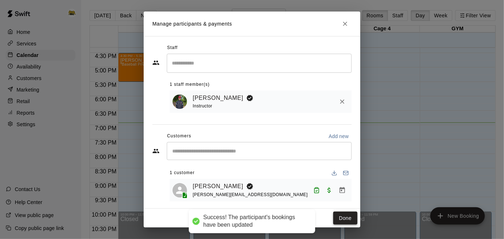
click at [342, 224] on button "Done" at bounding box center [345, 218] width 24 height 13
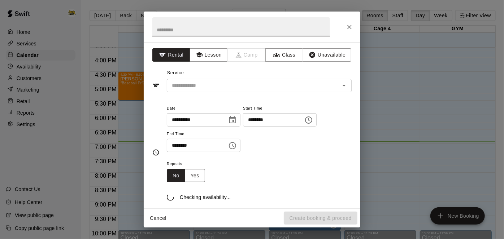
scroll to position [452, 0]
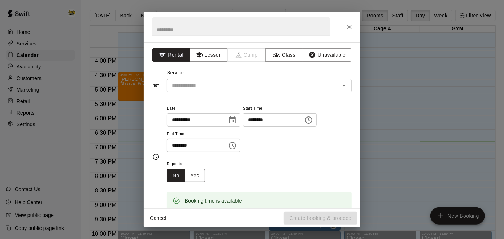
click at [157, 220] on button "Cancel" at bounding box center [157, 218] width 23 height 13
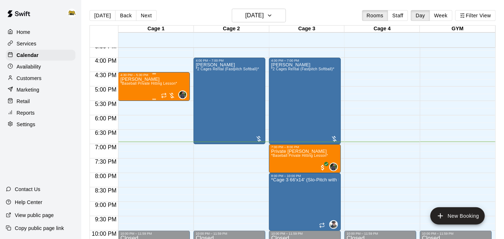
click at [148, 79] on p "[PERSON_NAME]" at bounding box center [148, 79] width 57 height 0
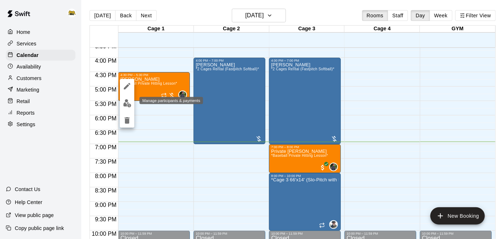
click at [129, 103] on img "edit" at bounding box center [127, 103] width 8 height 8
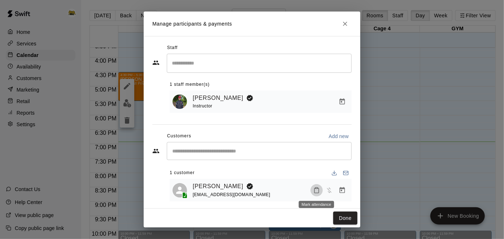
click at [319, 189] on icon "Mark attendance" at bounding box center [316, 190] width 6 height 6
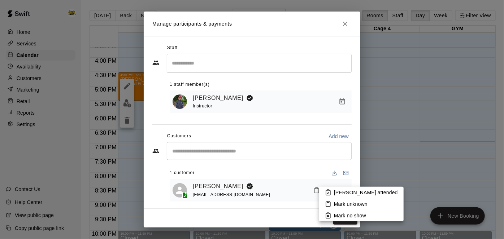
click at [341, 190] on p "[PERSON_NAME] attended" at bounding box center [366, 192] width 64 height 7
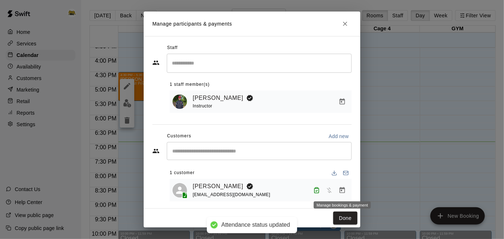
click at [344, 189] on icon "Manage bookings & payment" at bounding box center [341, 190] width 7 height 7
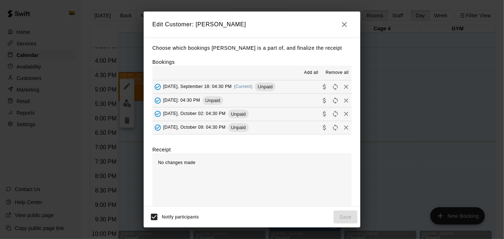
click at [299, 87] on button "[DATE], September 18: 04:30 PM (Current) Unpaid" at bounding box center [251, 86] width 199 height 13
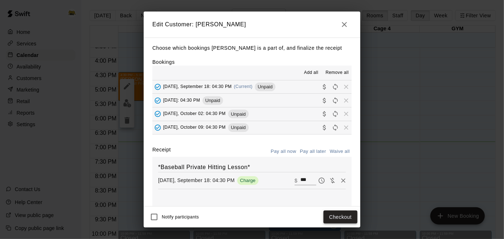
click at [331, 218] on button "Checkout" at bounding box center [340, 217] width 34 height 13
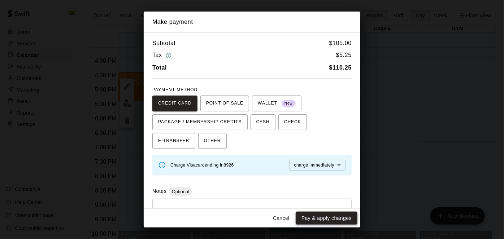
click at [319, 219] on button "Pay & apply changes" at bounding box center [326, 218] width 62 height 13
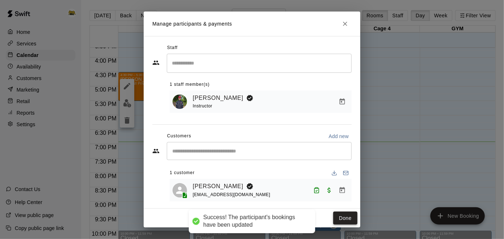
click at [351, 215] on button "Done" at bounding box center [345, 218] width 24 height 13
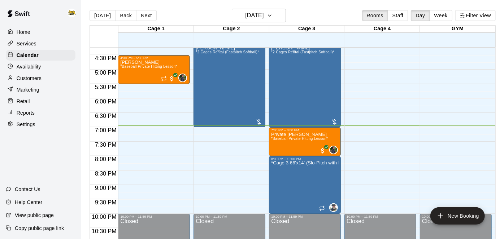
scroll to position [470, 0]
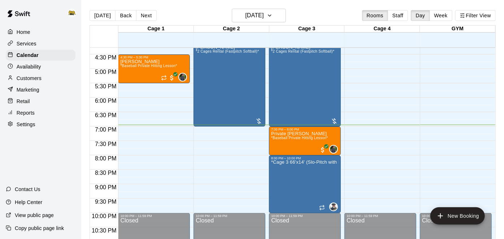
click at [29, 34] on p "Home" at bounding box center [24, 31] width 14 height 7
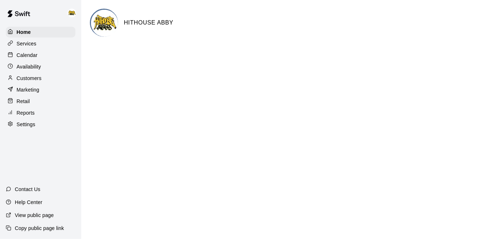
click at [31, 56] on p "Calendar" at bounding box center [27, 55] width 21 height 7
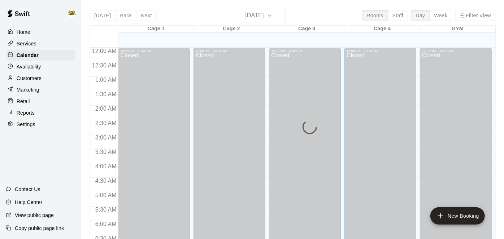
scroll to position [471, 0]
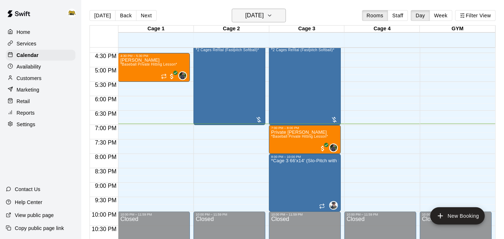
click at [276, 20] on button "[DATE]" at bounding box center [259, 16] width 54 height 14
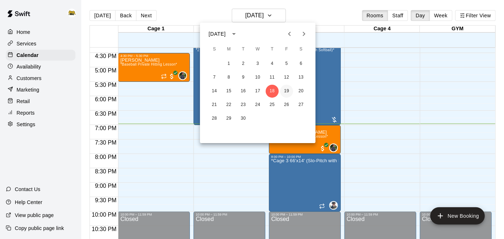
click at [288, 89] on button "19" at bounding box center [286, 91] width 13 height 13
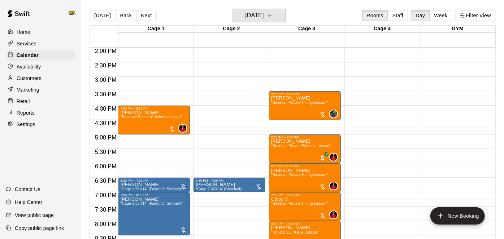
scroll to position [402, 0]
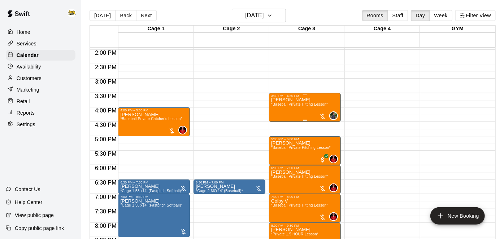
click at [308, 104] on span "*Baseball Private Hitting Lesson*" at bounding box center [299, 104] width 57 height 4
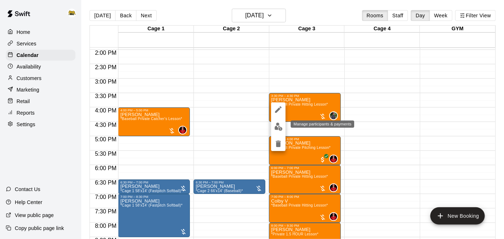
click at [278, 129] on img "edit" at bounding box center [278, 127] width 8 height 8
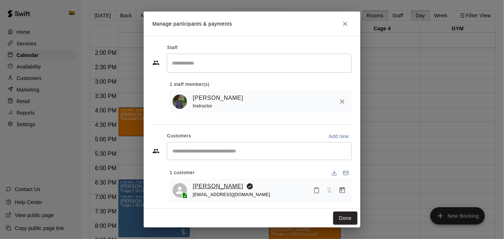
click at [219, 184] on link "[PERSON_NAME]" at bounding box center [218, 186] width 50 height 9
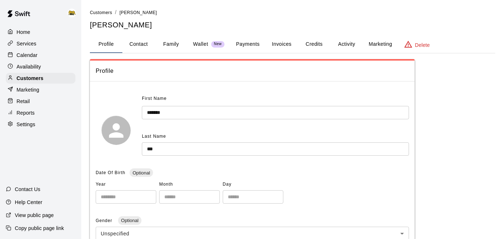
click at [37, 56] on div "Calendar" at bounding box center [41, 55] width 70 height 11
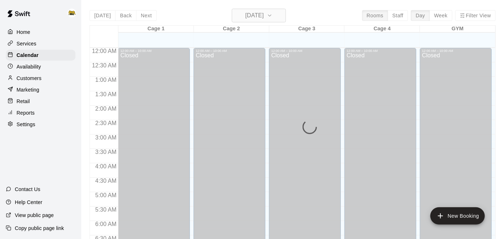
click at [263, 18] on h6 "[DATE]" at bounding box center [254, 15] width 18 height 10
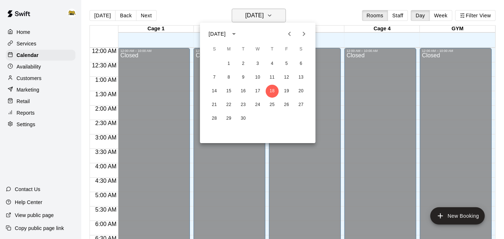
scroll to position [471, 0]
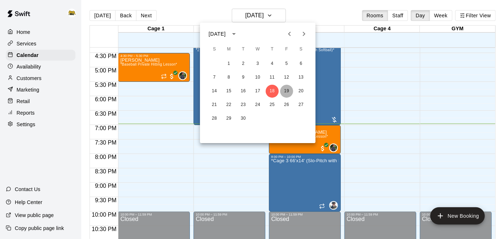
click at [289, 92] on button "19" at bounding box center [286, 91] width 13 height 13
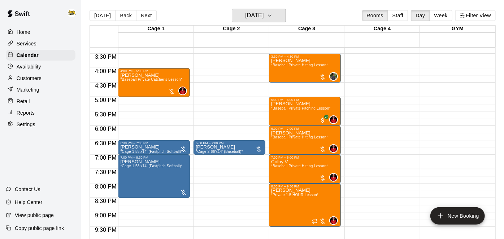
scroll to position [441, 0]
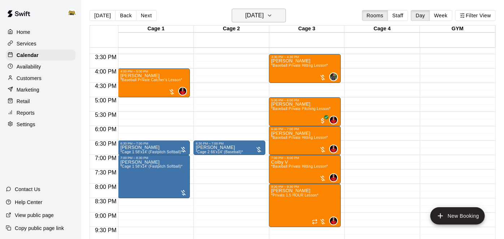
click at [255, 16] on h6 "[DATE]" at bounding box center [254, 15] width 18 height 10
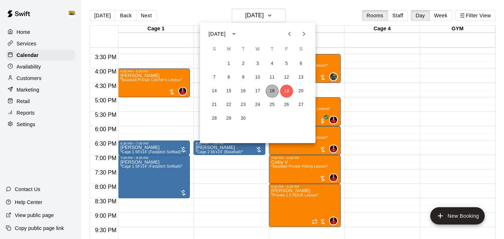
click at [272, 92] on button "18" at bounding box center [271, 91] width 13 height 13
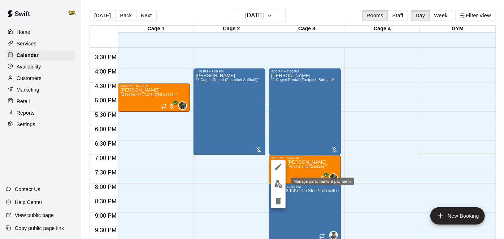
click at [276, 186] on img "edit" at bounding box center [278, 184] width 8 height 8
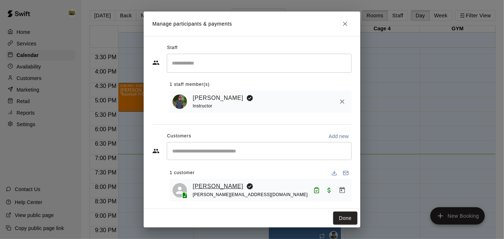
click at [204, 188] on link "[PERSON_NAME]" at bounding box center [218, 186] width 50 height 9
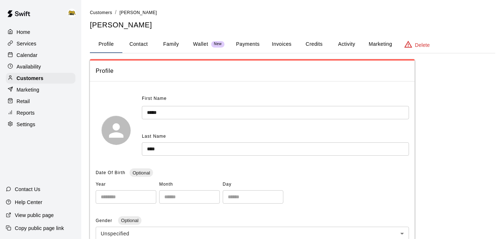
click at [343, 44] on button "Activity" at bounding box center [346, 44] width 32 height 17
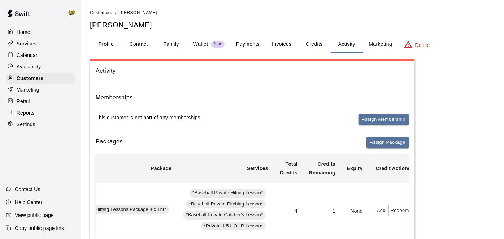
click at [242, 46] on button "Payments" at bounding box center [247, 44] width 35 height 17
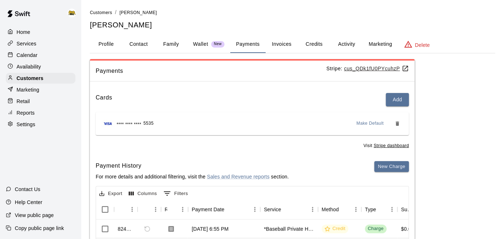
click at [348, 43] on button "Activity" at bounding box center [346, 44] width 32 height 17
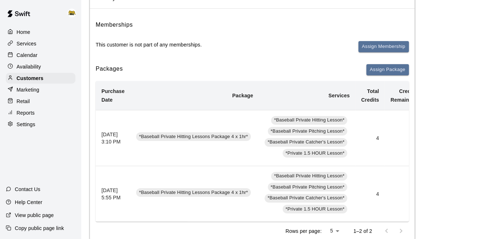
scroll to position [0, 82]
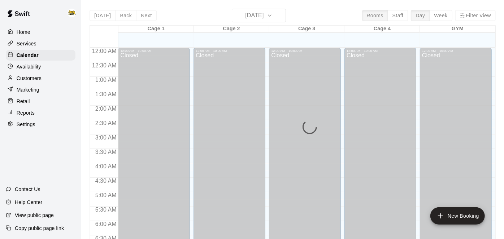
scroll to position [471, 0]
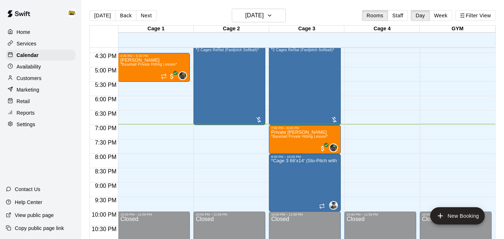
click at [24, 34] on p "Home" at bounding box center [24, 31] width 14 height 7
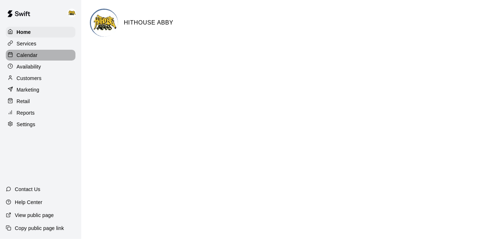
click at [30, 52] on p "Calendar" at bounding box center [27, 55] width 21 height 7
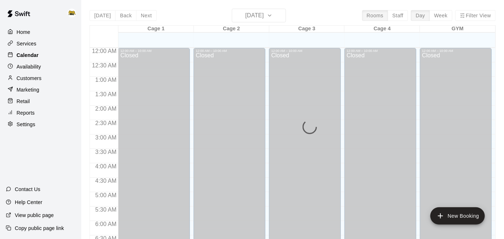
scroll to position [471, 0]
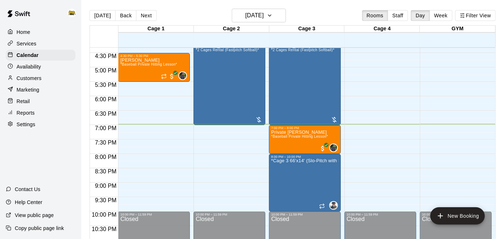
click at [32, 34] on div "Home" at bounding box center [41, 32] width 70 height 11
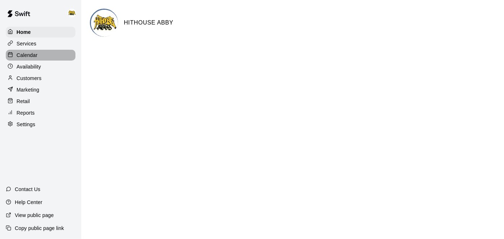
click at [32, 51] on div "Calendar" at bounding box center [41, 55] width 70 height 11
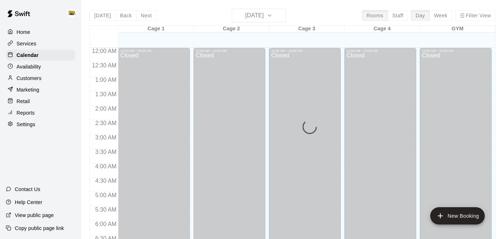
scroll to position [471, 0]
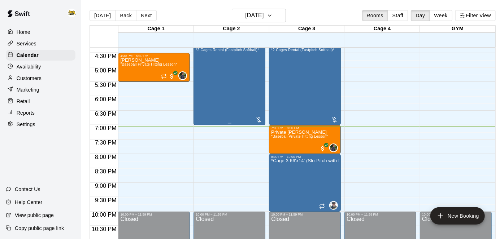
click at [245, 76] on div "[PERSON_NAME] *2 Cages Rental (Fastpitch Softball)*" at bounding box center [227, 162] width 63 height 239
click at [203, 69] on img "edit" at bounding box center [203, 67] width 8 height 8
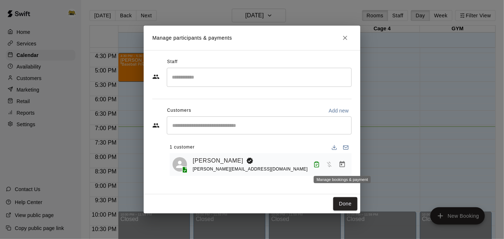
click at [345, 163] on icon "Manage bookings & payment" at bounding box center [341, 164] width 7 height 7
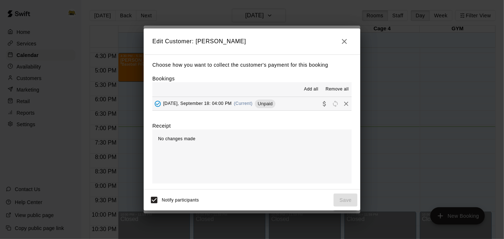
click at [293, 106] on button "[DATE], September 18: 04:00 PM (Current) Unpaid" at bounding box center [251, 103] width 199 height 13
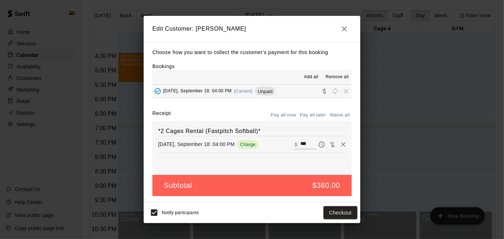
click at [311, 145] on input "***" at bounding box center [308, 144] width 16 height 9
type input "*"
type input "***"
click at [337, 212] on button "Checkout" at bounding box center [340, 212] width 34 height 13
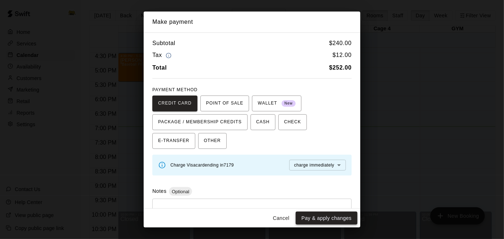
click at [307, 219] on button "Pay & apply changes" at bounding box center [326, 218] width 62 height 13
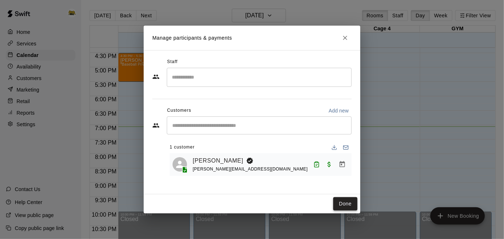
click at [346, 204] on button "Done" at bounding box center [345, 203] width 24 height 13
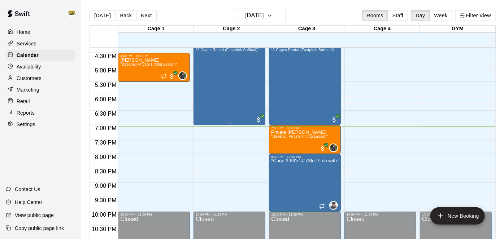
click at [226, 84] on div "[PERSON_NAME] *2 Cages Rental (Fastpitch Softball)*" at bounding box center [227, 162] width 63 height 239
click at [204, 51] on icon "edit" at bounding box center [202, 50] width 9 height 9
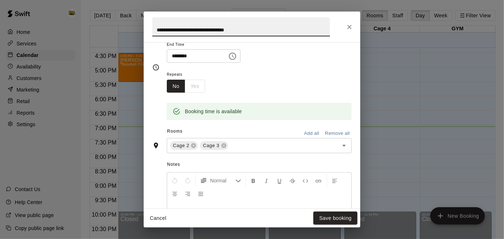
scroll to position [97, 0]
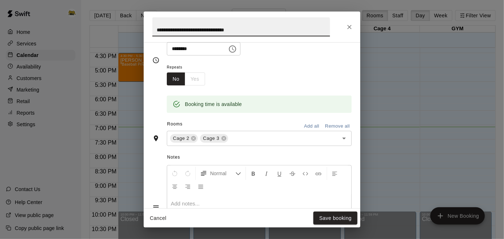
click at [160, 220] on button "Cancel" at bounding box center [157, 218] width 23 height 13
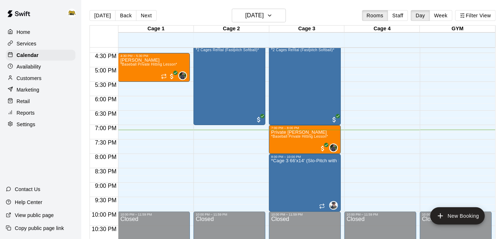
scroll to position [413, 0]
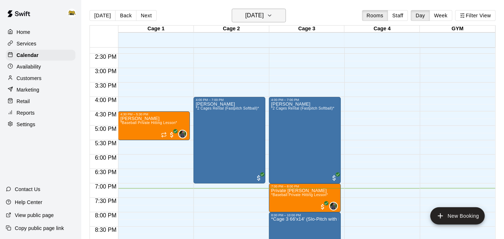
click at [272, 18] on icon "button" at bounding box center [270, 15] width 6 height 9
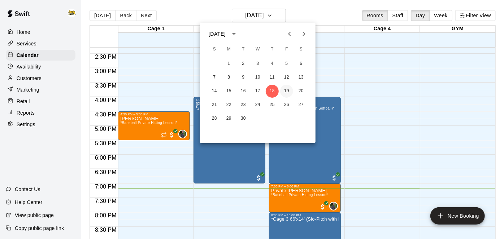
click at [287, 87] on button "19" at bounding box center [286, 91] width 13 height 13
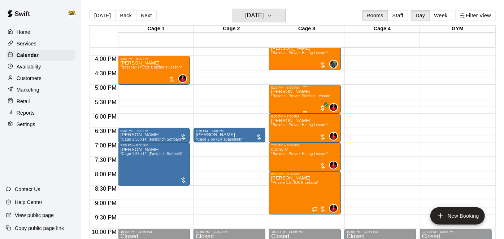
scroll to position [427, 0]
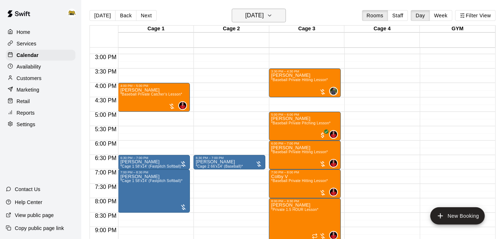
click at [280, 18] on button "[DATE]" at bounding box center [259, 16] width 54 height 14
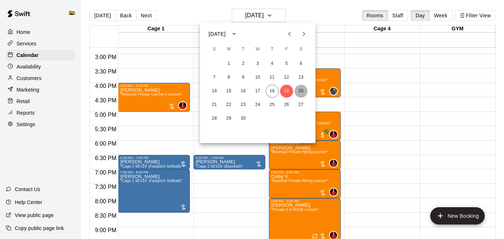
click at [300, 92] on button "20" at bounding box center [300, 91] width 13 height 13
